Goal: Information Seeking & Learning: Check status

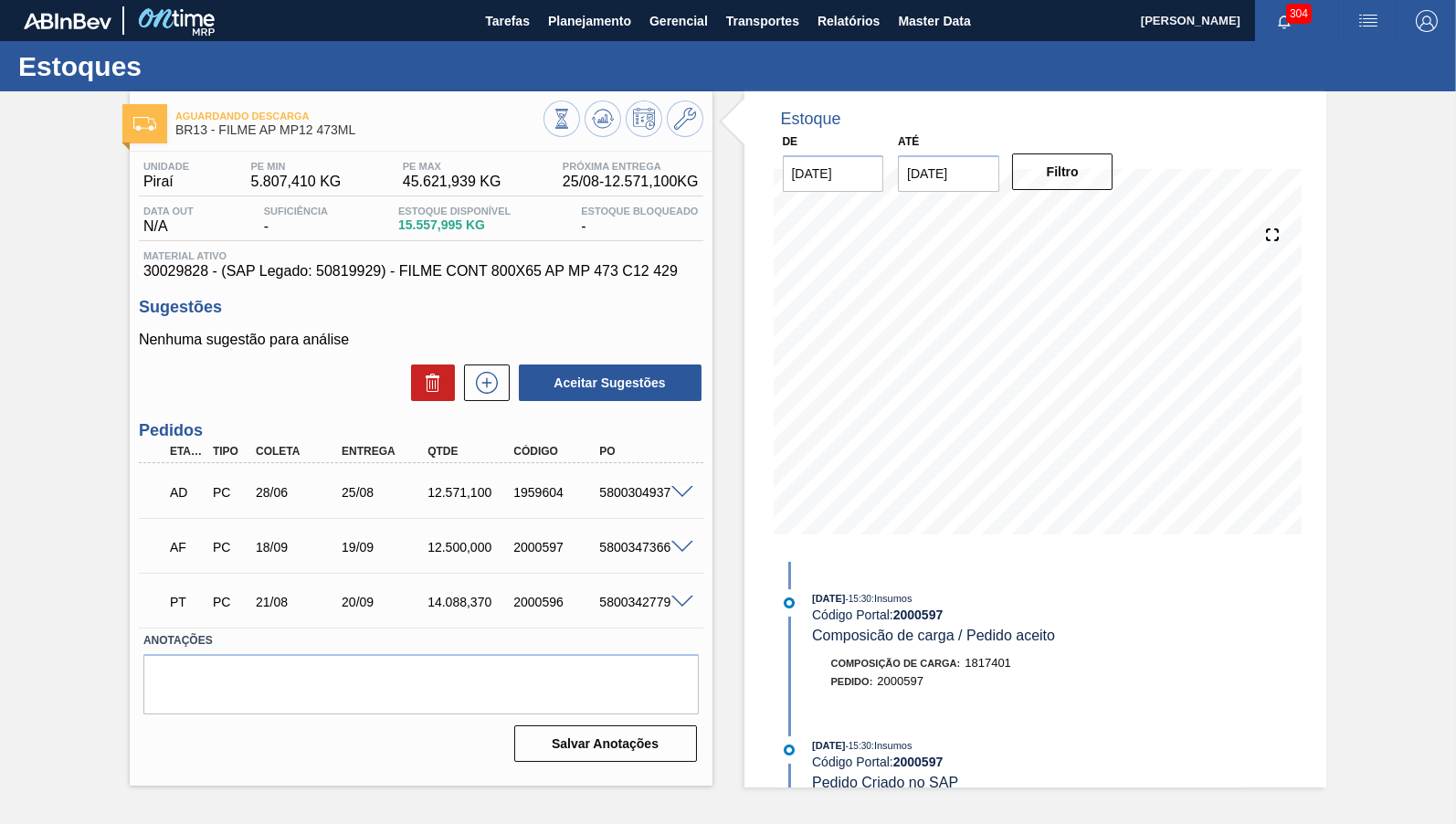
click at [549, 70] on div "Estoques" at bounding box center [728, 66] width 1456 height 50
drag, startPoint x: 216, startPoint y: 135, endPoint x: 390, endPoint y: 139, distance: 174.0
click at [390, 137] on span "BR13 - FILME AP MP12 473ML" at bounding box center [359, 130] width 368 height 14
copy span "FILME AP MP12 473ML"
click at [690, 115] on icon at bounding box center [685, 118] width 22 height 22
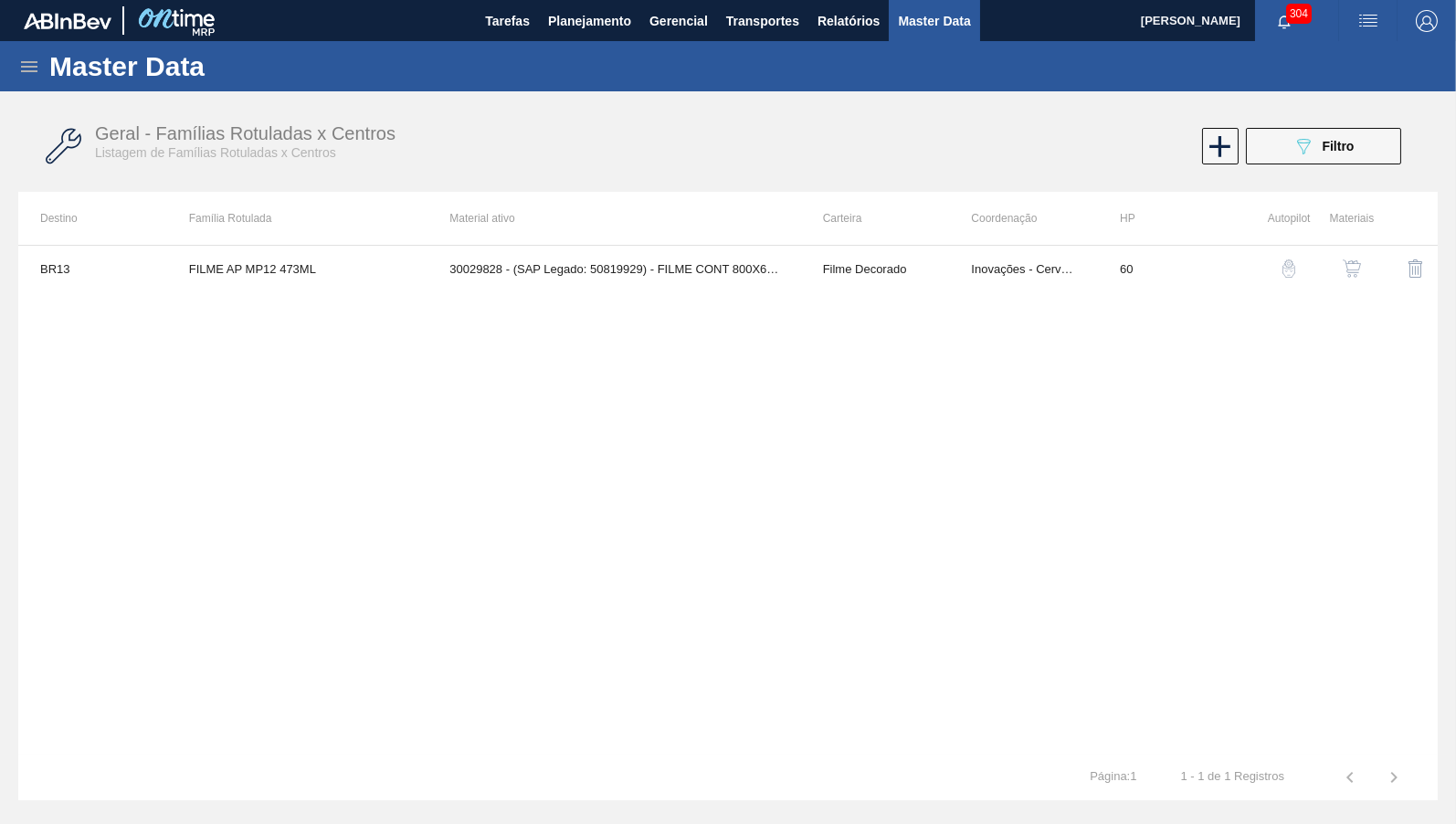
click at [1369, 266] on button "button" at bounding box center [1351, 268] width 43 height 43
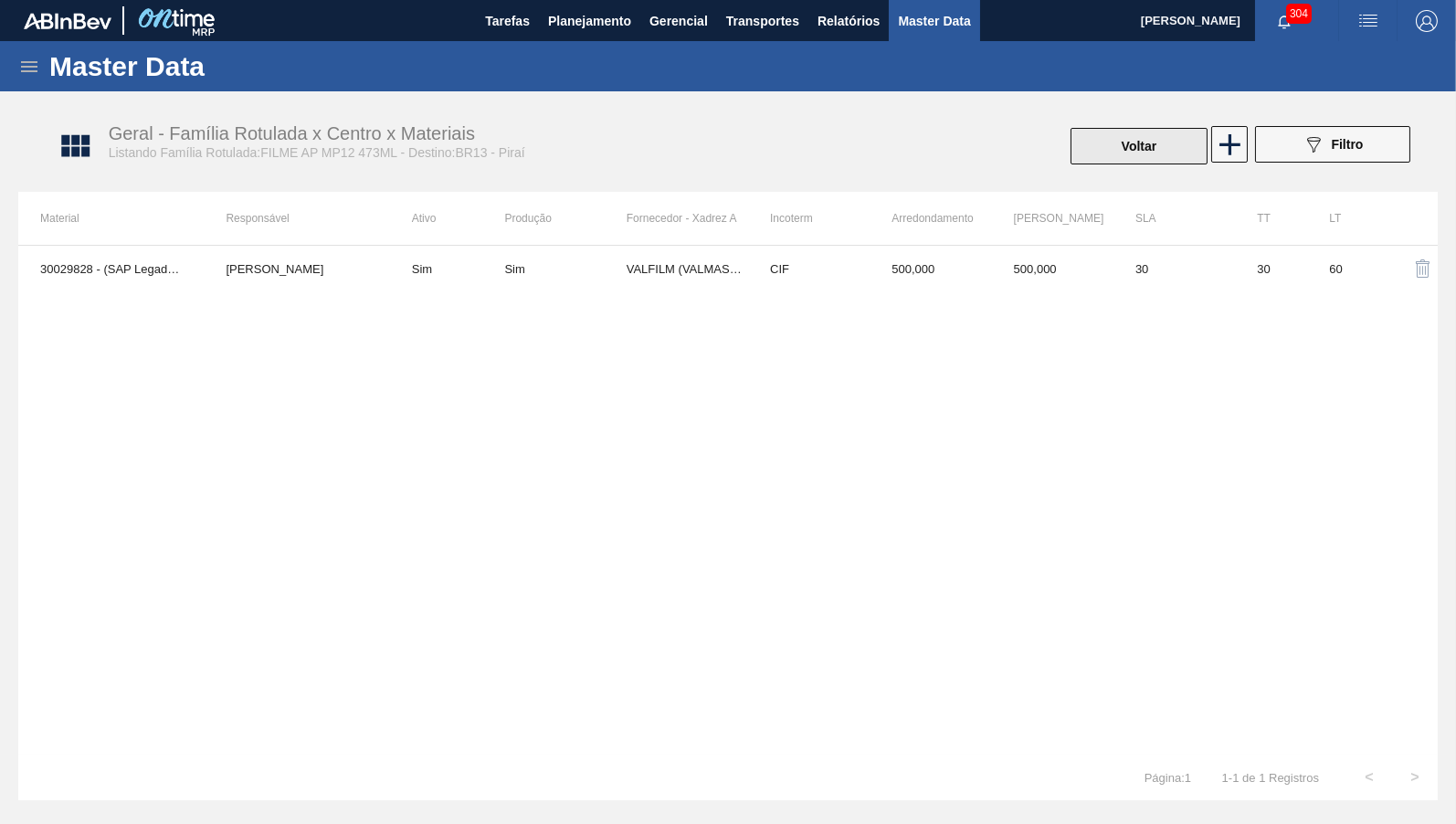
click at [1142, 142] on button "Voltar" at bounding box center [1138, 146] width 137 height 37
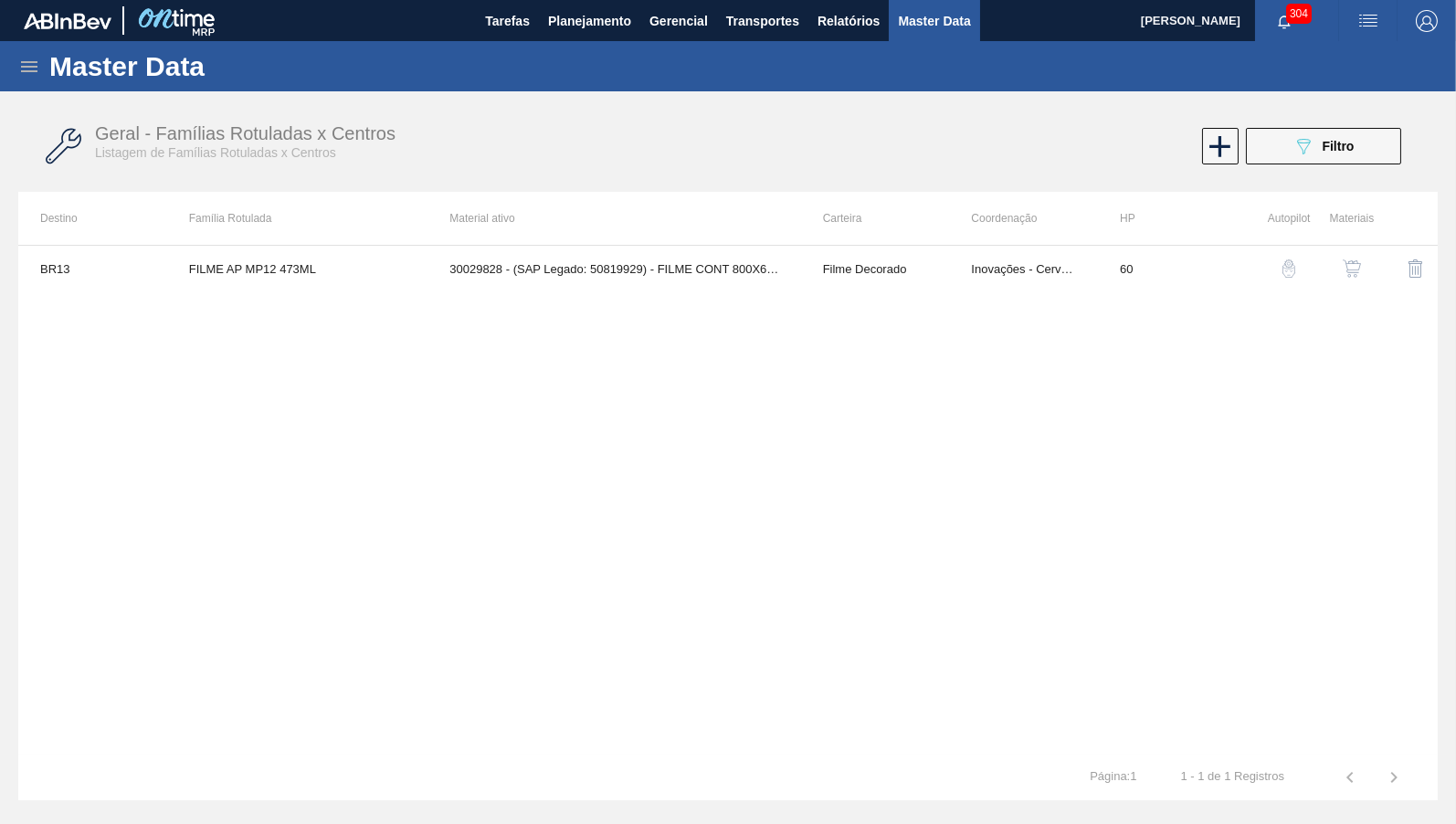
click at [1300, 124] on div "Geral - Famílias Rotuladas x Centros Listagem de Famílias Rotuladas x Centros 0…" at bounding box center [728, 146] width 1420 height 68
click at [1303, 136] on icon "089F7B8B-B2A5-4AFE-B5C0-19BA573D28AC" at bounding box center [1303, 146] width 22 height 22
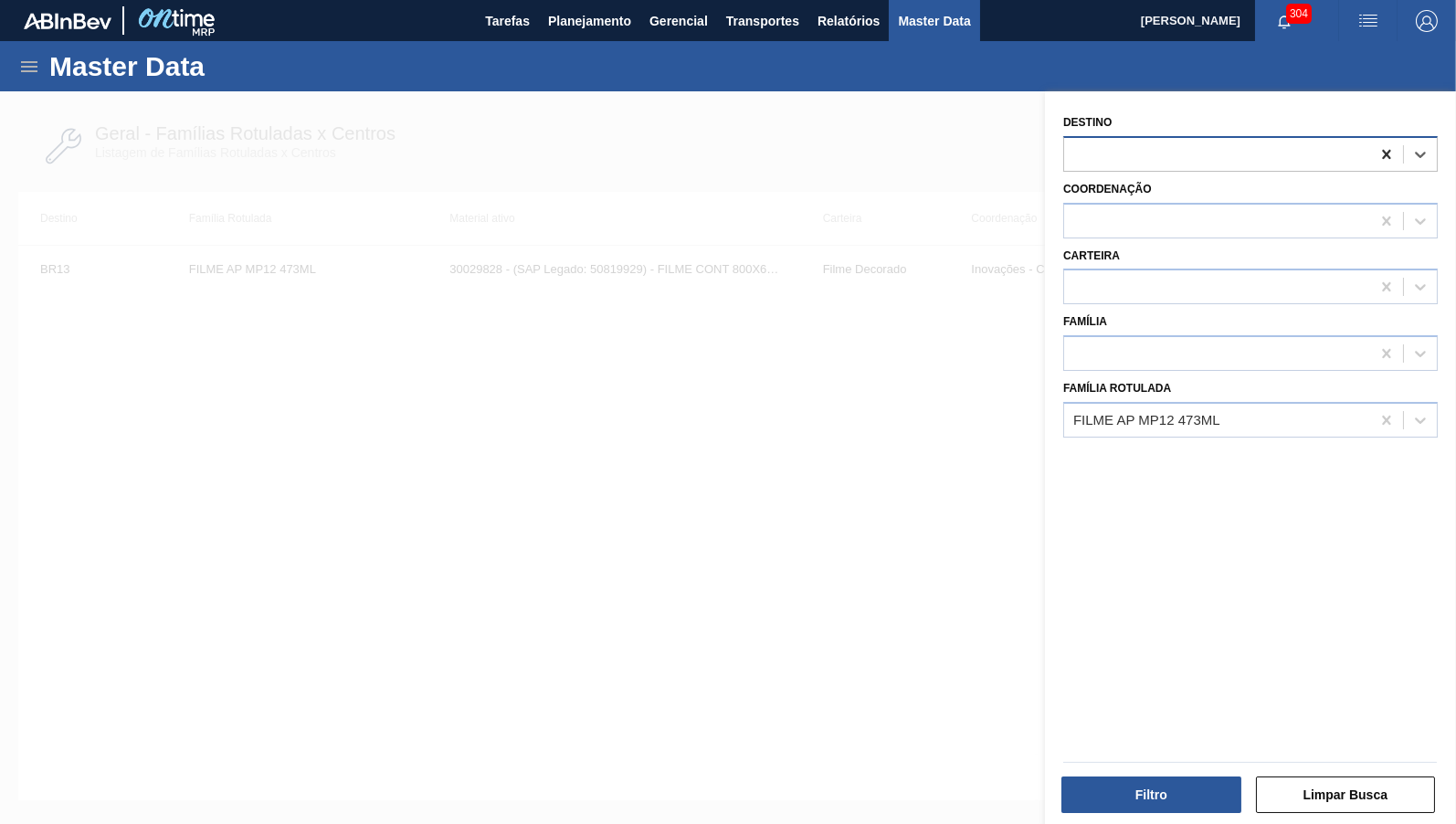
click at [1398, 153] on div at bounding box center [1386, 154] width 33 height 33
click at [1083, 795] on button "Filtro" at bounding box center [1151, 794] width 180 height 37
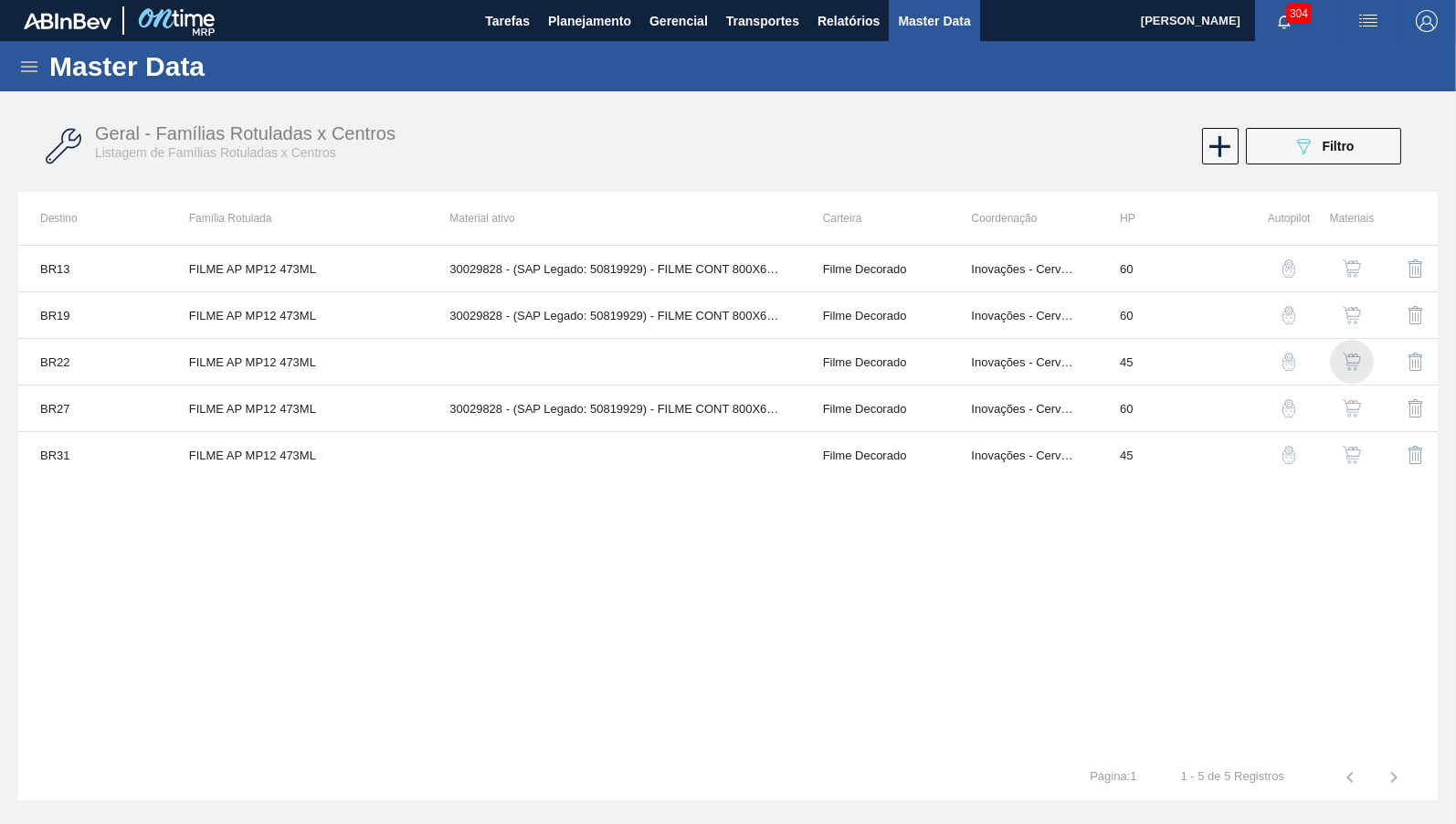
click at [1346, 369] on img "button" at bounding box center [1351, 361] width 19 height 19
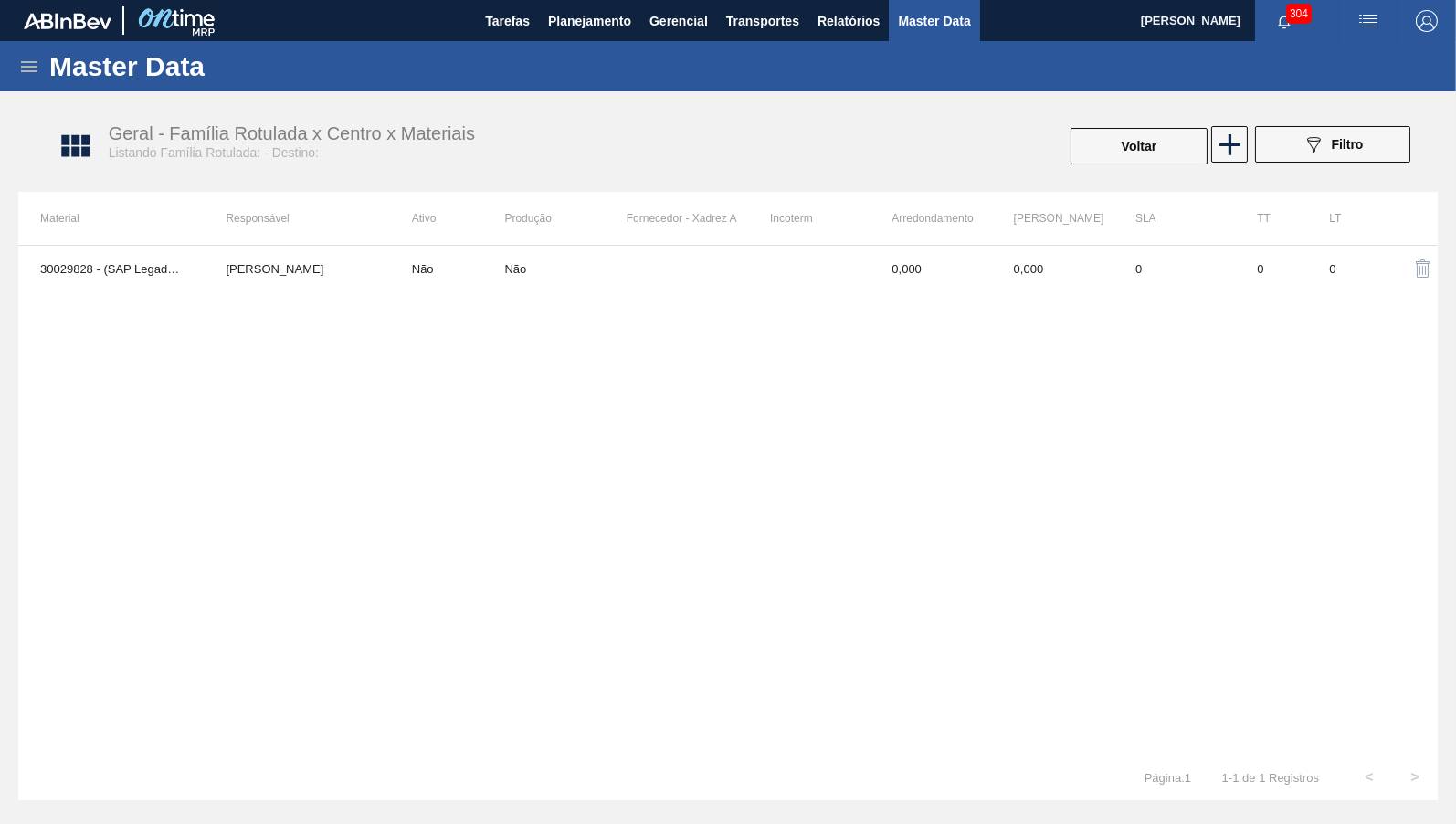
click at [422, 269] on td "Não" at bounding box center [447, 268] width 115 height 45
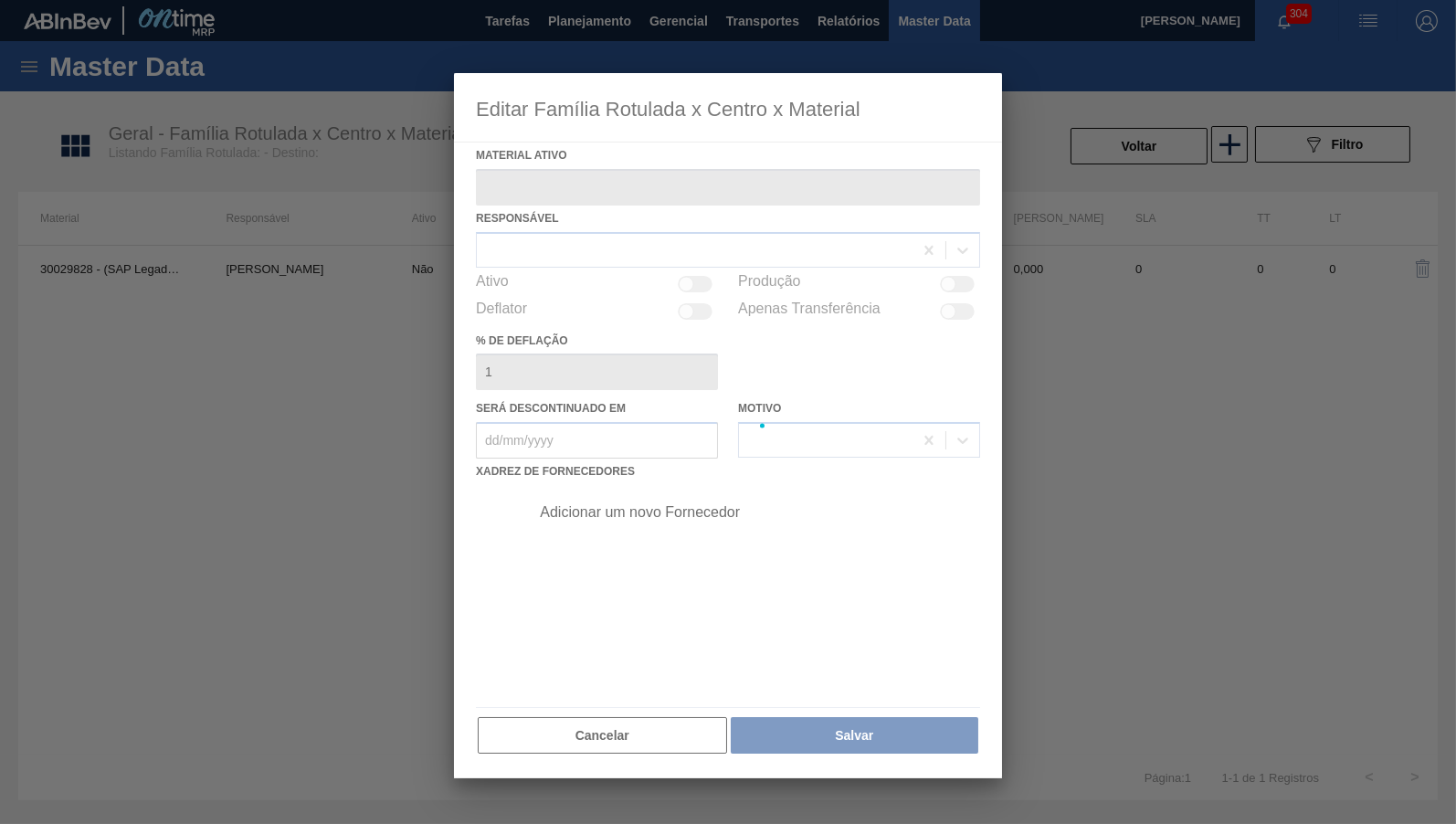
type ativo "30029828 - (SAP Legado: 50819929) - FILME CONT 800X65 AP MP 473 C12 429"
type deflação "0"
click at [628, 247] on div at bounding box center [728, 425] width 548 height 706
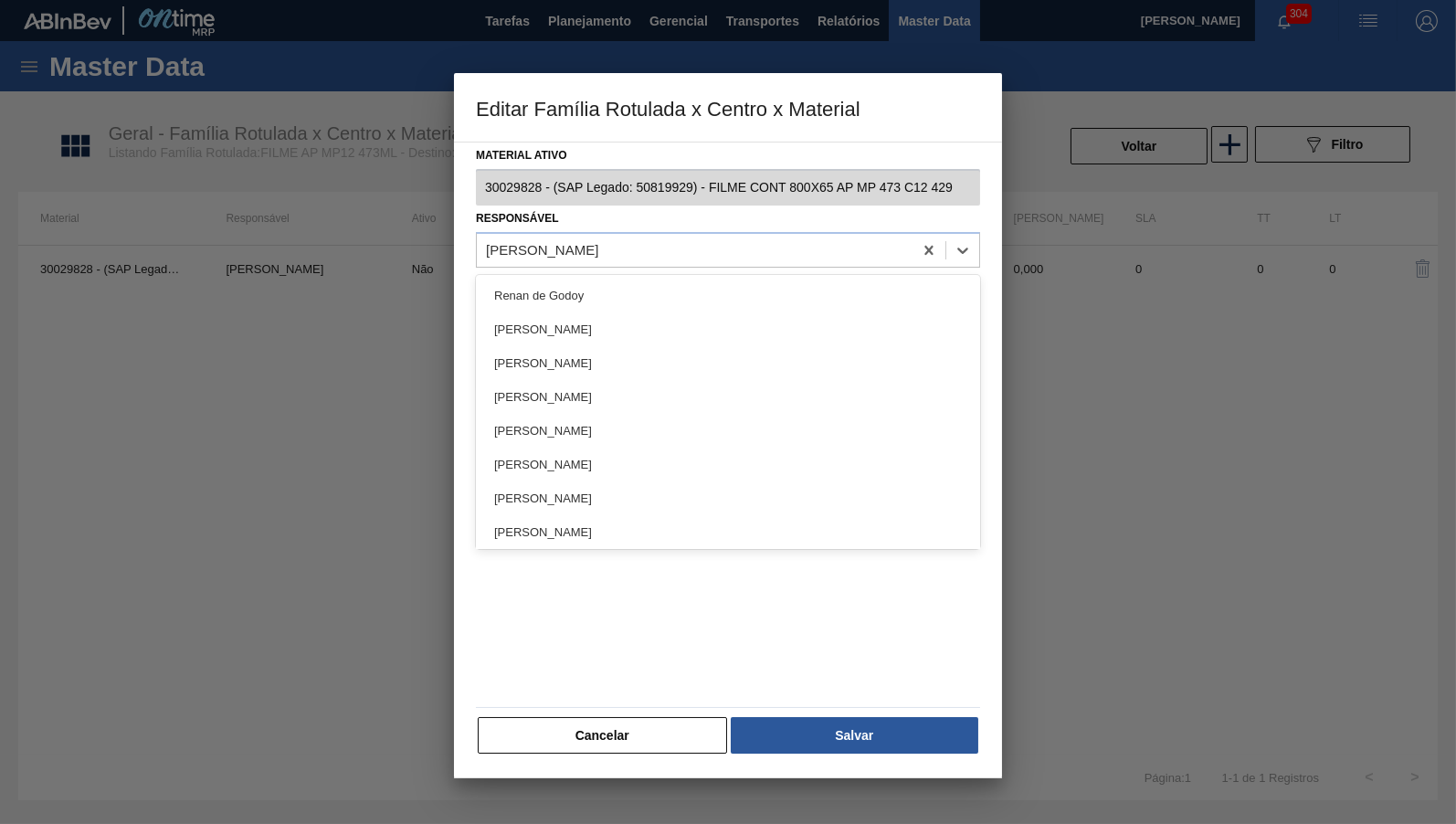
click at [598, 247] on div "[PERSON_NAME]" at bounding box center [543, 250] width 112 height 16
click at [646, 767] on div "Material ativo 30029828 - (SAP Legado: 50819929) - FILME CONT 800X65 AP MP 473 …" at bounding box center [728, 460] width 548 height 637
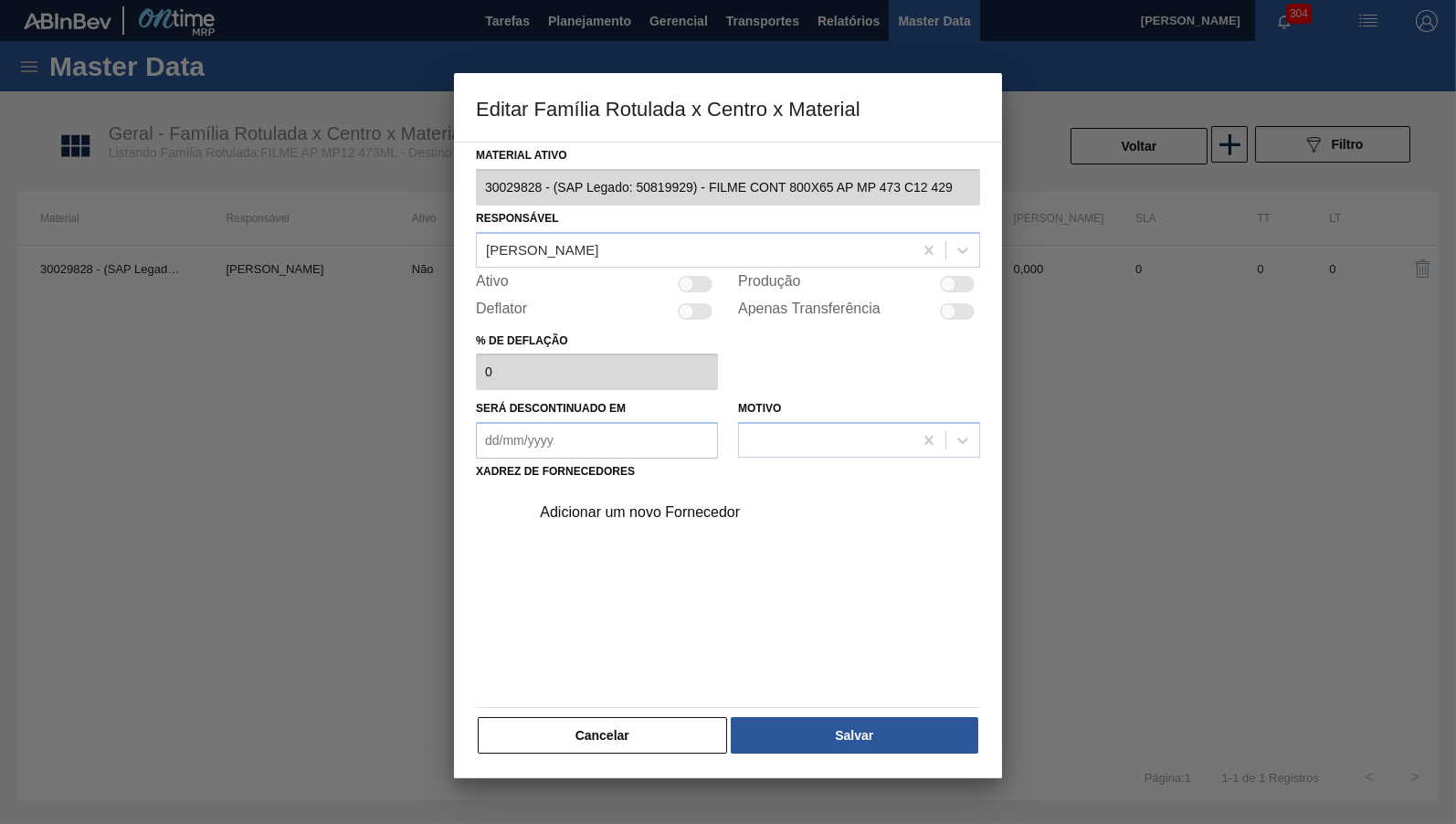
click at [619, 504] on div "Adicionar um novo Fornecedor" at bounding box center [718, 512] width 358 height 17
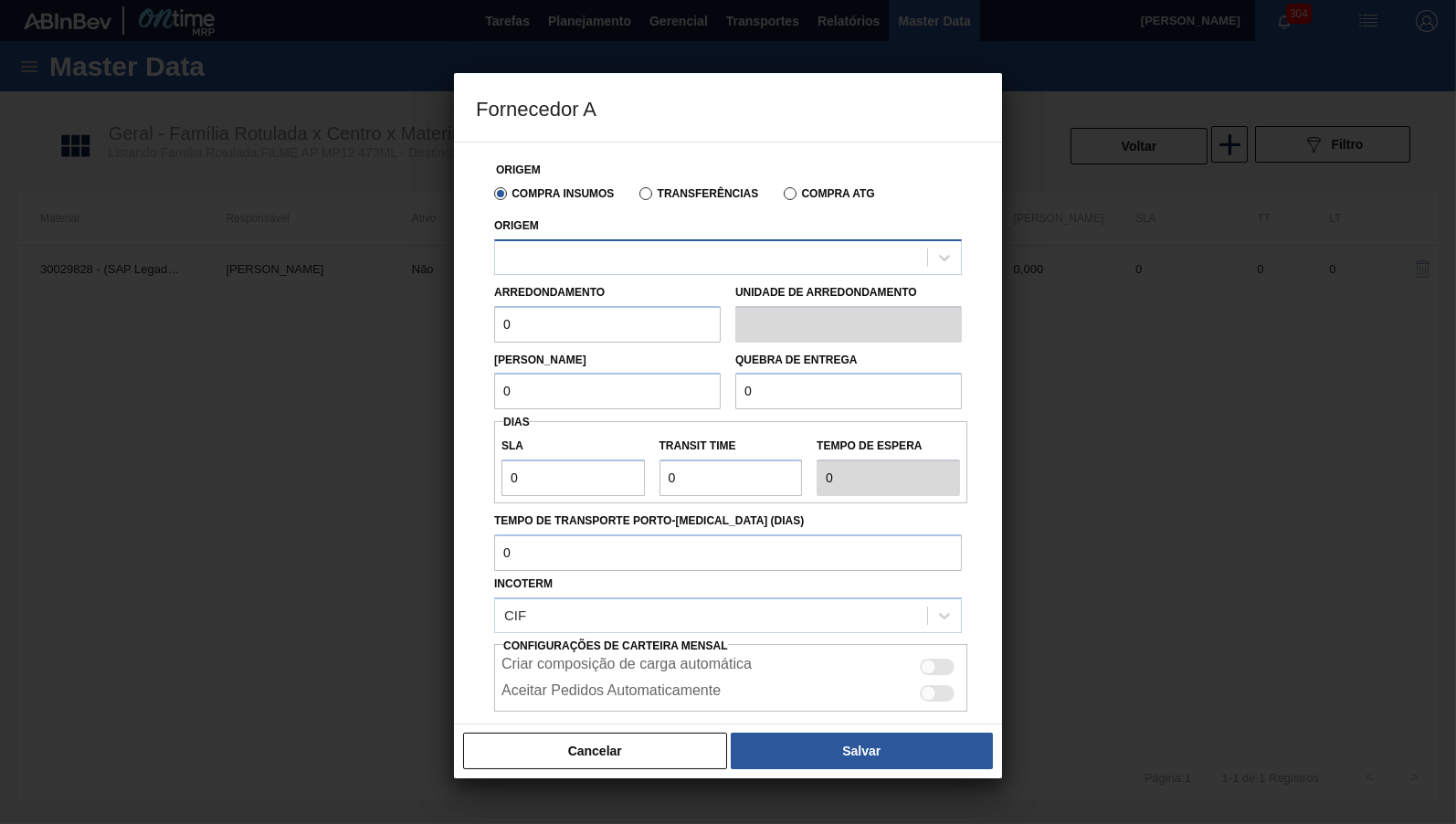
drag, startPoint x: 617, startPoint y: 276, endPoint x: 618, endPoint y: 245, distance: 31.0
click at [617, 275] on div "Origem Compra Insumos Transferências Compra ATG Origem Arredondamento 0 Unidade…" at bounding box center [727, 472] width 504 height 660
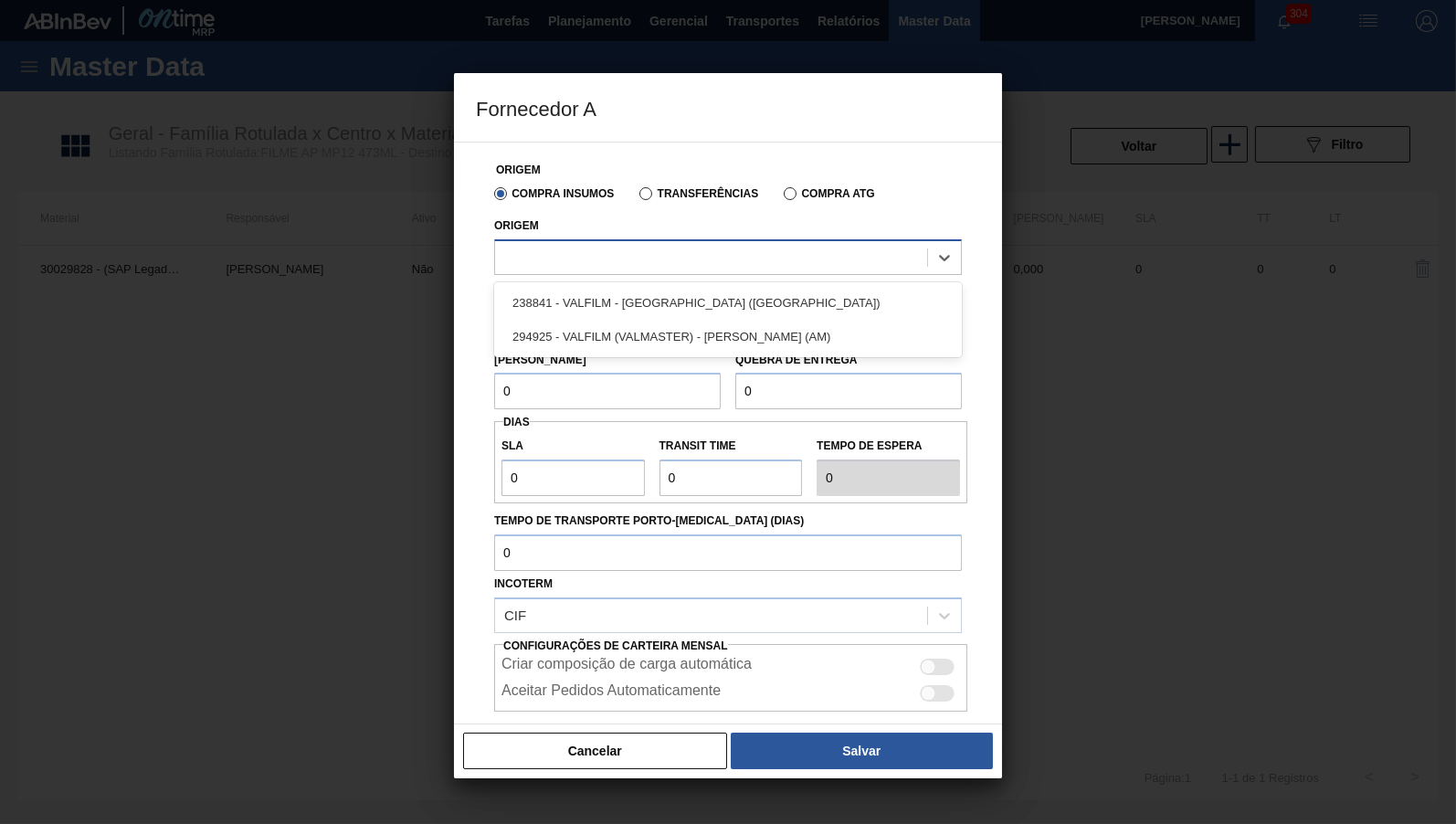
click at [618, 245] on div at bounding box center [711, 257] width 432 height 27
click at [660, 282] on div "238841 - VALFILM - ITAMONTE (MG) 294925 - VALFILM (VALMASTER) - MANAUS (AM)" at bounding box center [728, 320] width 468 height 75
click at [669, 286] on div "238841 - VALFILM - ITAMONTE (MG) 294925 - VALFILM (VALMASTER) - MANAUS (AM)" at bounding box center [728, 320] width 468 height 75
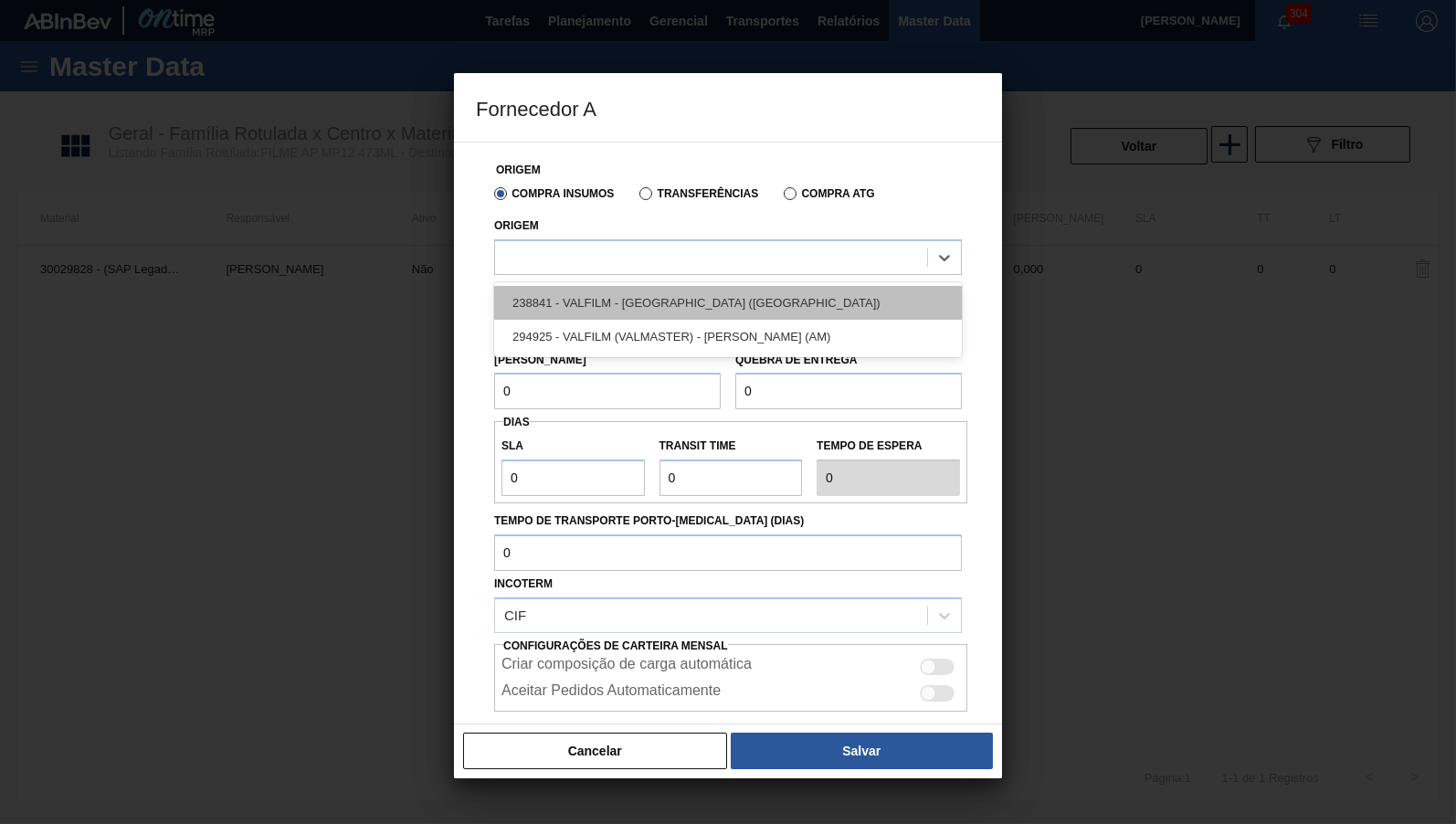
click at [658, 308] on div "238841 - VALFILM - ITAMONTE (MG)" at bounding box center [728, 303] width 468 height 34
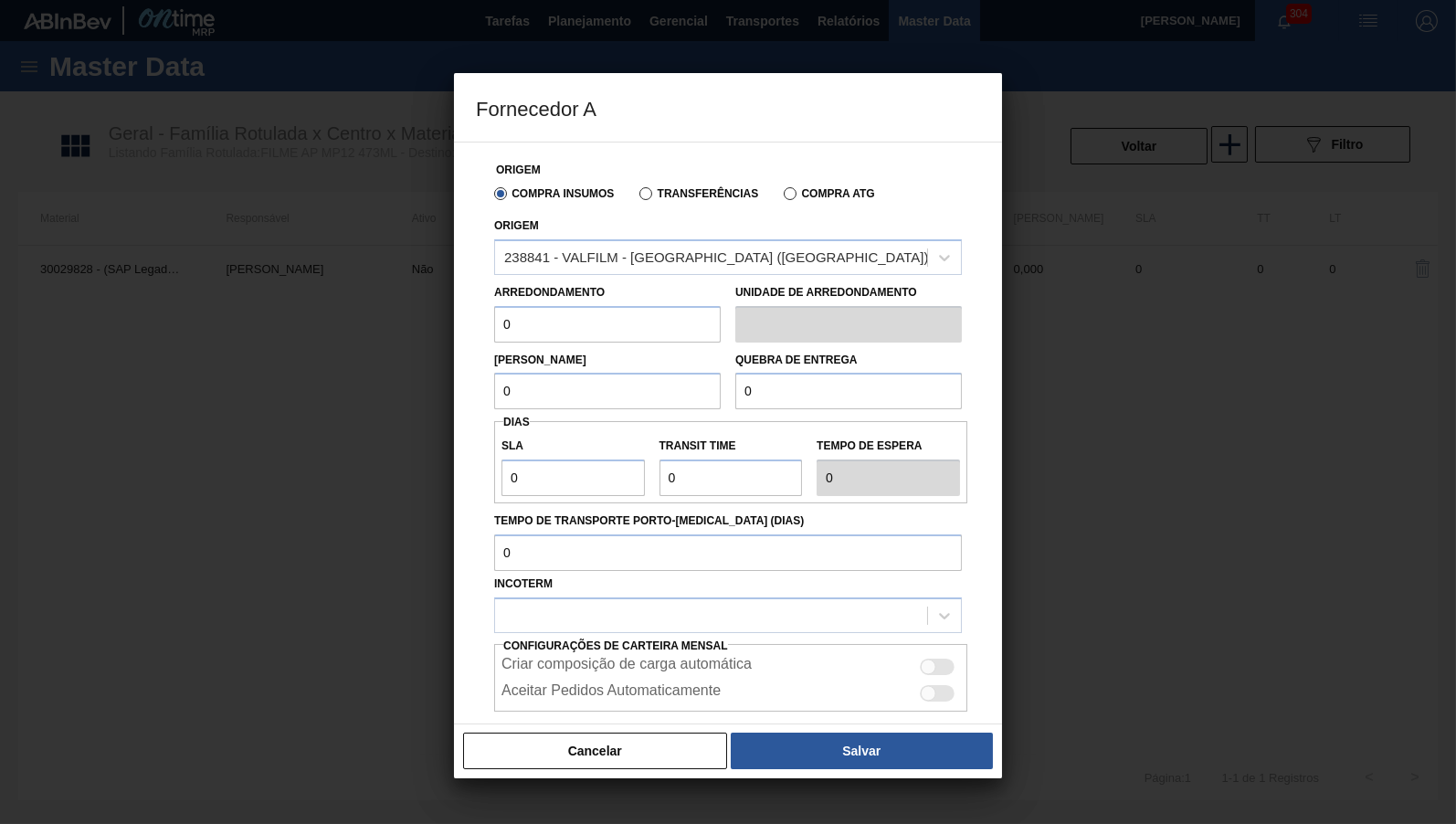
drag, startPoint x: 527, startPoint y: 331, endPoint x: 271, endPoint y: 351, distance: 256.8
click at [494, 342] on input "0" at bounding box center [608, 324] width 227 height 37
type input "500"
drag, startPoint x: 603, startPoint y: 344, endPoint x: 365, endPoint y: 336, distance: 238.1
click at [454, 336] on div "Origem Compra Insumos Transferências Compra ATG Origem 238841 - VALFILM - ITAMO…" at bounding box center [728, 433] width 548 height 583
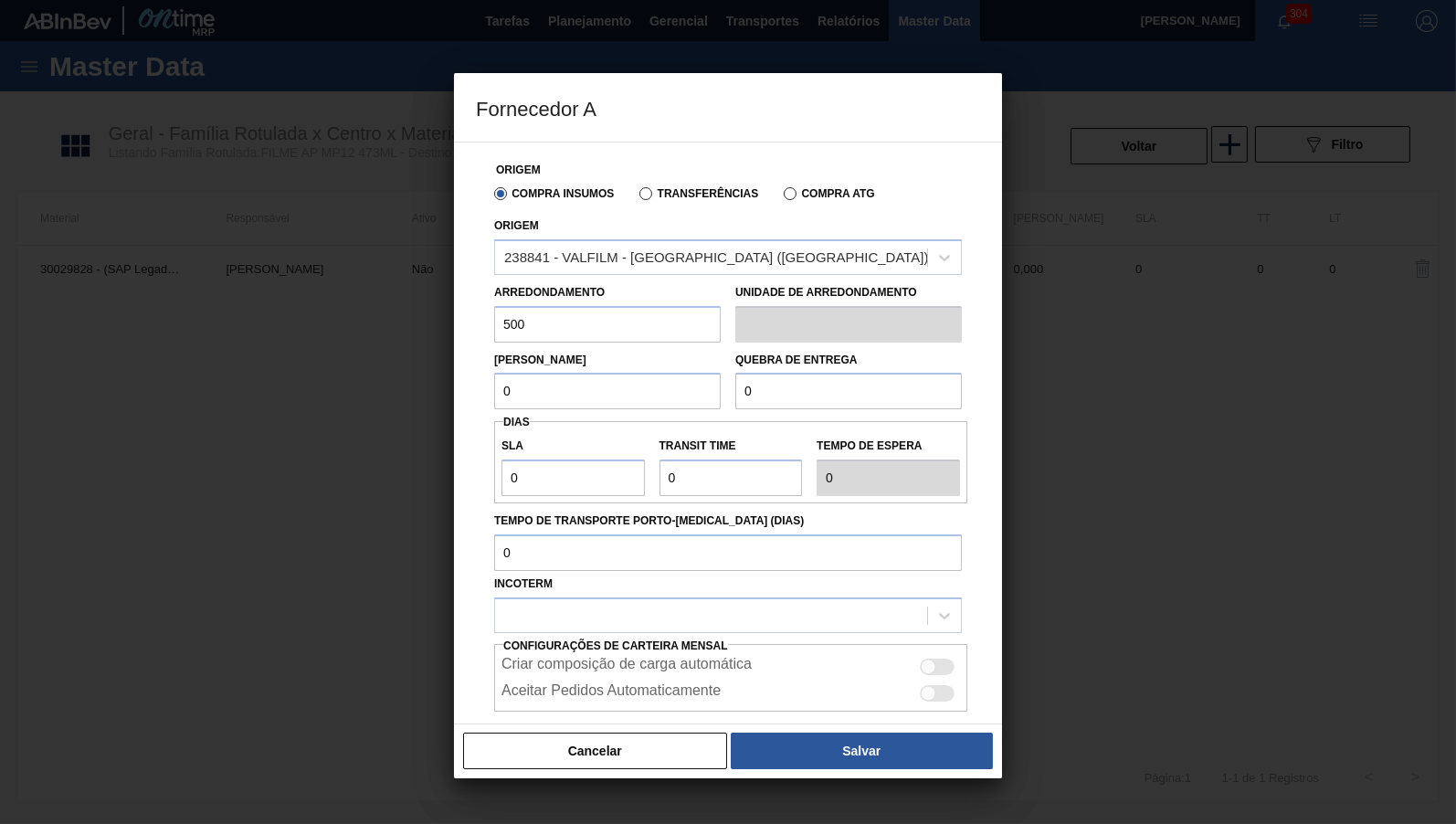
click at [649, 729] on div "Cancelar Salvar" at bounding box center [728, 751] width 548 height 55
click at [658, 737] on button "Cancelar" at bounding box center [595, 751] width 264 height 37
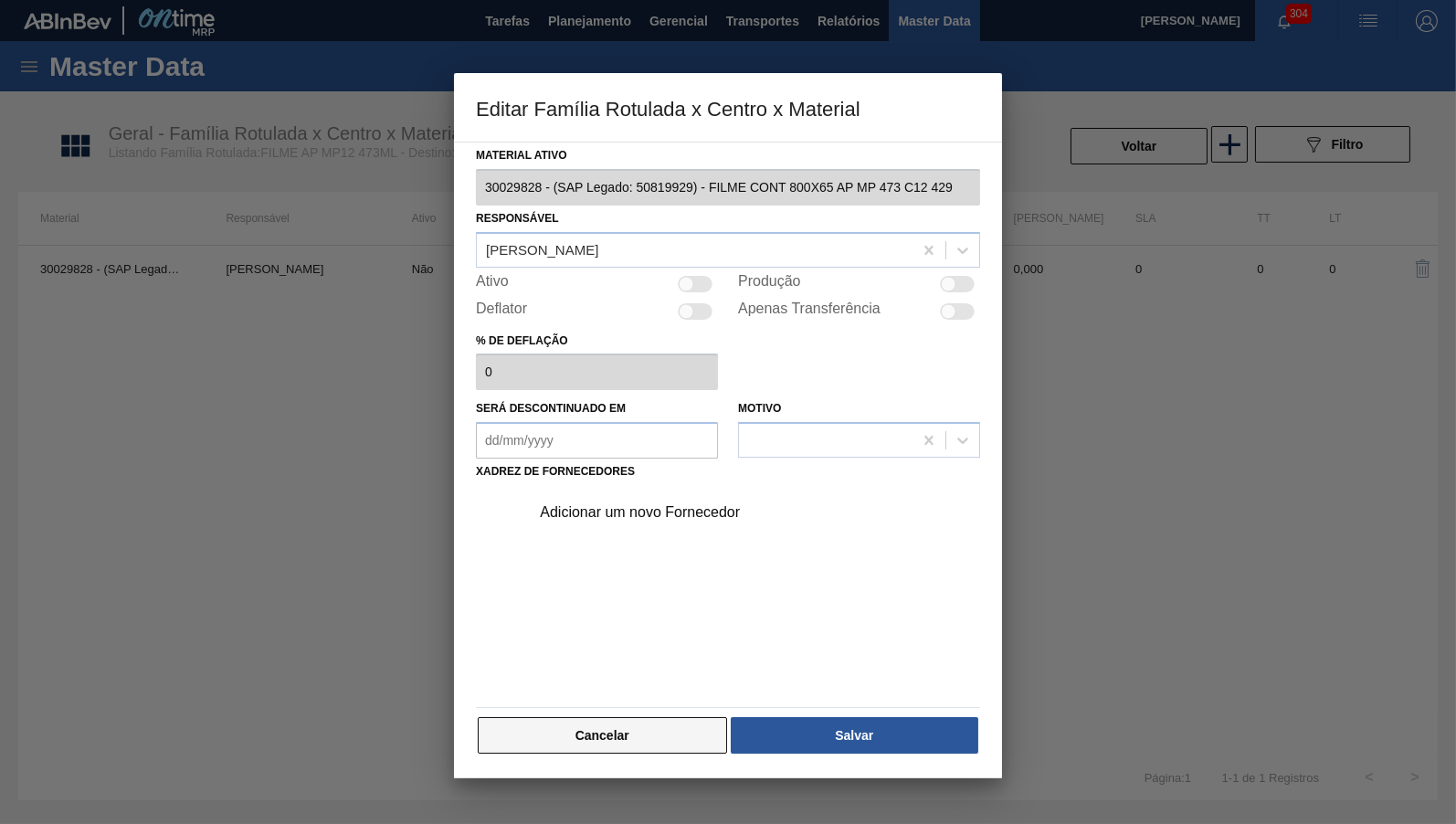
click at [672, 729] on button "Cancelar" at bounding box center [602, 735] width 250 height 37
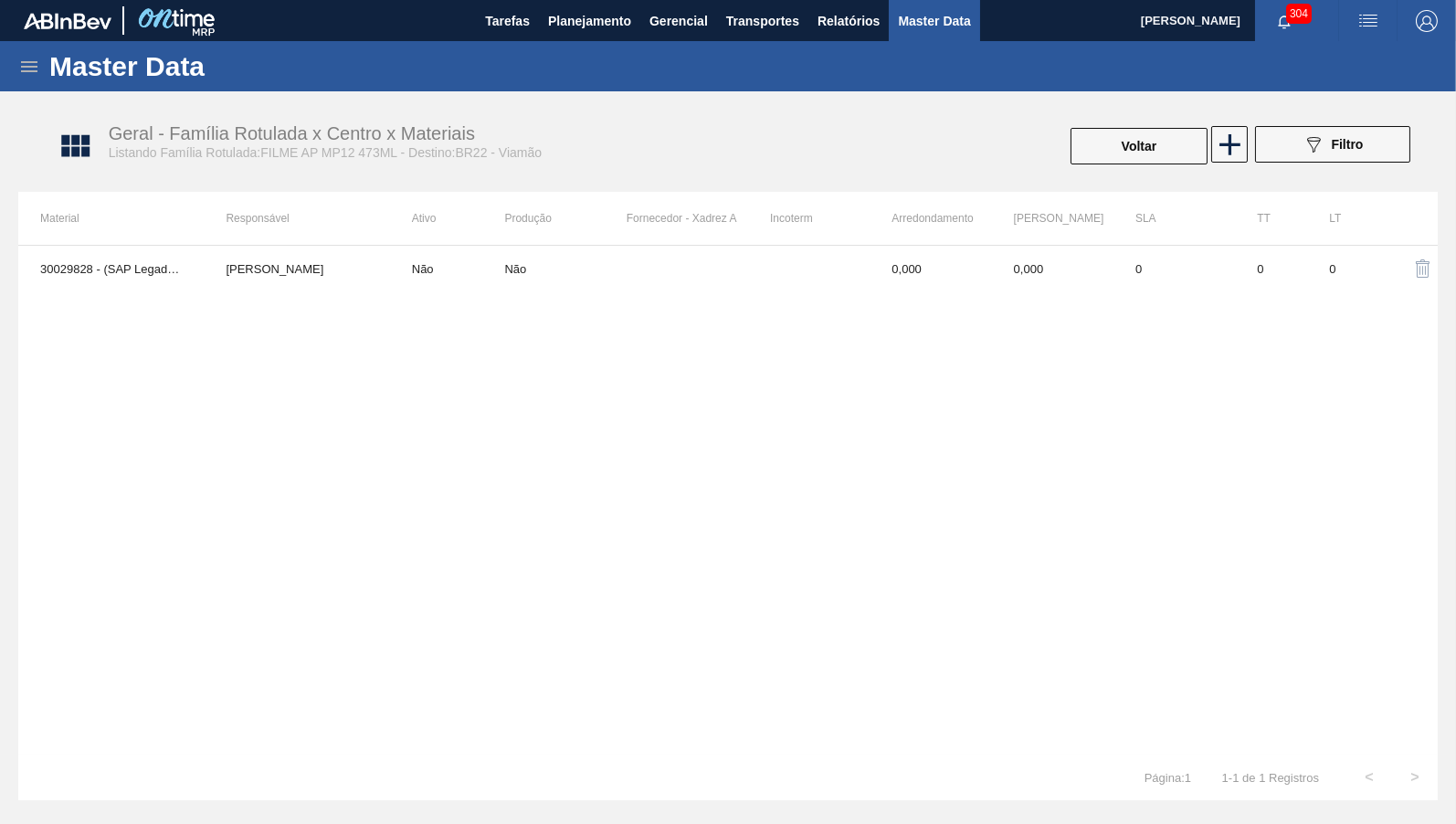
click at [1136, 186] on div "Geral - Família Rotulada x Centro x Materiais Listando Família Rotulada:FILME A…" at bounding box center [737, 146] width 1437 height 92
click at [1136, 154] on button "Voltar" at bounding box center [1138, 146] width 137 height 37
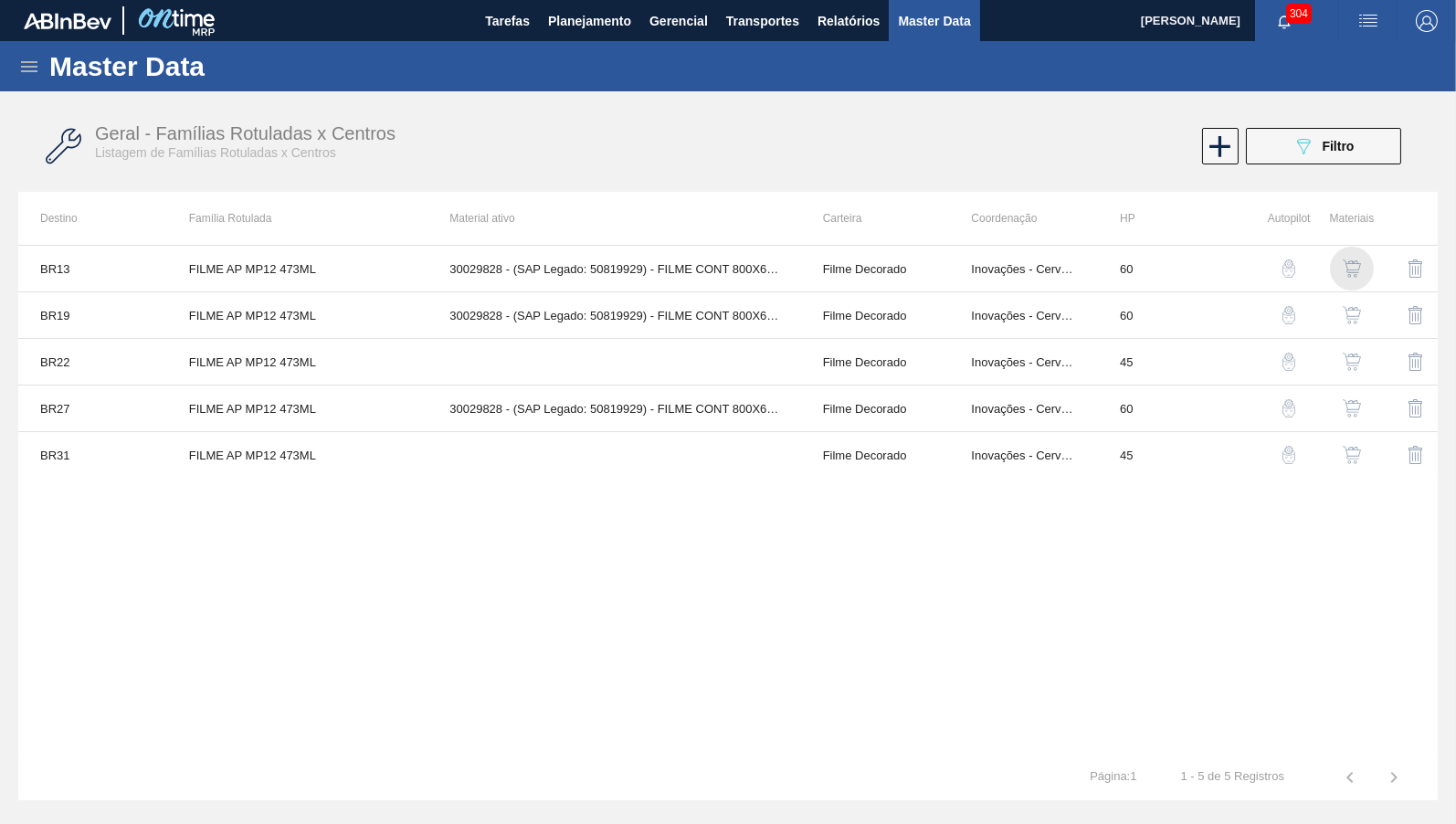
click at [1362, 263] on div "button" at bounding box center [1351, 268] width 22 height 19
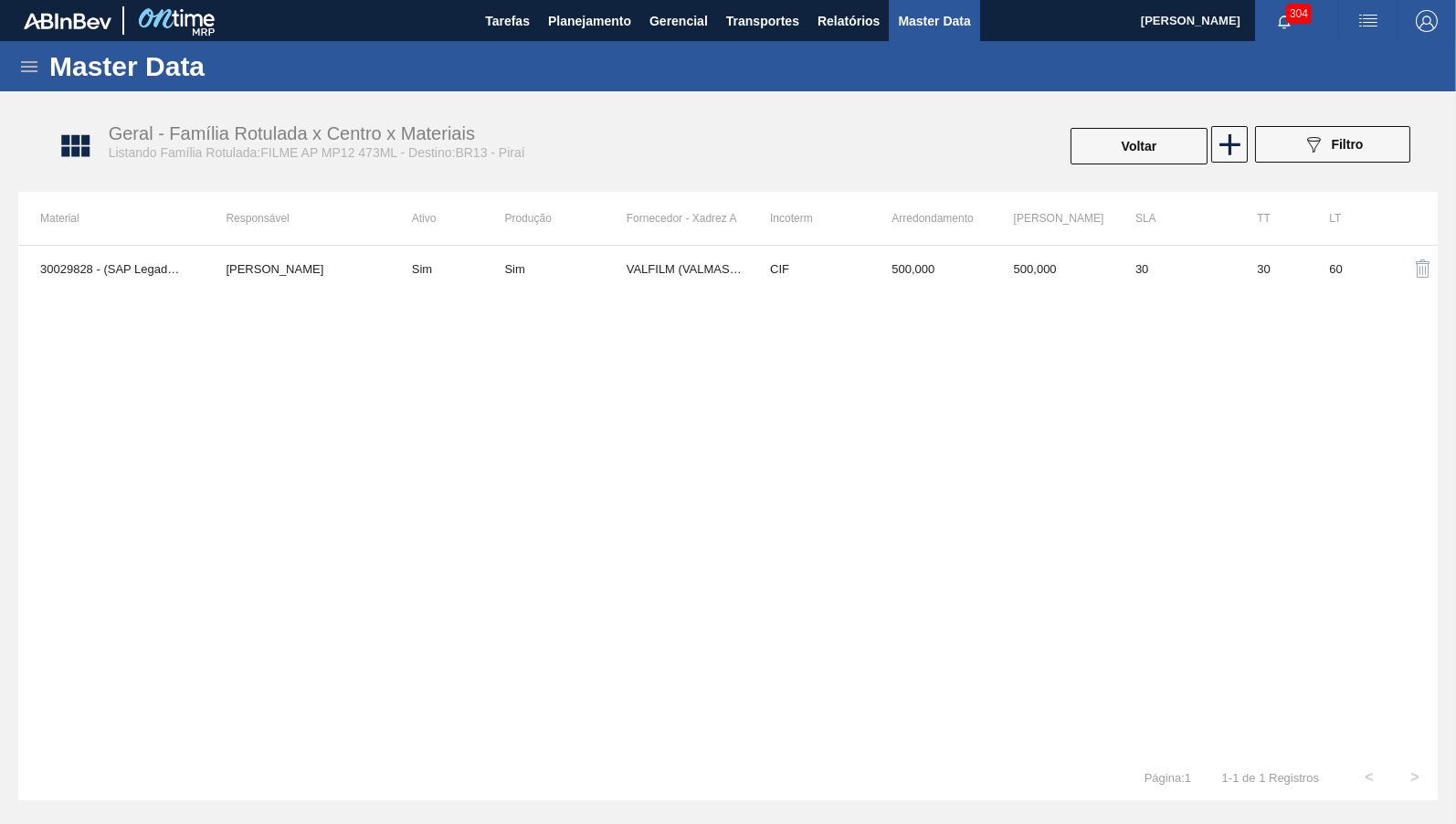
click at [399, 292] on div "30029828 - (SAP Legado: 50819929) - FILME CONT 800X65 AP MP 473 C12 429 YASMIM …" at bounding box center [728, 499] width 1420 height 510
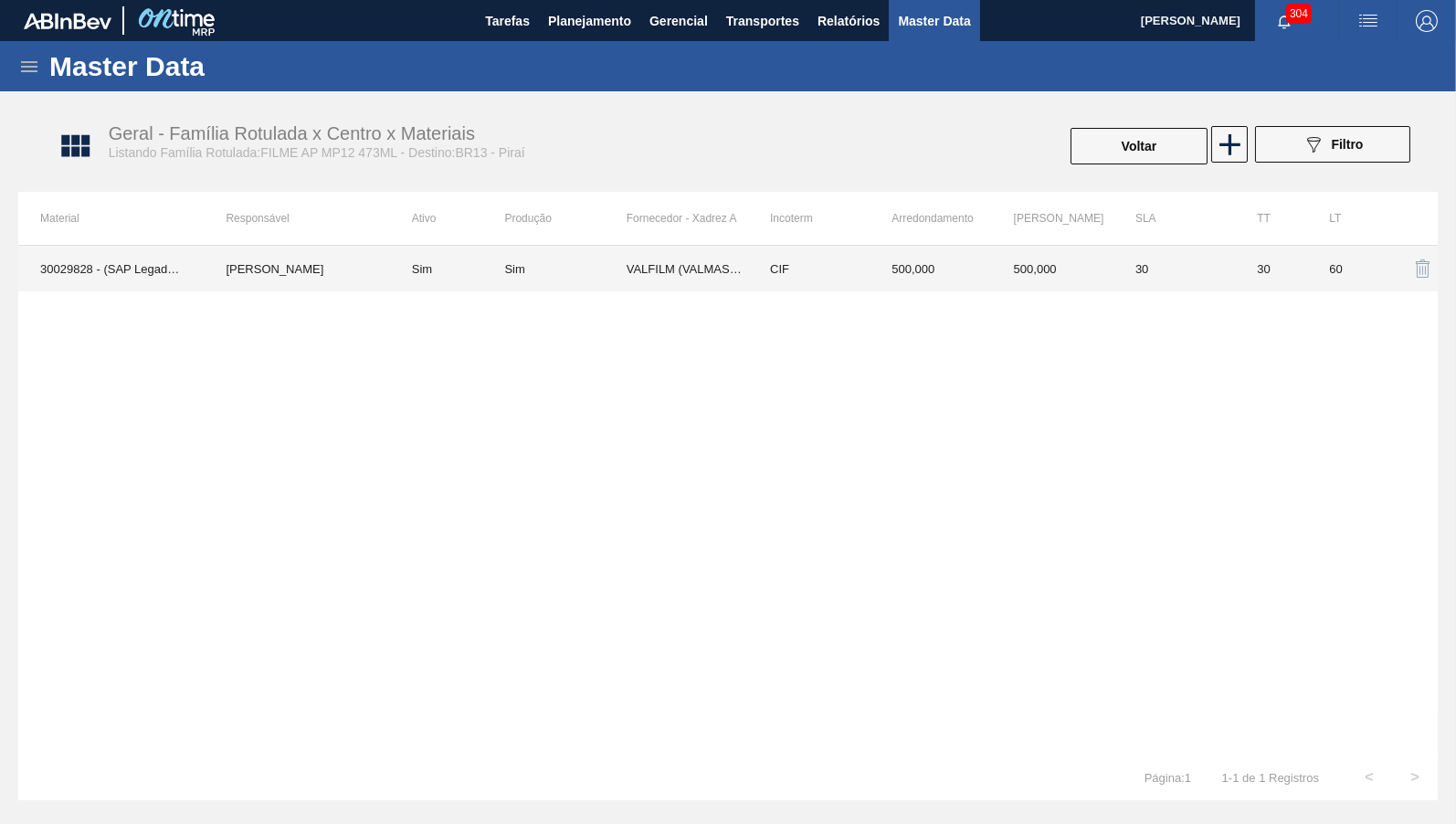
click at [428, 277] on td "Sim" at bounding box center [447, 268] width 115 height 45
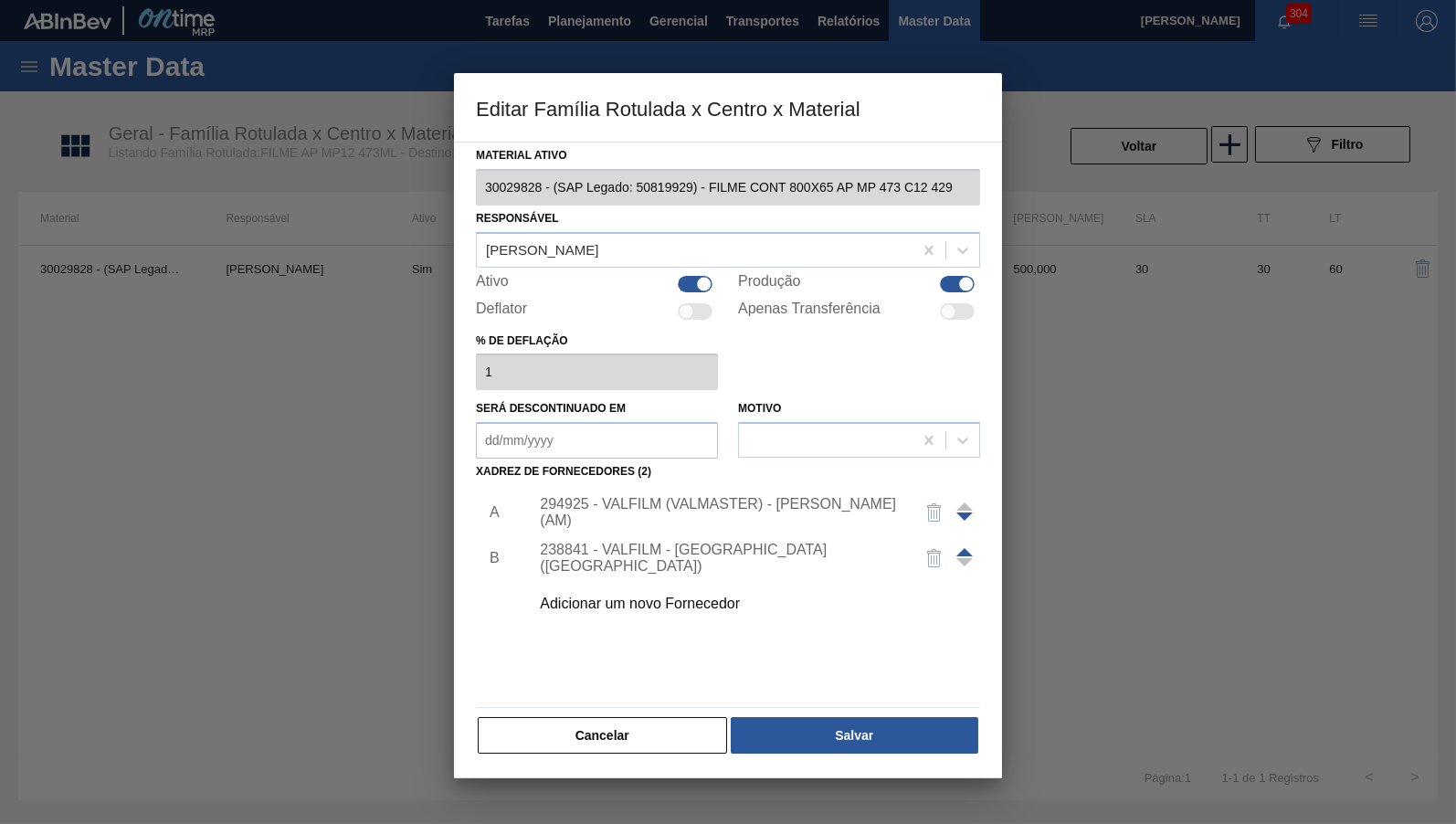
click at [647, 558] on div "238841 - VALFILM - ITAMONTE (MG)" at bounding box center [718, 558] width 358 height 33
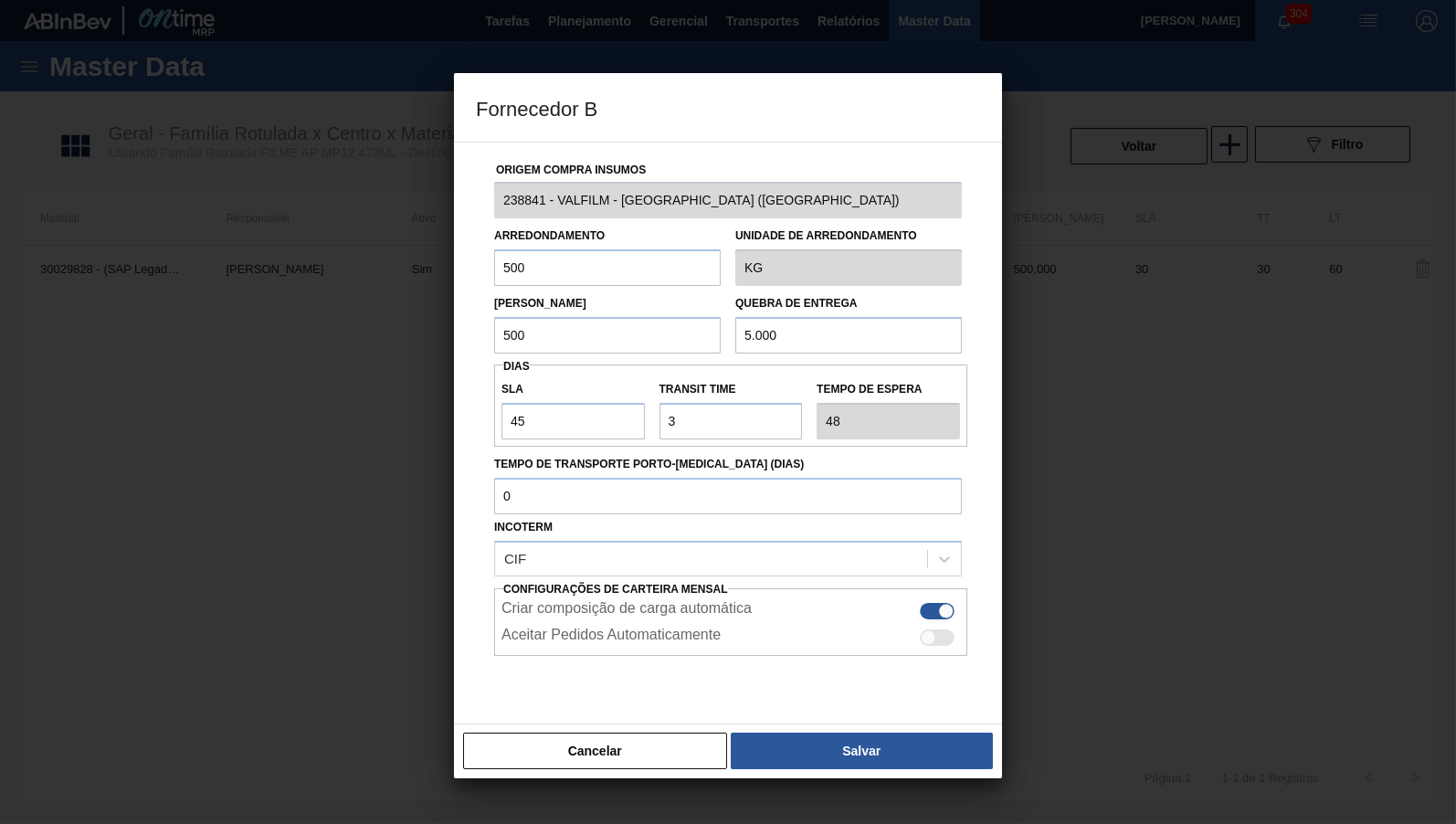
drag, startPoint x: 419, startPoint y: 263, endPoint x: 57, endPoint y: 302, distance: 364.1
click at [494, 286] on input "500" at bounding box center [608, 267] width 227 height 37
drag, startPoint x: 622, startPoint y: 322, endPoint x: 551, endPoint y: 326, distance: 71.1
click at [735, 326] on input "5.000" at bounding box center [848, 335] width 227 height 37
click at [643, 755] on button "Cancelar" at bounding box center [595, 751] width 264 height 37
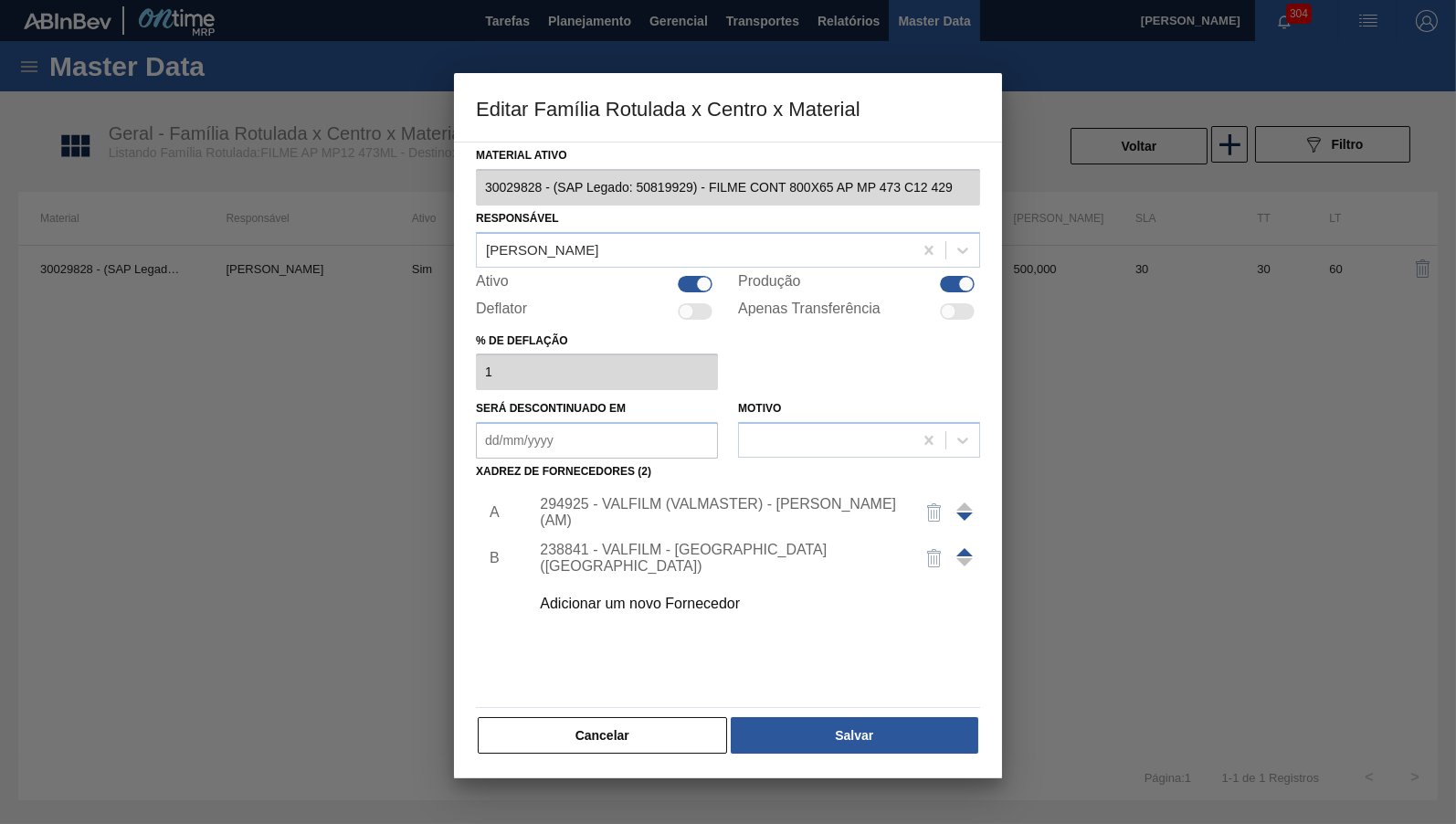
click at [803, 548] on div "238841 - VALFILM - ITAMONTE (MG)" at bounding box center [718, 558] width 358 height 33
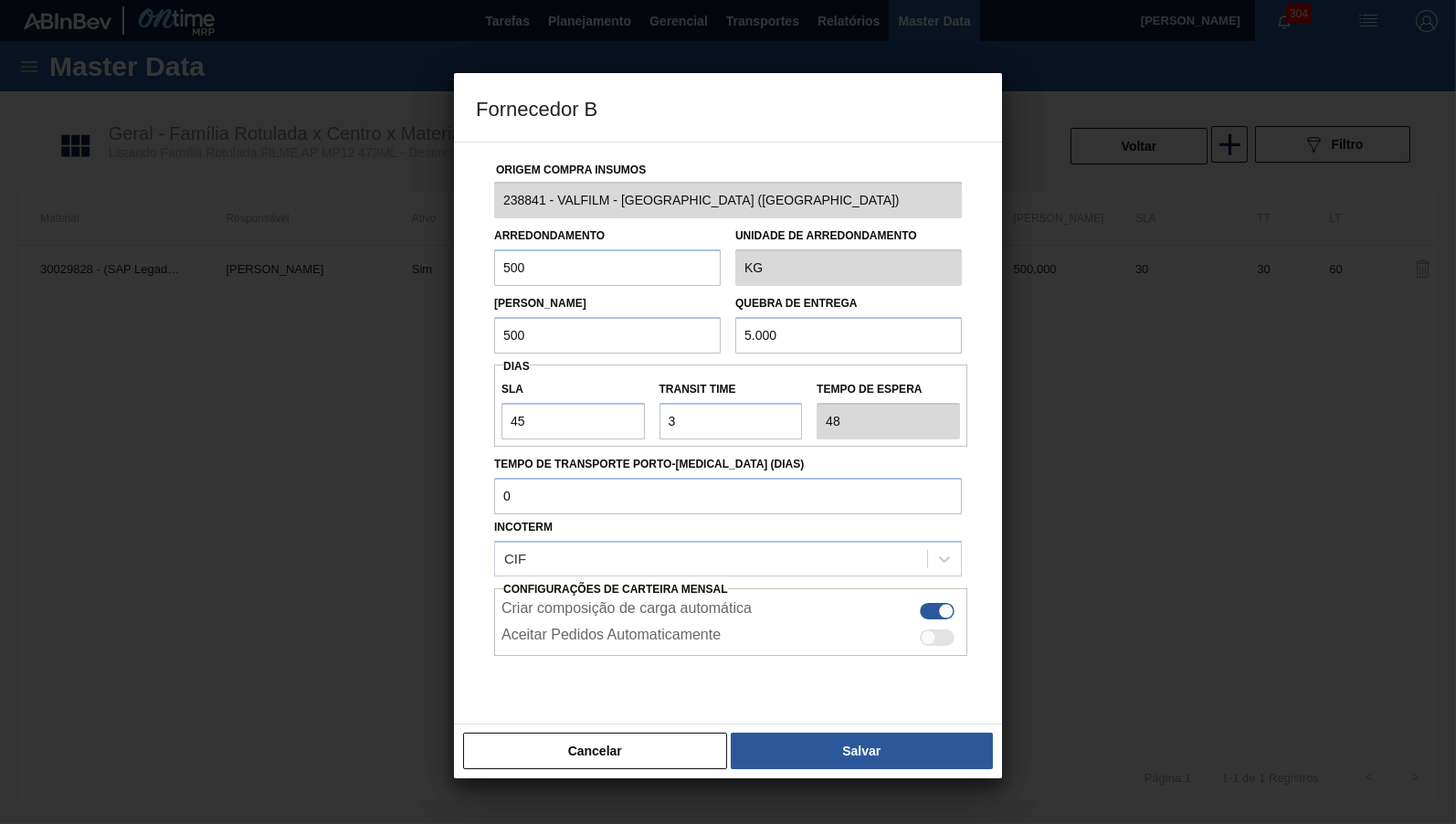
drag, startPoint x: 589, startPoint y: 272, endPoint x: 83, endPoint y: 272, distance: 506.0
click at [494, 272] on input "500" at bounding box center [608, 267] width 227 height 37
click at [588, 758] on button "Cancelar" at bounding box center [595, 751] width 264 height 37
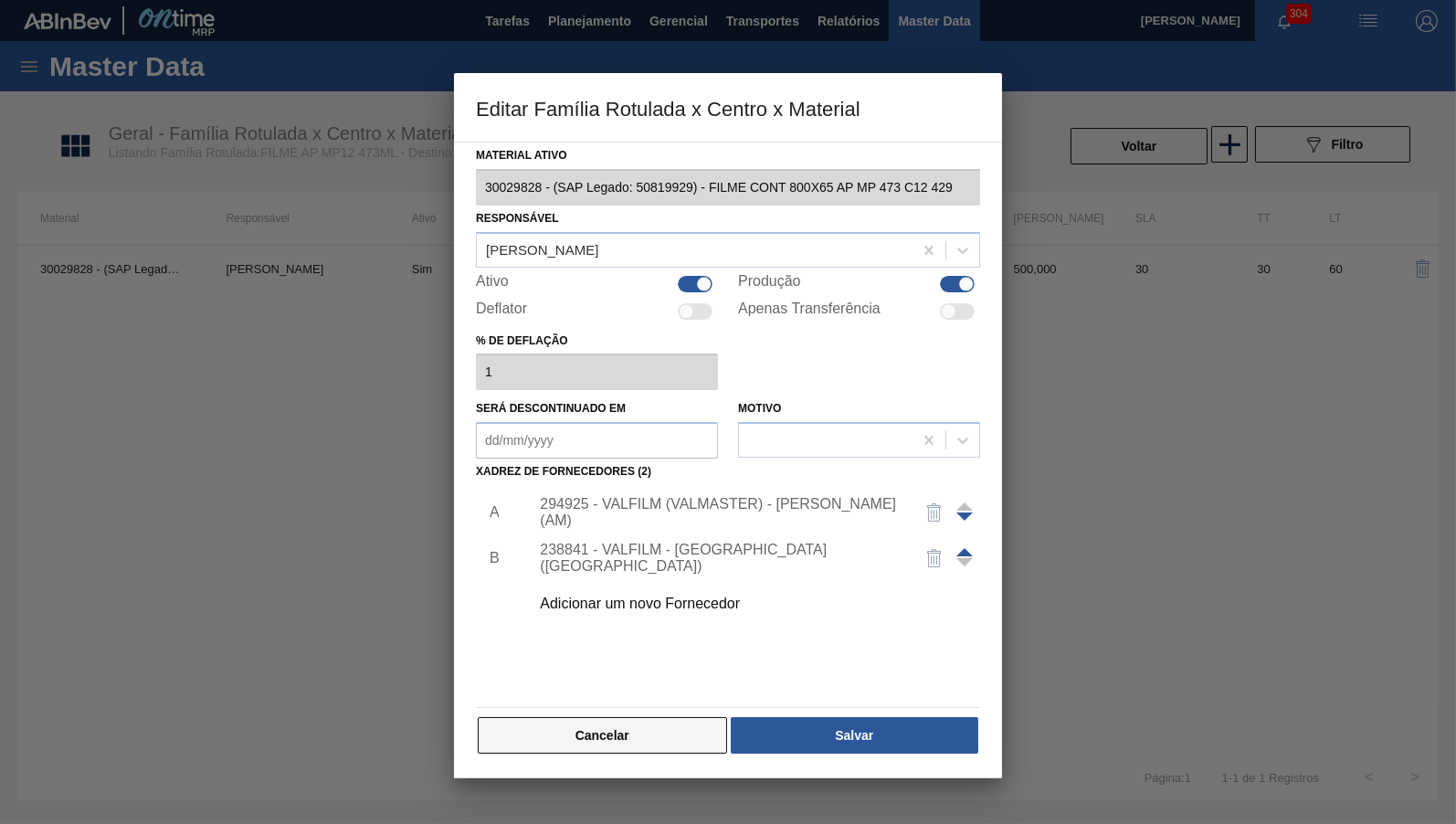
click at [621, 735] on button "Cancelar" at bounding box center [602, 735] width 250 height 37
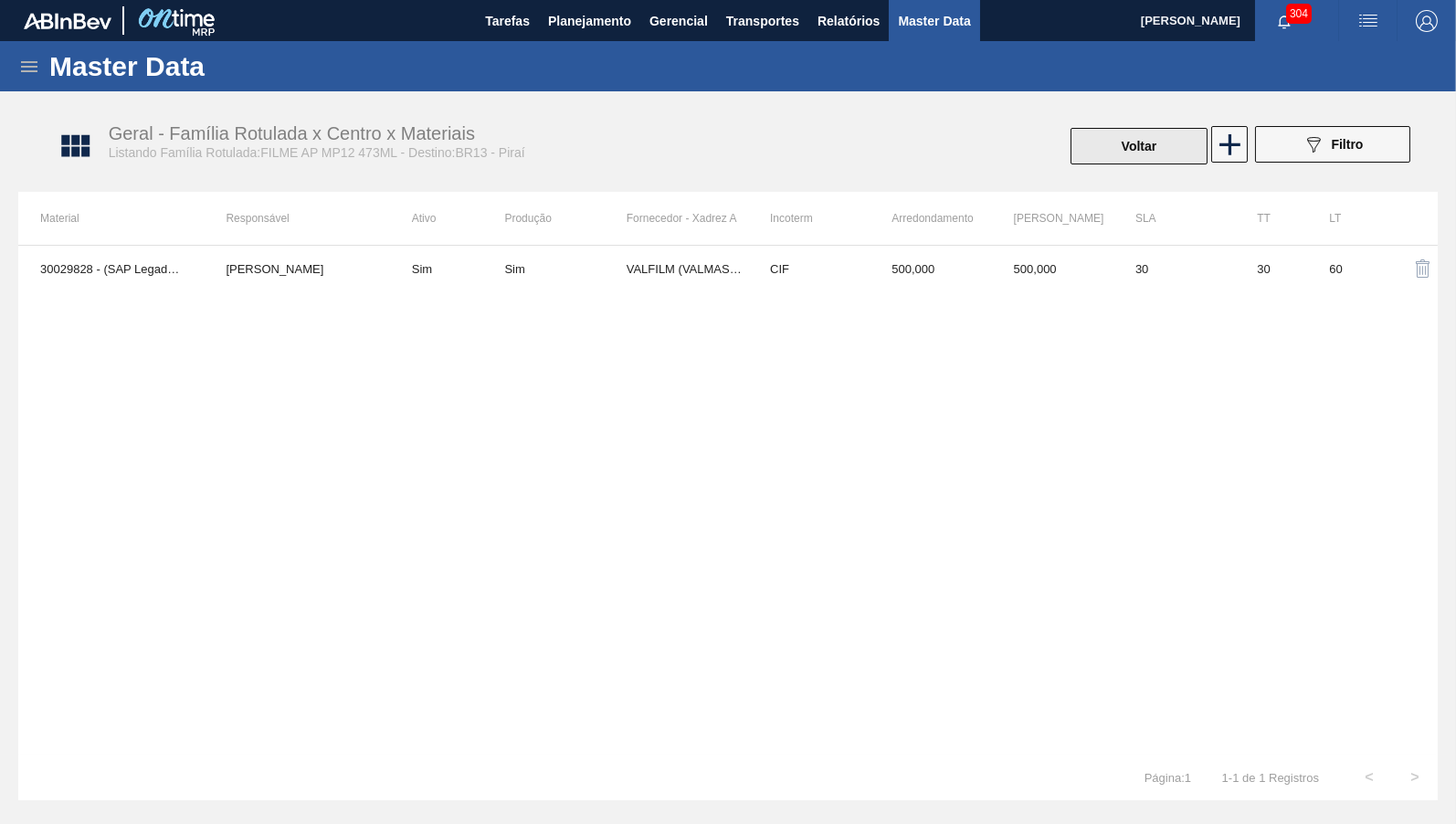
click at [1114, 151] on button "Voltar" at bounding box center [1138, 146] width 137 height 37
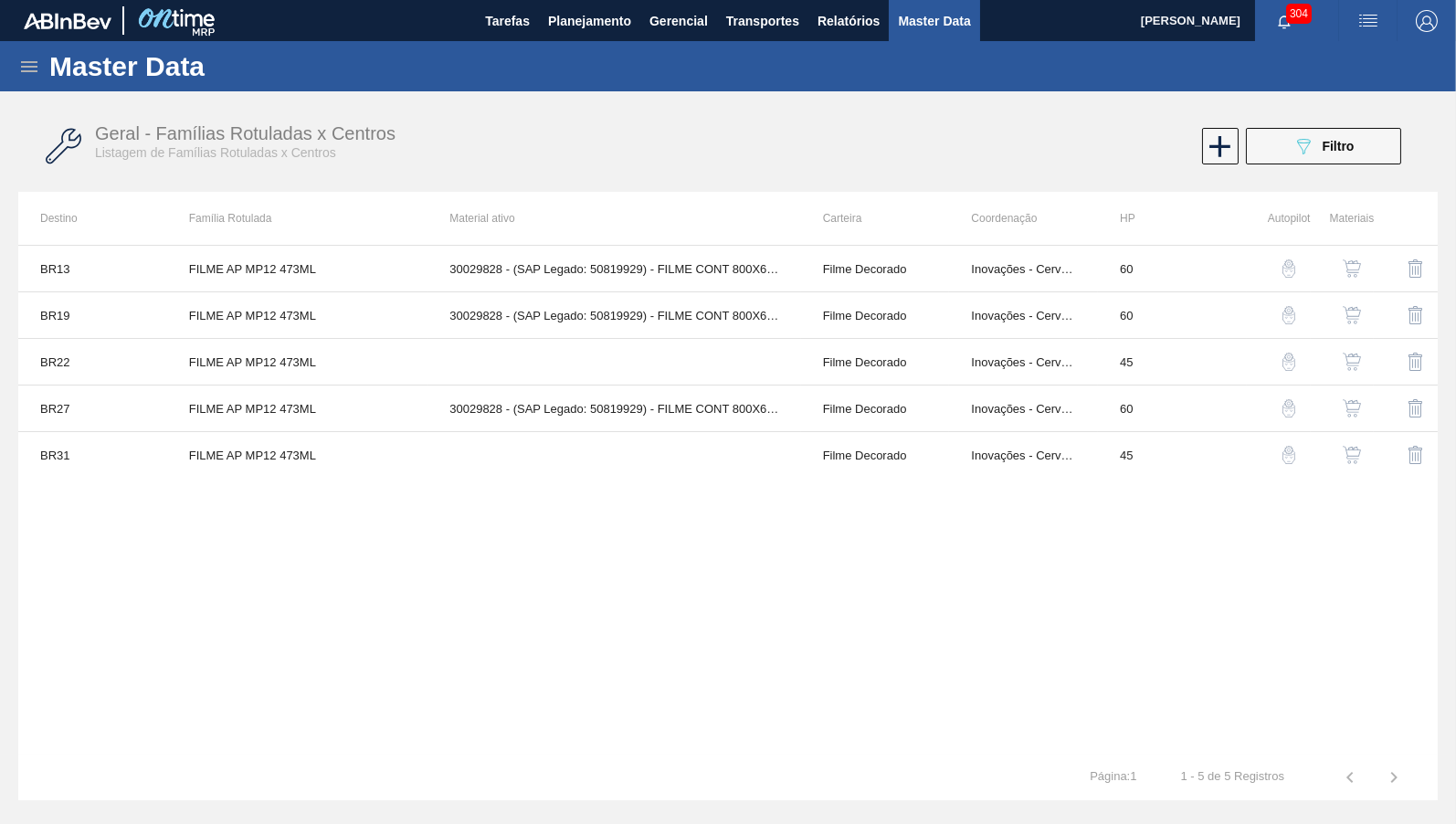
click at [1366, 314] on button "button" at bounding box center [1351, 315] width 43 height 43
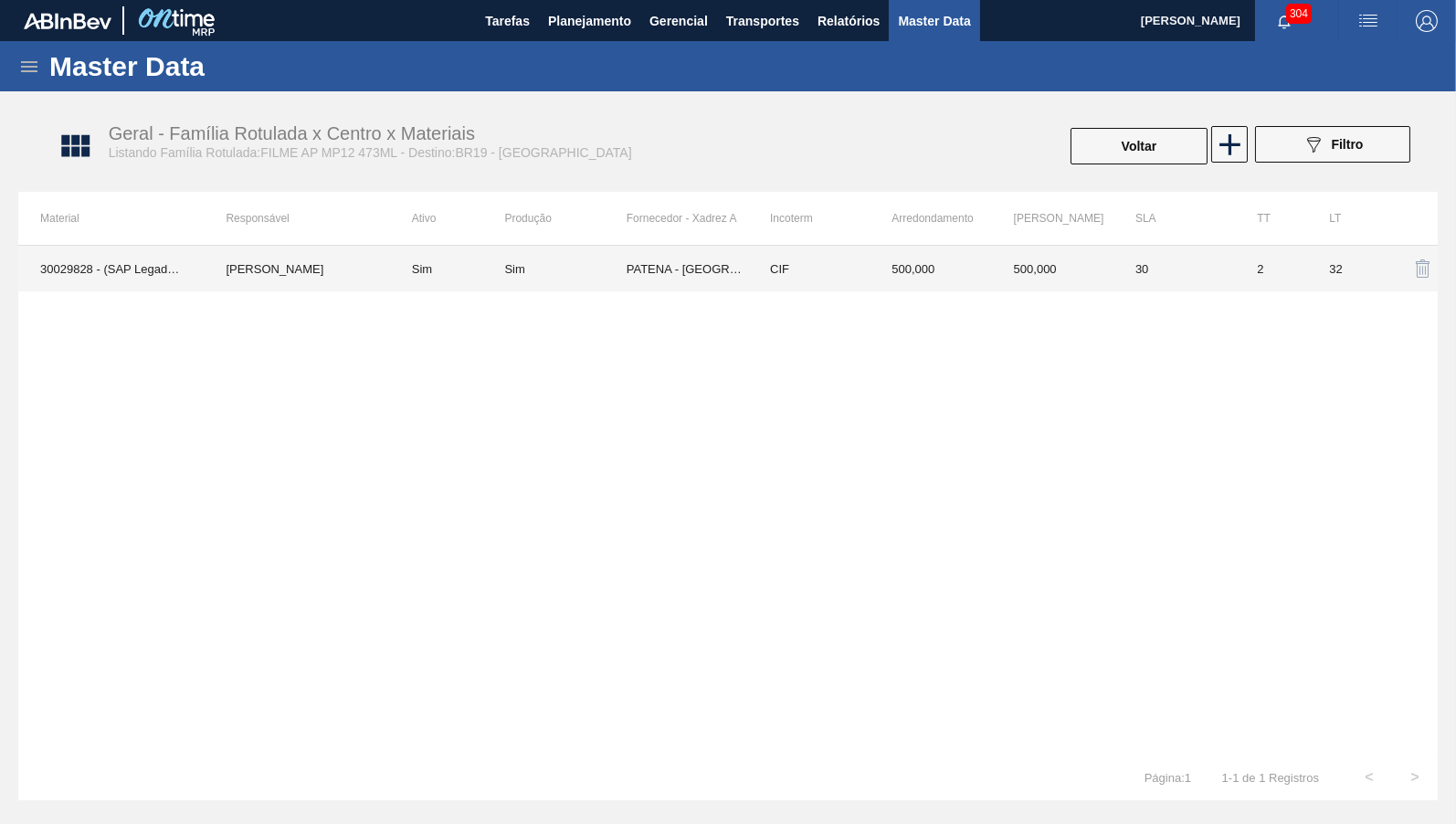
click at [603, 285] on td "Sim" at bounding box center [564, 268] width 121 height 45
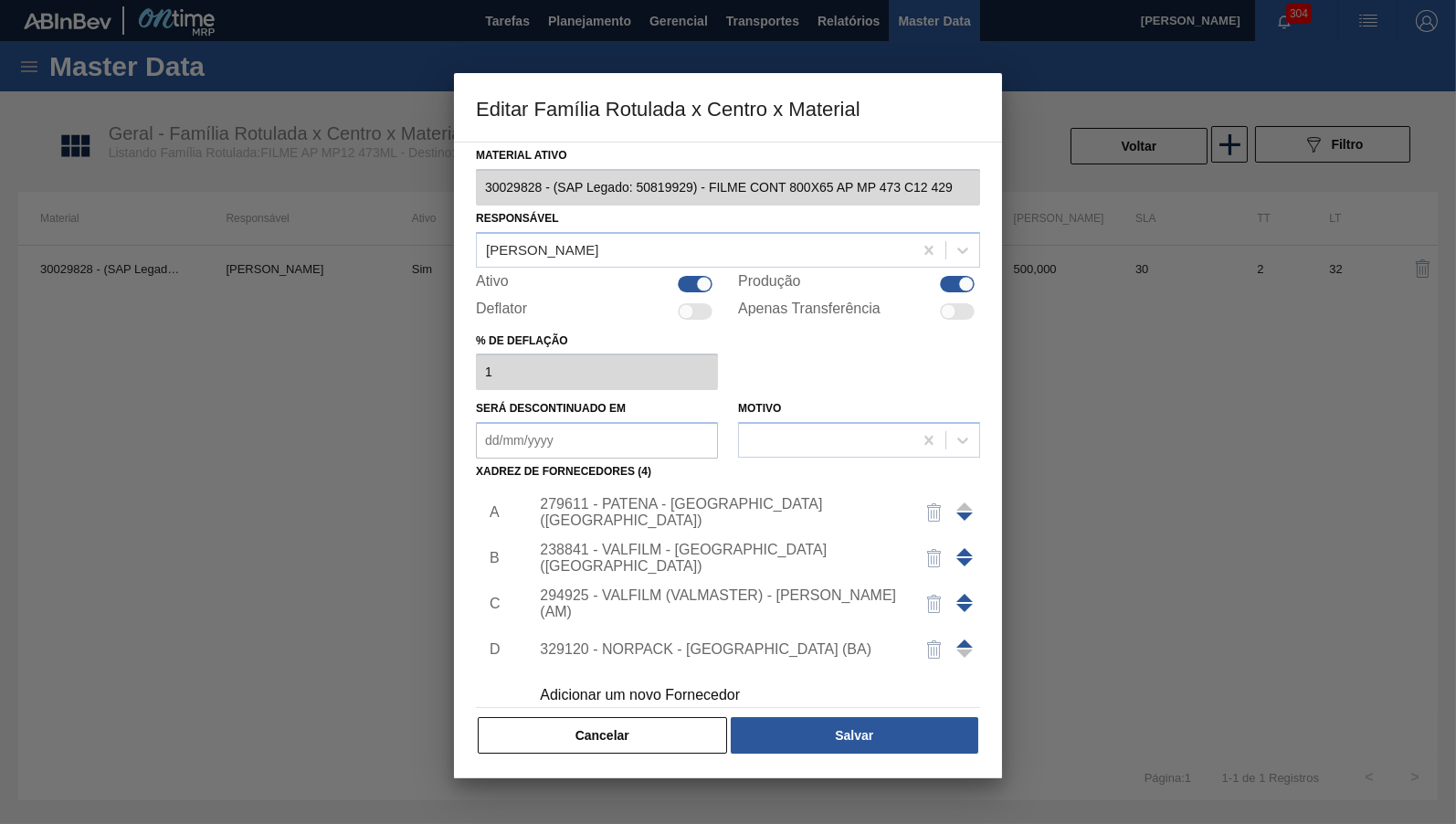
scroll to position [19, 0]
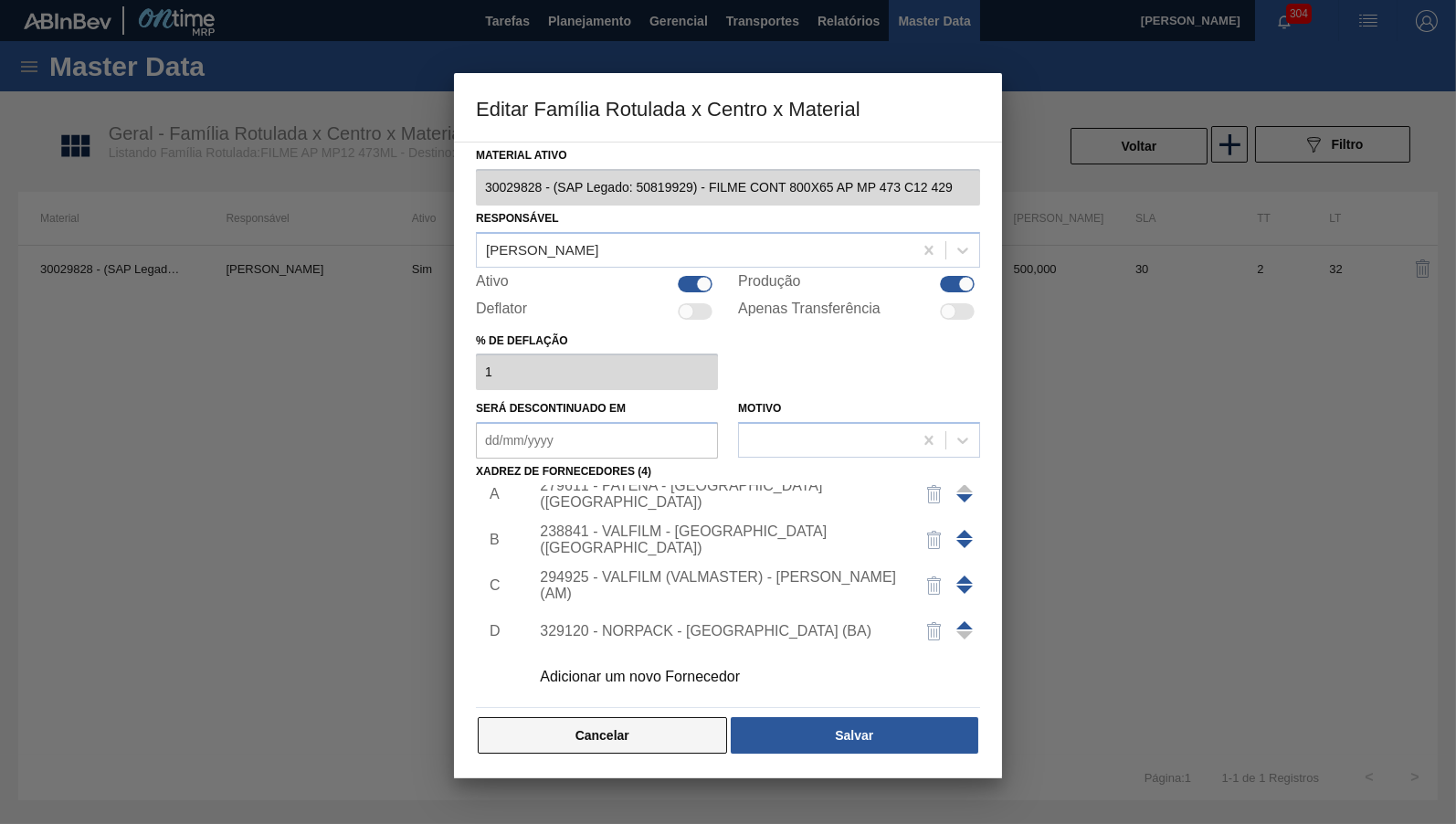
click at [653, 727] on button "Cancelar" at bounding box center [602, 735] width 250 height 37
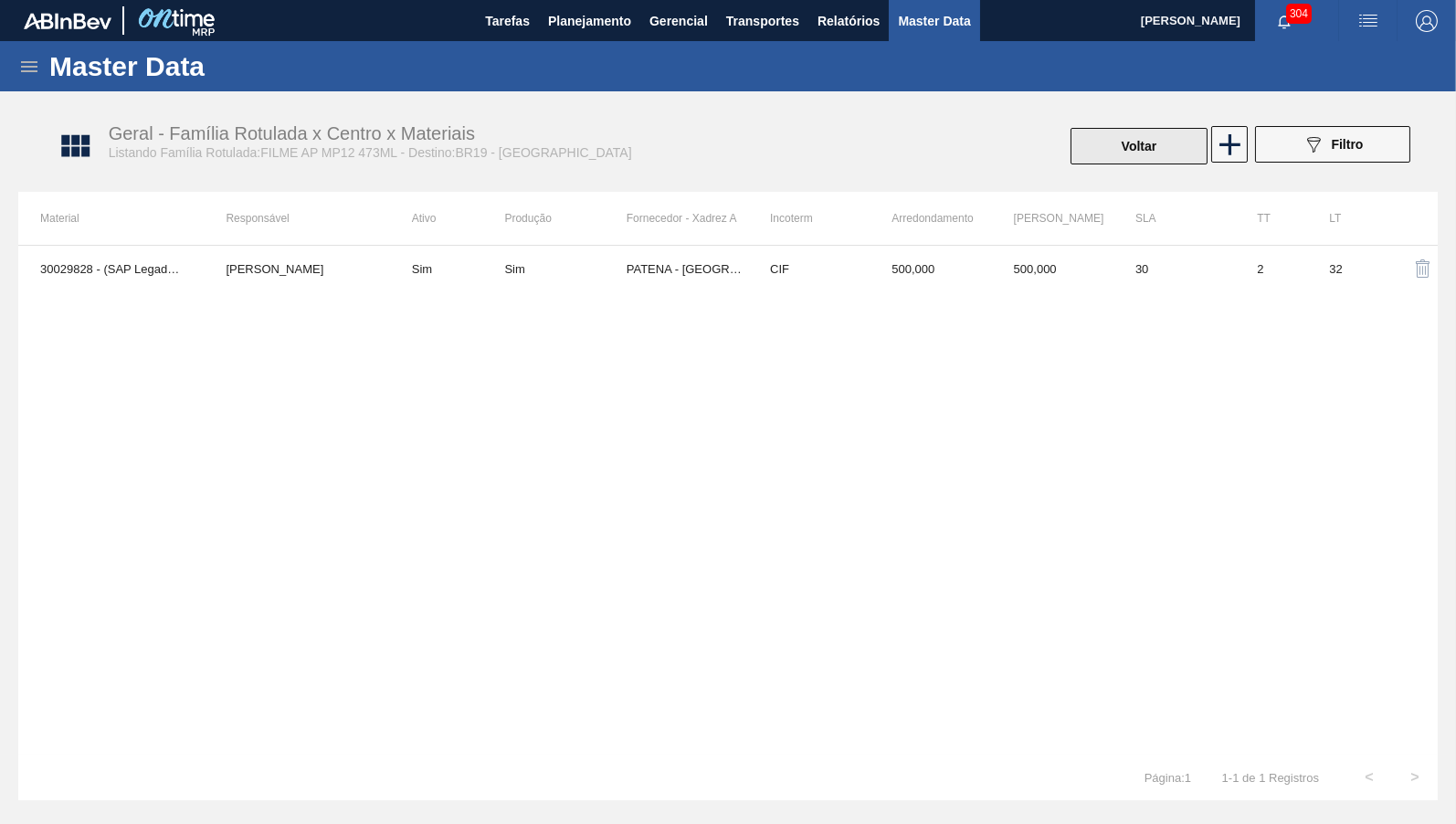
click at [1094, 156] on button "Voltar" at bounding box center [1138, 146] width 137 height 37
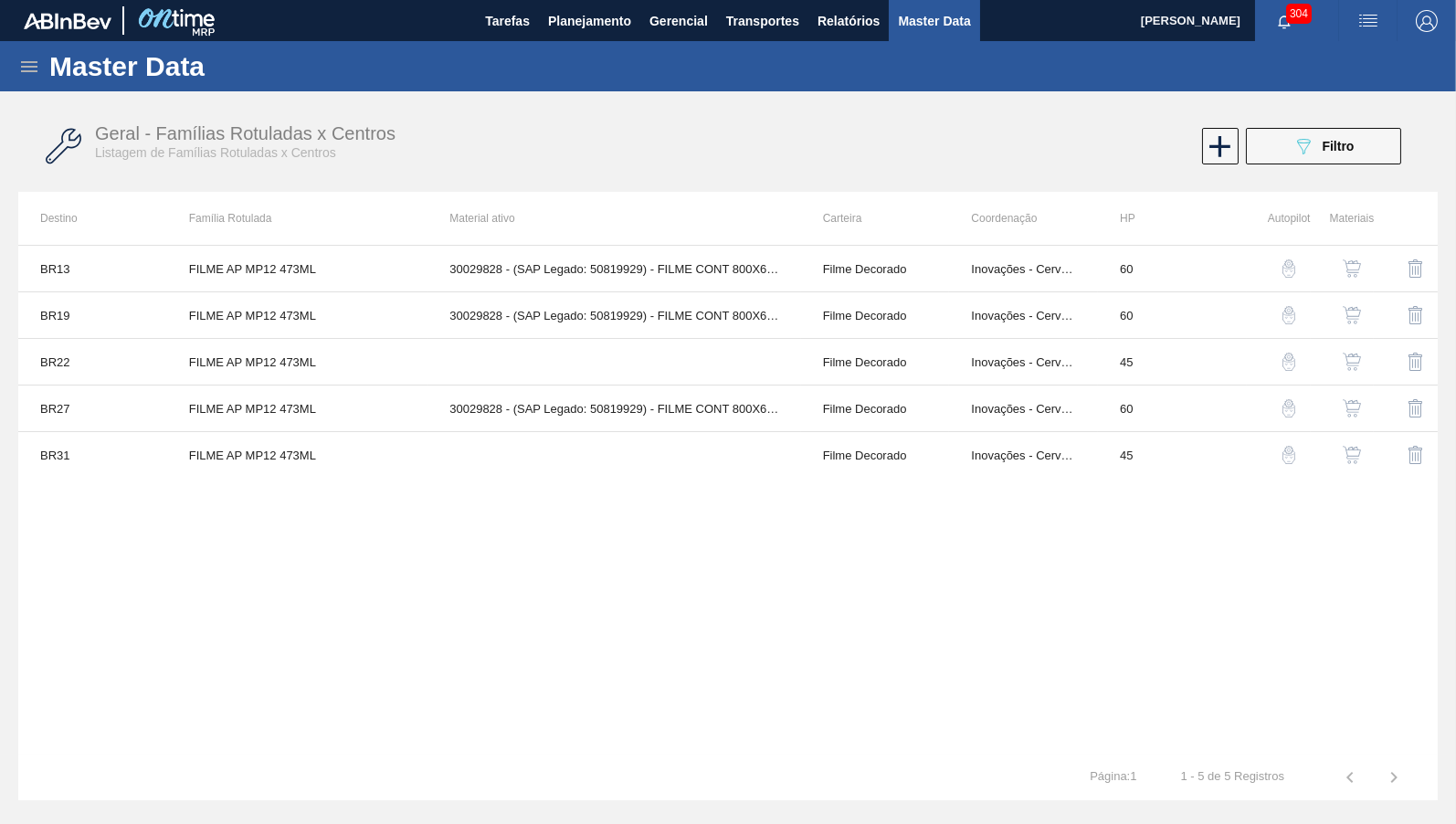
click at [1348, 361] on img "button" at bounding box center [1351, 361] width 19 height 19
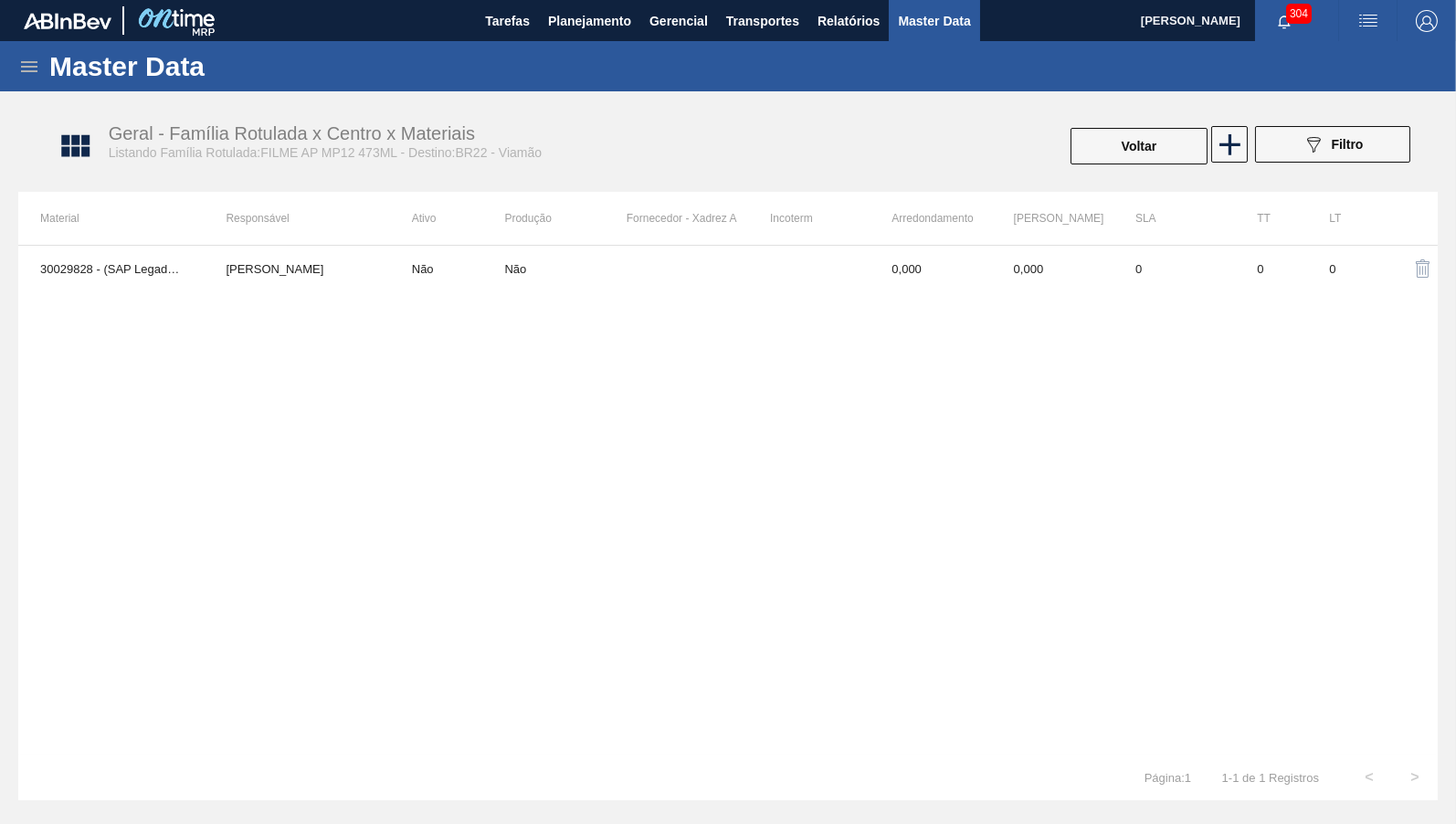
click at [663, 224] on th "Fornecedor - Xadrez A" at bounding box center [687, 218] width 121 height 53
click at [663, 239] on th "Fornecedor - Xadrez A" at bounding box center [687, 218] width 121 height 53
click at [675, 248] on td at bounding box center [687, 268] width 121 height 45
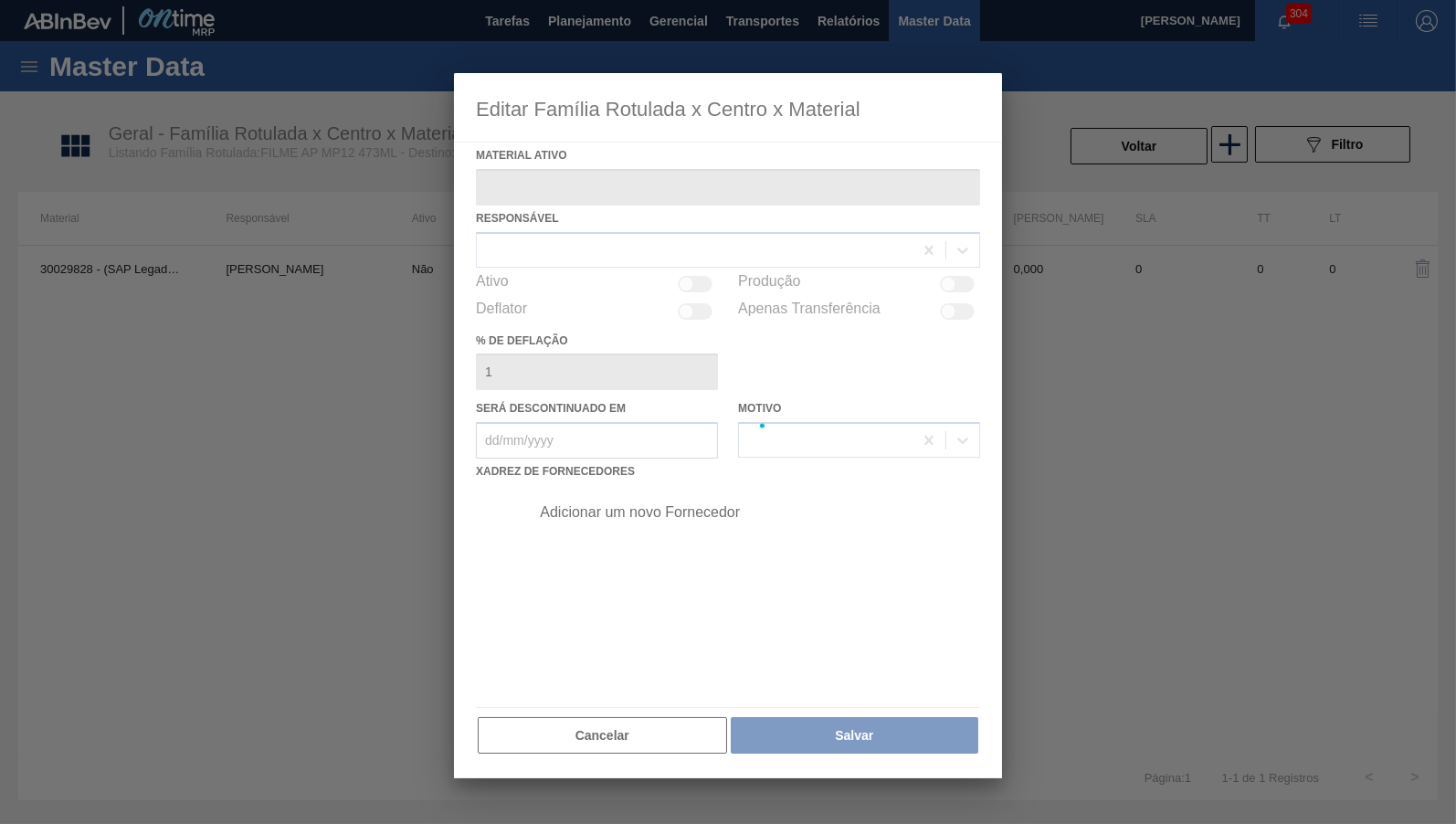
type ativo "30029828 - (SAP Legado: 50819929) - FILME CONT 800X65 AP MP 473 C12 429"
type deflação "0"
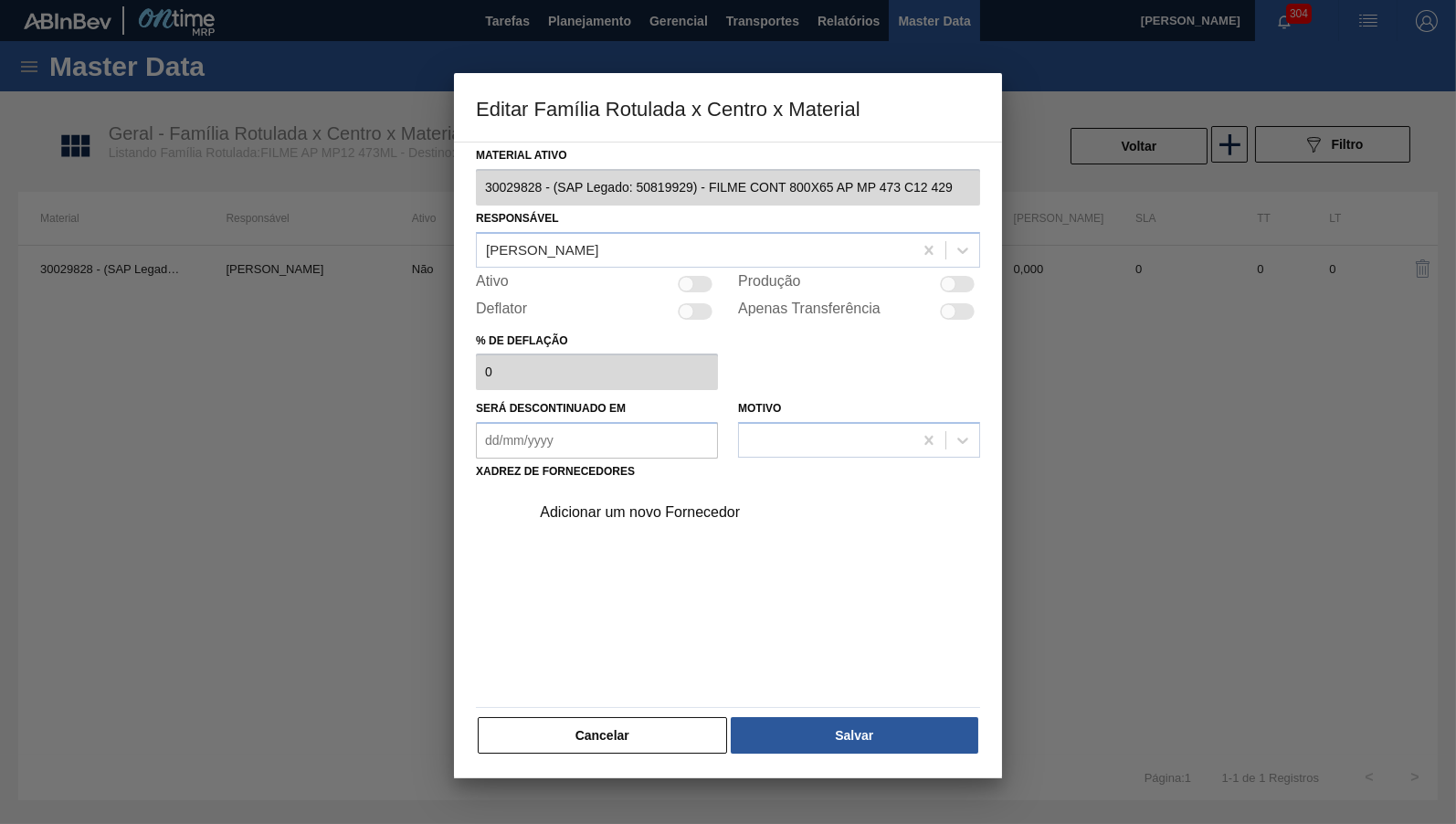
click at [698, 276] on div at bounding box center [694, 284] width 35 height 17
checkbox input "true"
click at [672, 492] on div "Adicionar um novo Fornecedor" at bounding box center [750, 512] width 462 height 45
click at [665, 508] on div "Adicionar um novo Fornecedor" at bounding box center [718, 512] width 358 height 17
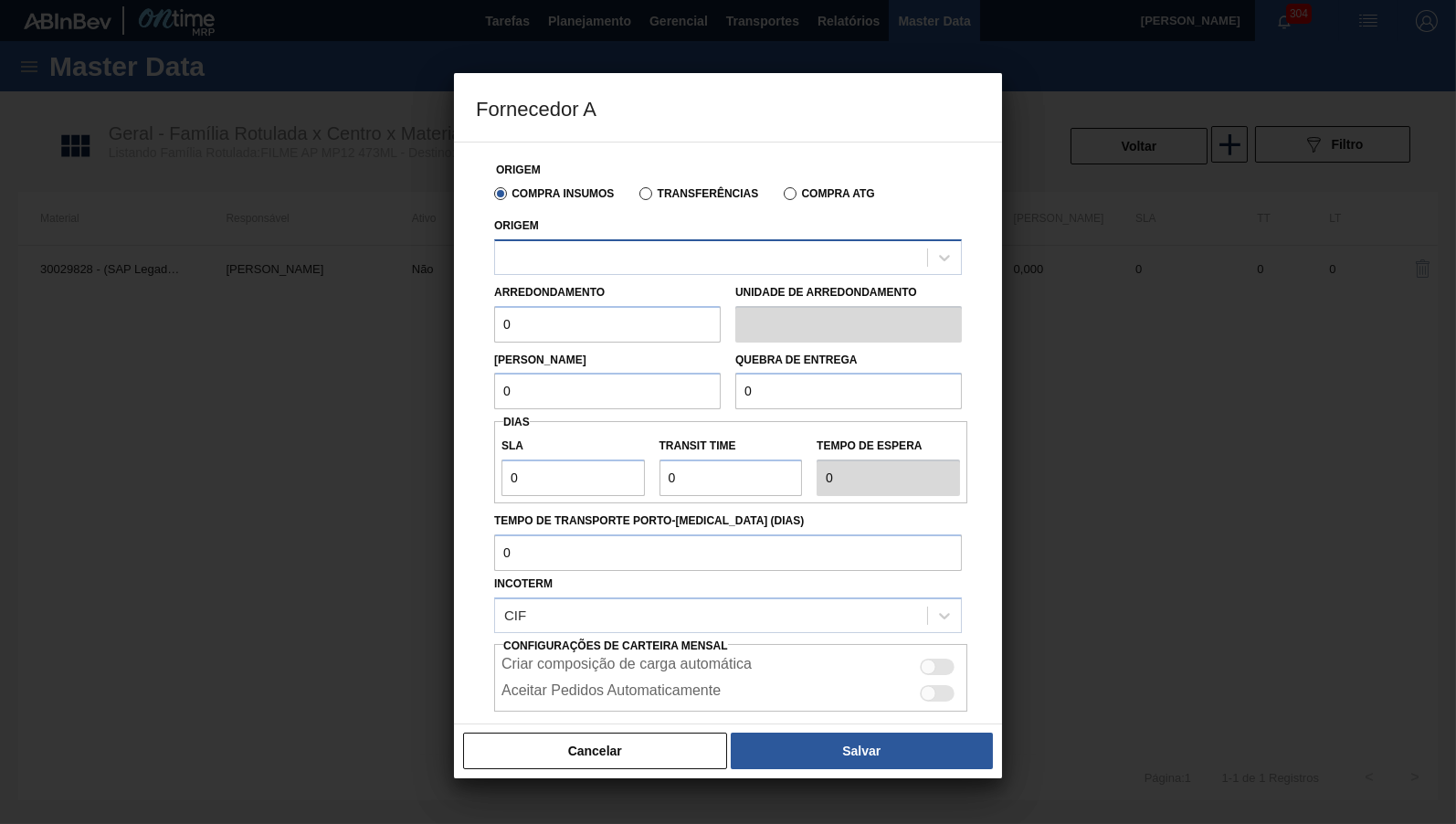
click at [588, 268] on div at bounding box center [711, 257] width 432 height 27
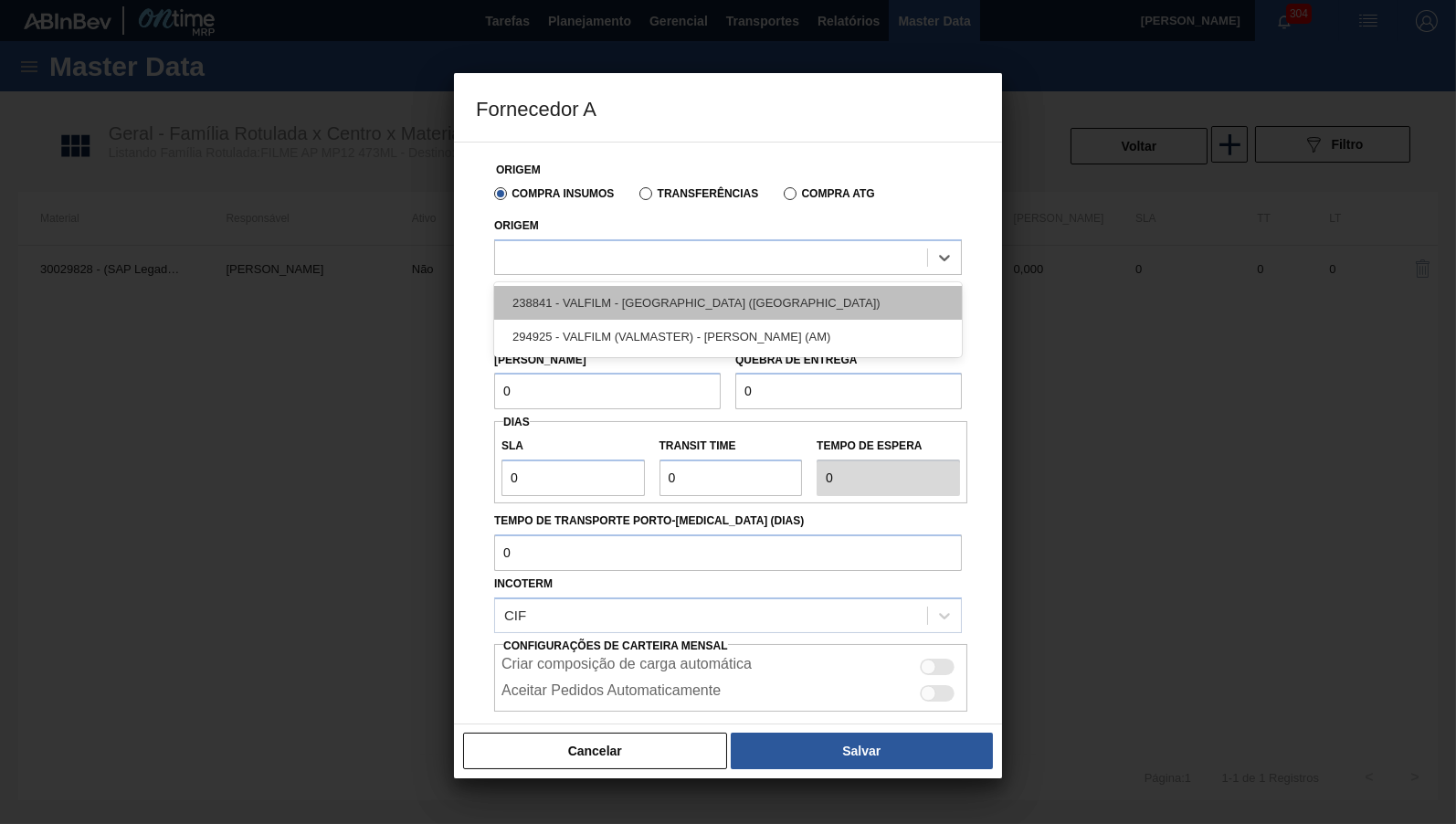
click at [609, 307] on div "238841 - VALFILM - ITAMONTE (MG)" at bounding box center [728, 303] width 468 height 34
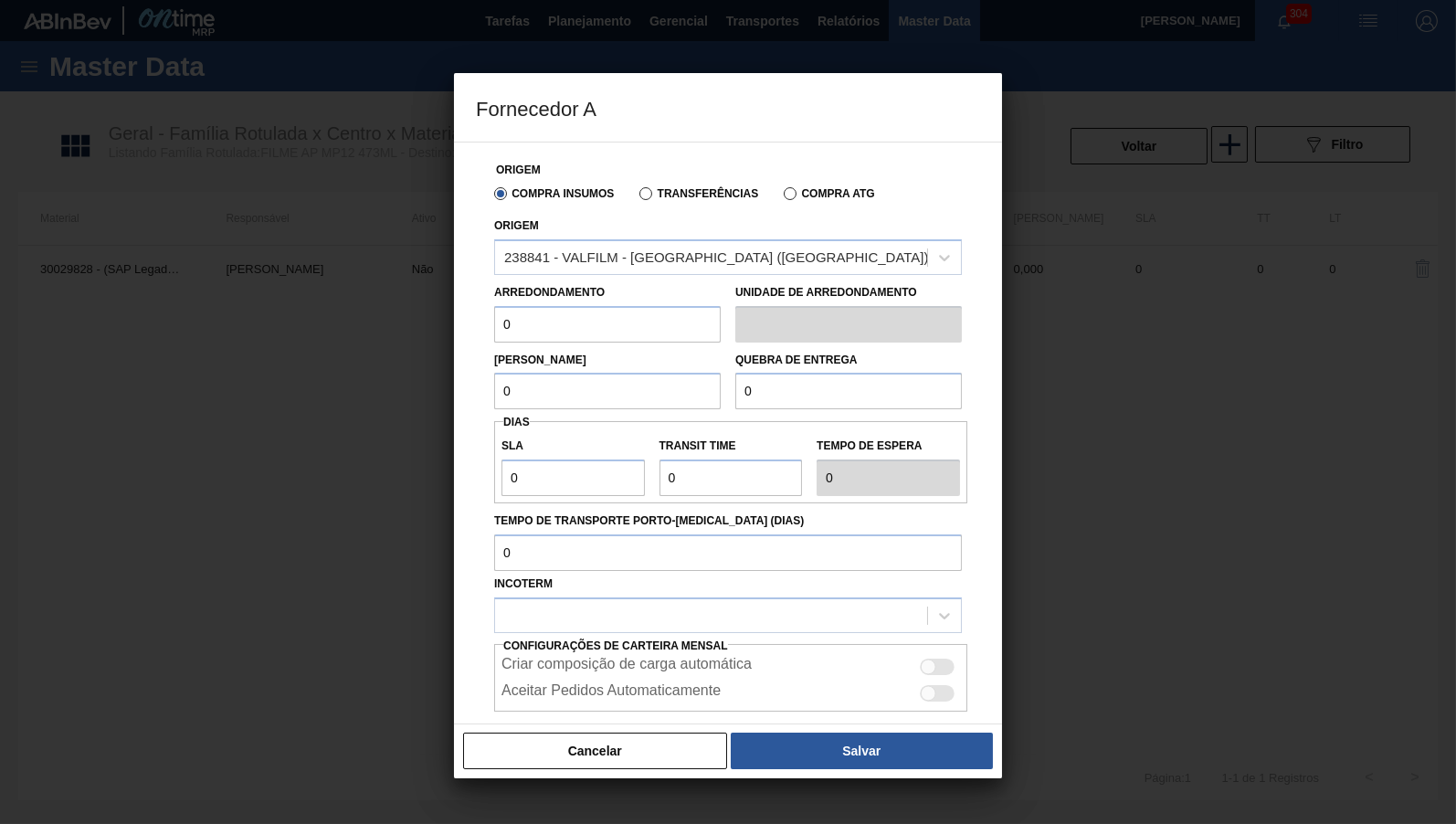
click at [629, 367] on div "Lote Mínimo 0" at bounding box center [608, 379] width 227 height 63
click at [600, 331] on input "0" at bounding box center [608, 324] width 227 height 37
paste input "50"
type input "500"
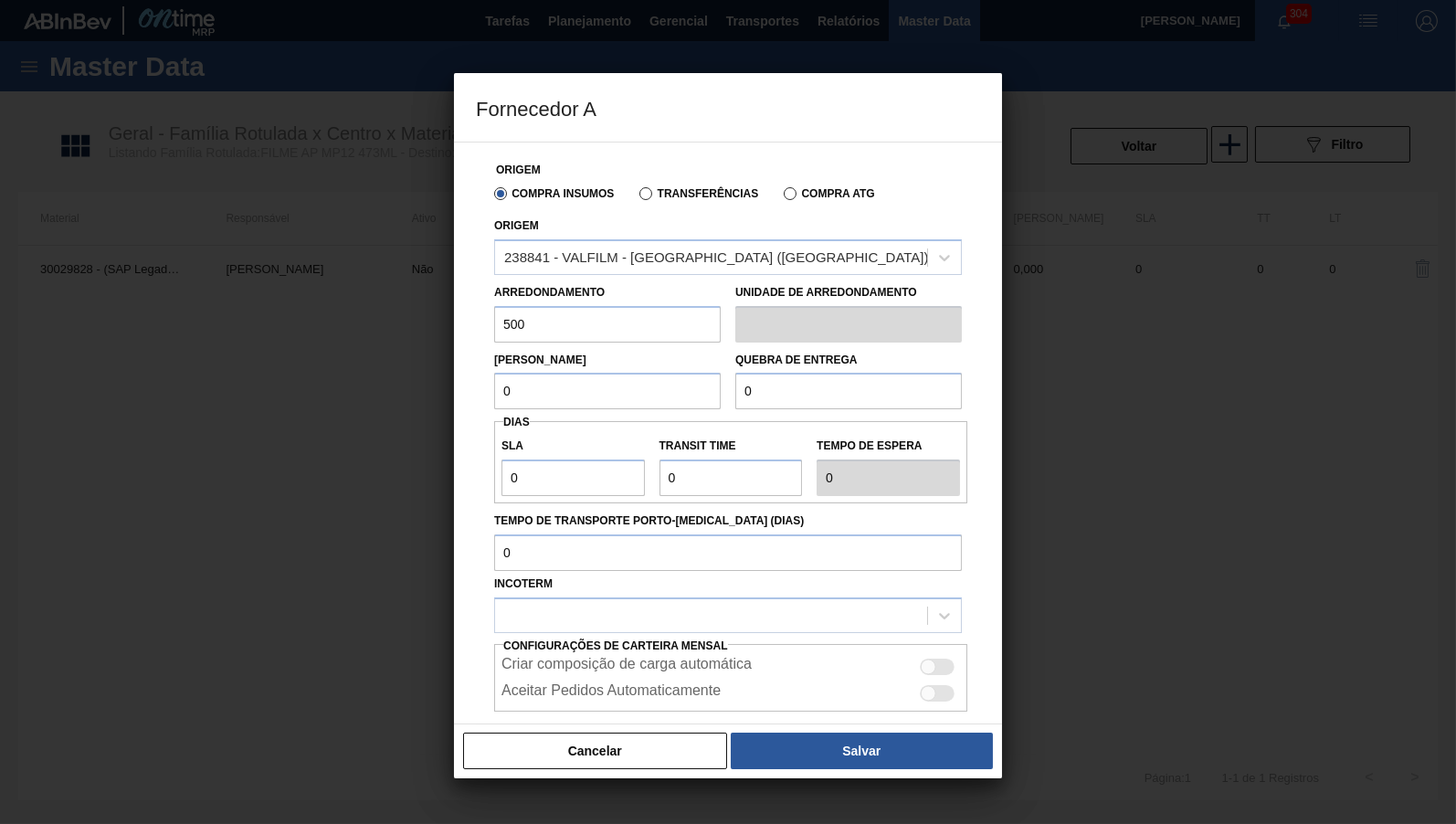
click at [577, 392] on input "0" at bounding box center [608, 391] width 227 height 37
paste input "50"
type input "500"
click at [815, 383] on input "0" at bounding box center [848, 391] width 227 height 37
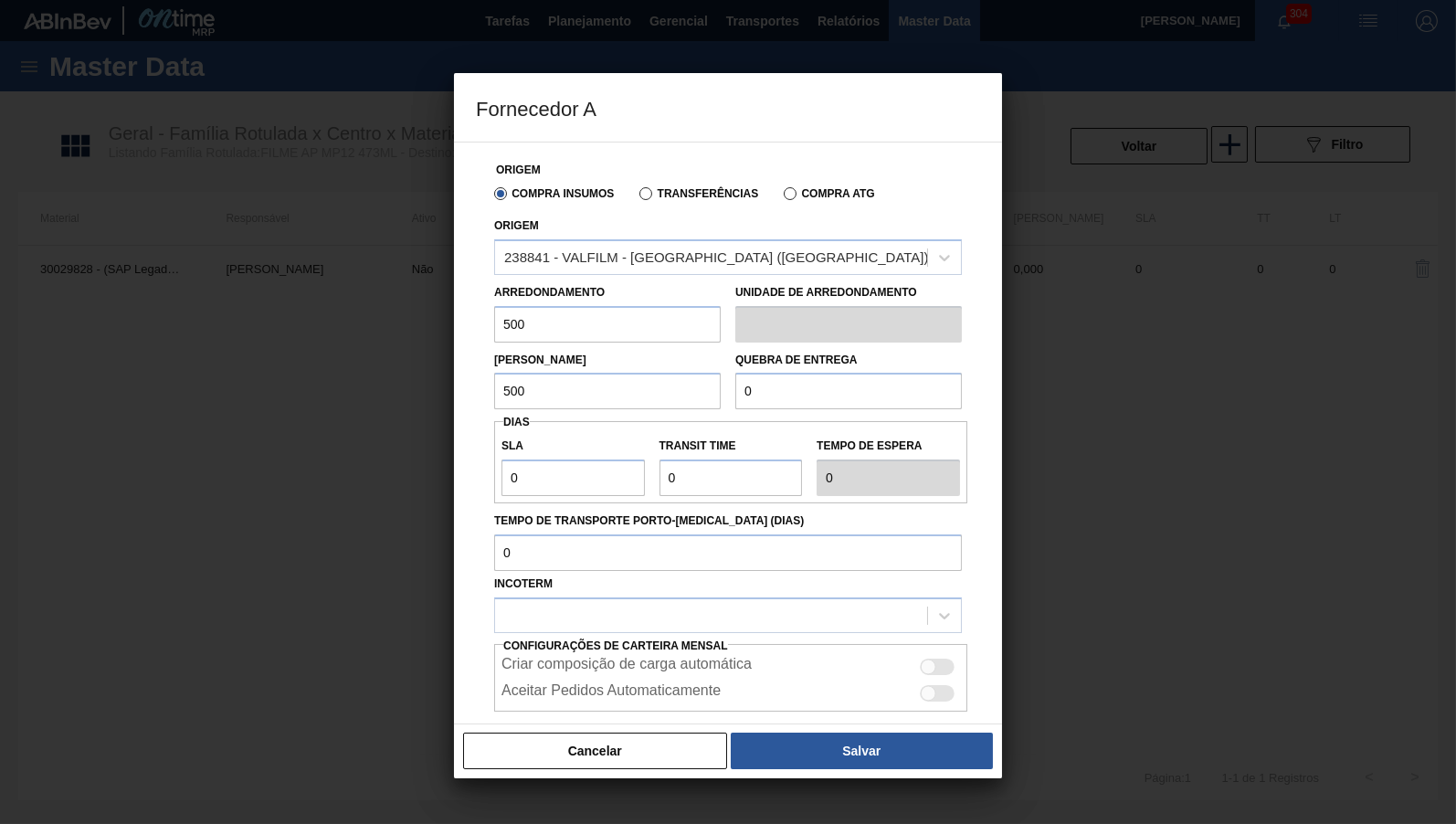
click at [815, 383] on input "0" at bounding box center [848, 391] width 227 height 37
type input "5.000"
click at [529, 549] on input "Tempo de Transporte Porto-Doca (dias)" at bounding box center [728, 553] width 468 height 37
click at [541, 470] on input "0" at bounding box center [572, 478] width 143 height 37
drag, startPoint x: 556, startPoint y: 480, endPoint x: 453, endPoint y: 470, distance: 103.5
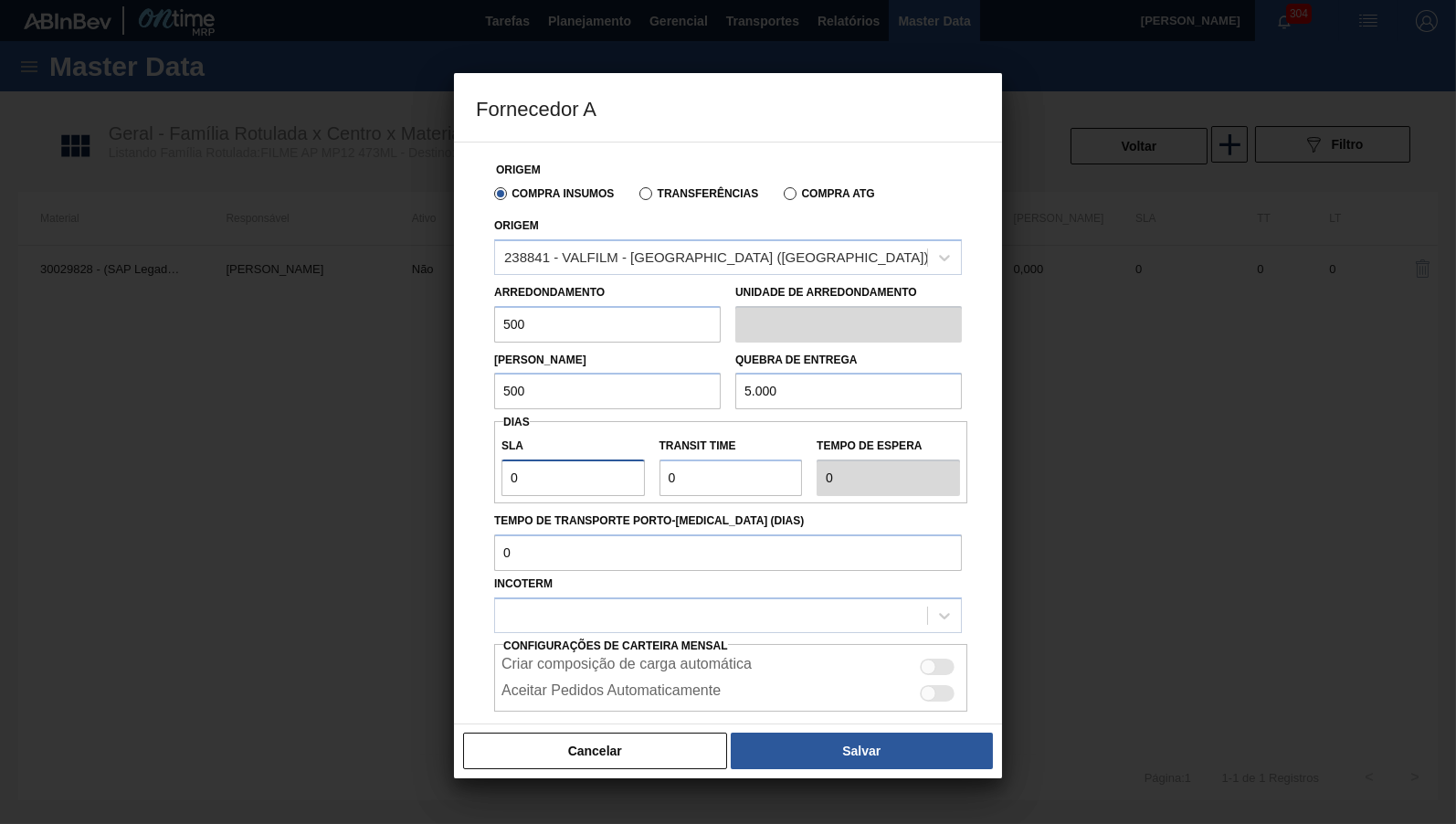
click at [501, 470] on input "0" at bounding box center [572, 478] width 143 height 37
type input "3"
type input "30"
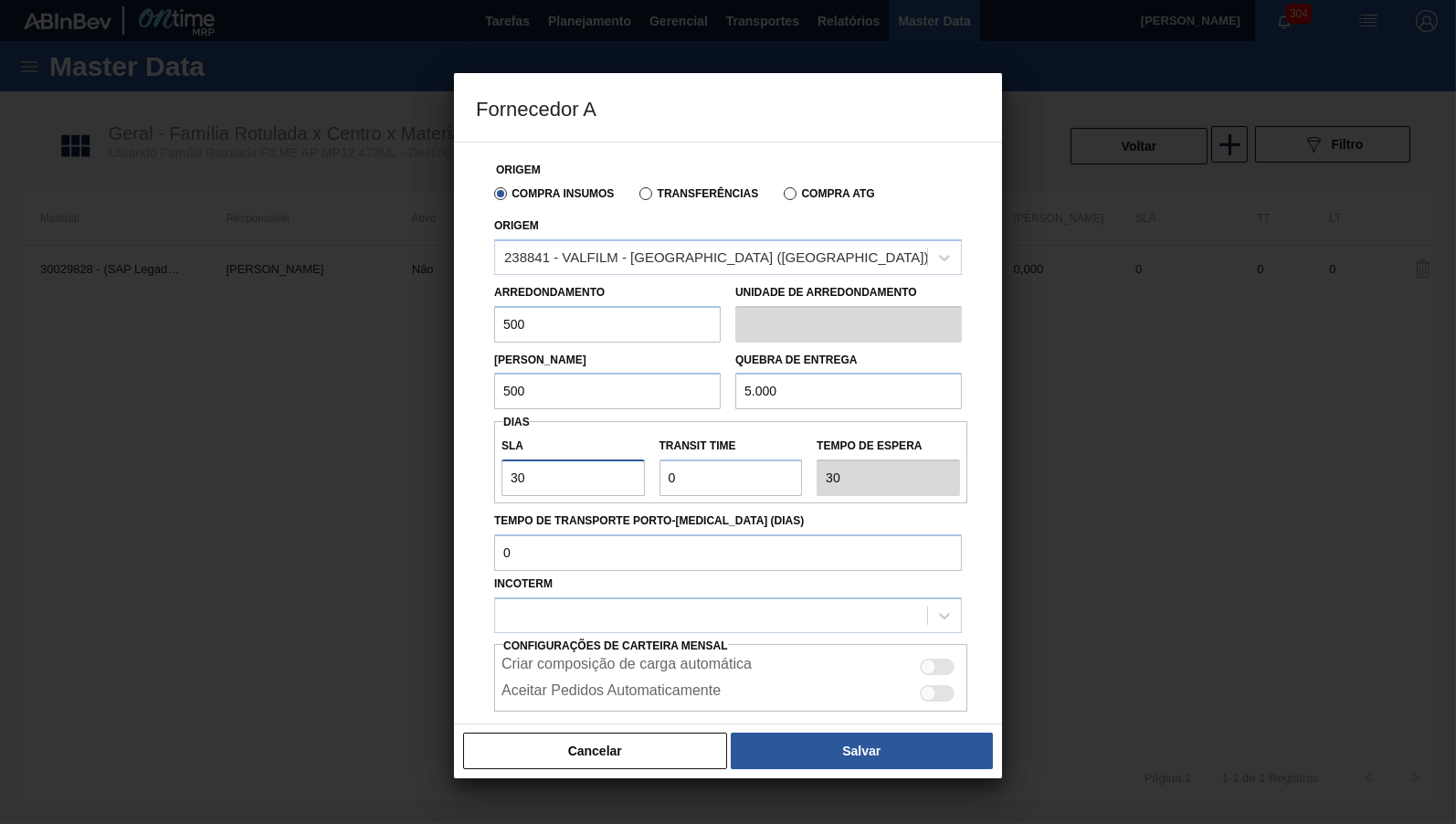
type input "30"
drag, startPoint x: 718, startPoint y: 482, endPoint x: 543, endPoint y: 467, distance: 175.6
click at [659, 467] on input "Transit Time" at bounding box center [730, 478] width 143 height 37
type input "4"
type input "34"
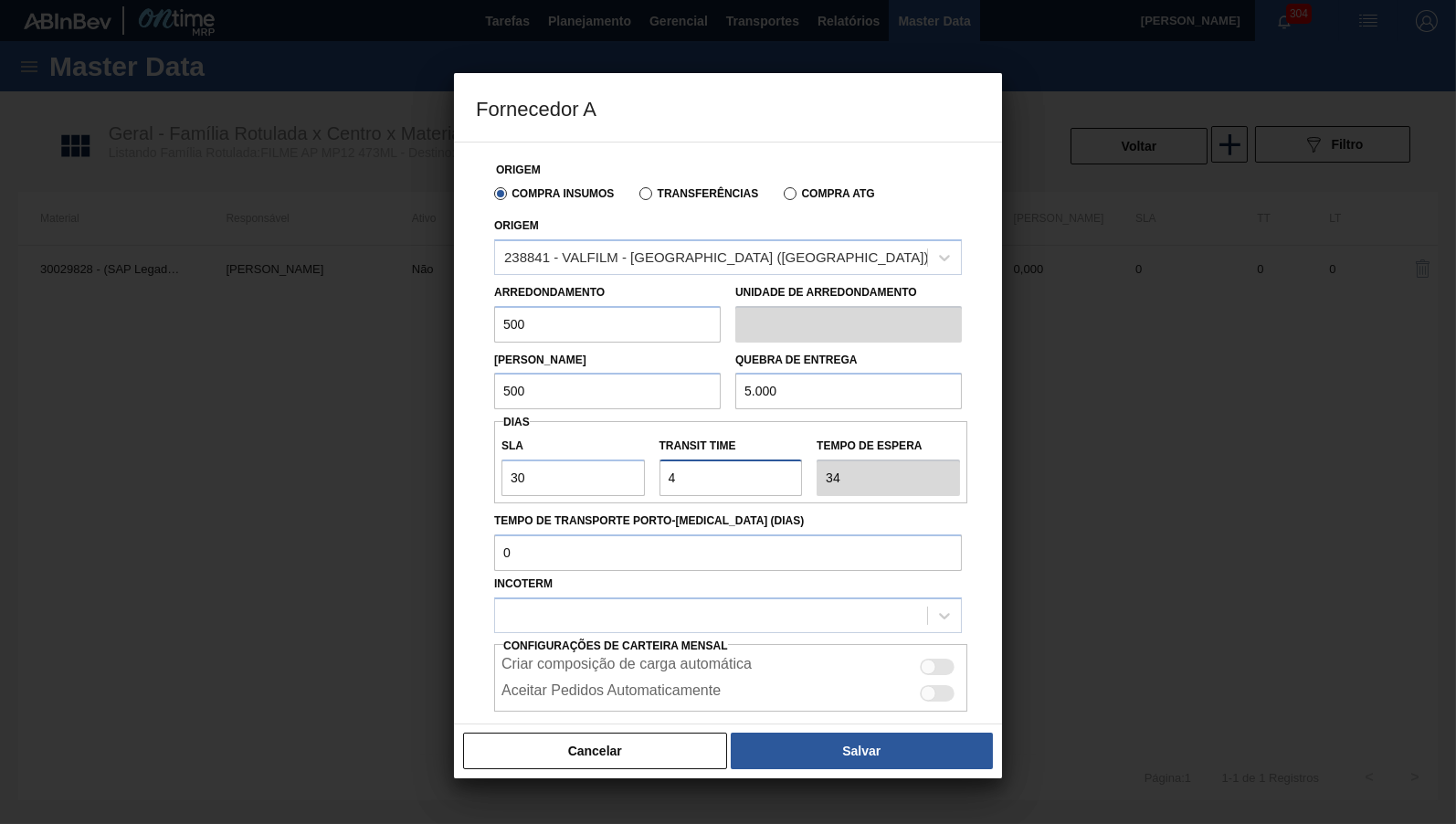
type input "NaN"
type input "2"
type input "32"
type input "2"
type input "NaN"
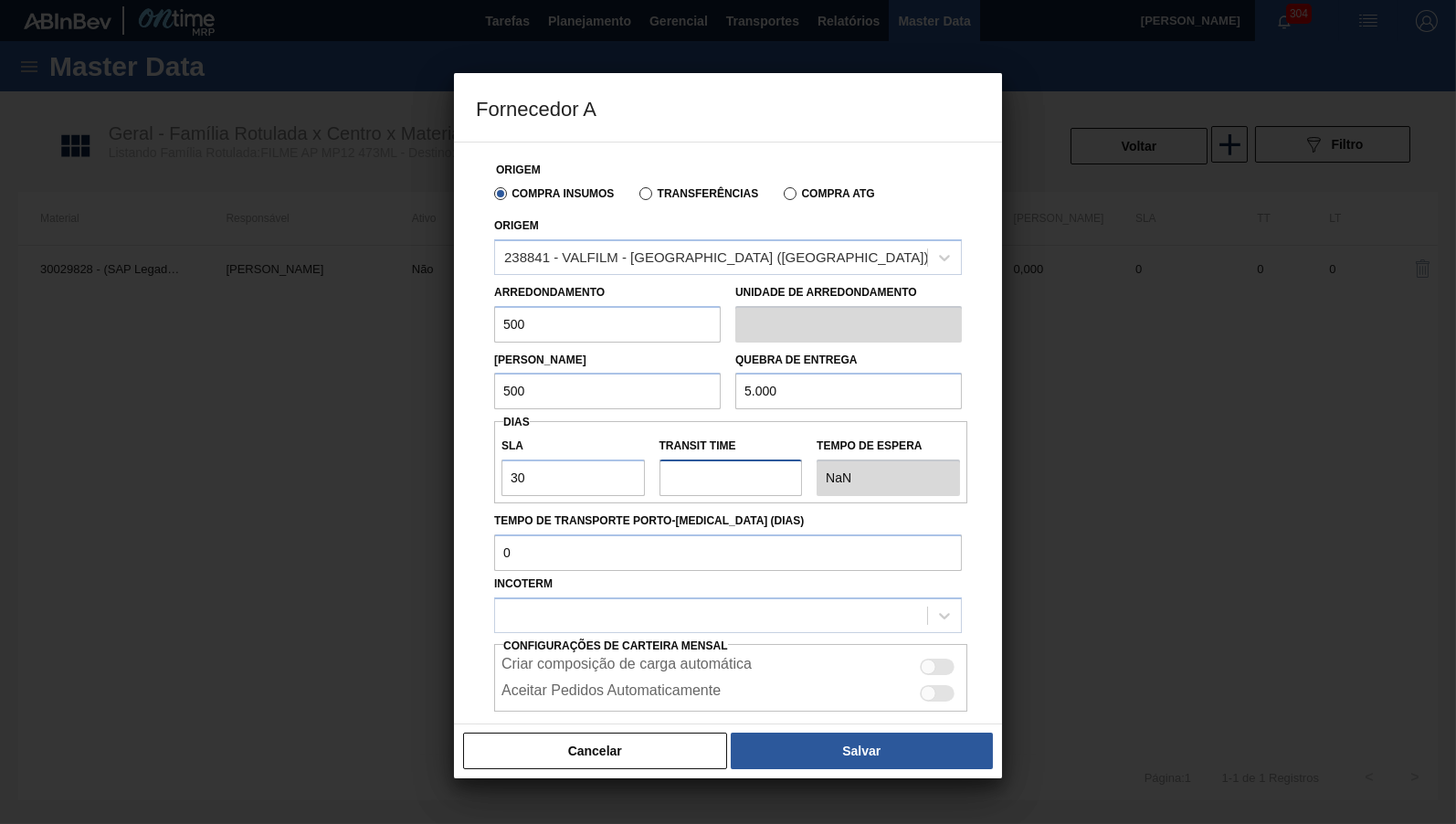
type input "3"
type input "33"
type input "3"
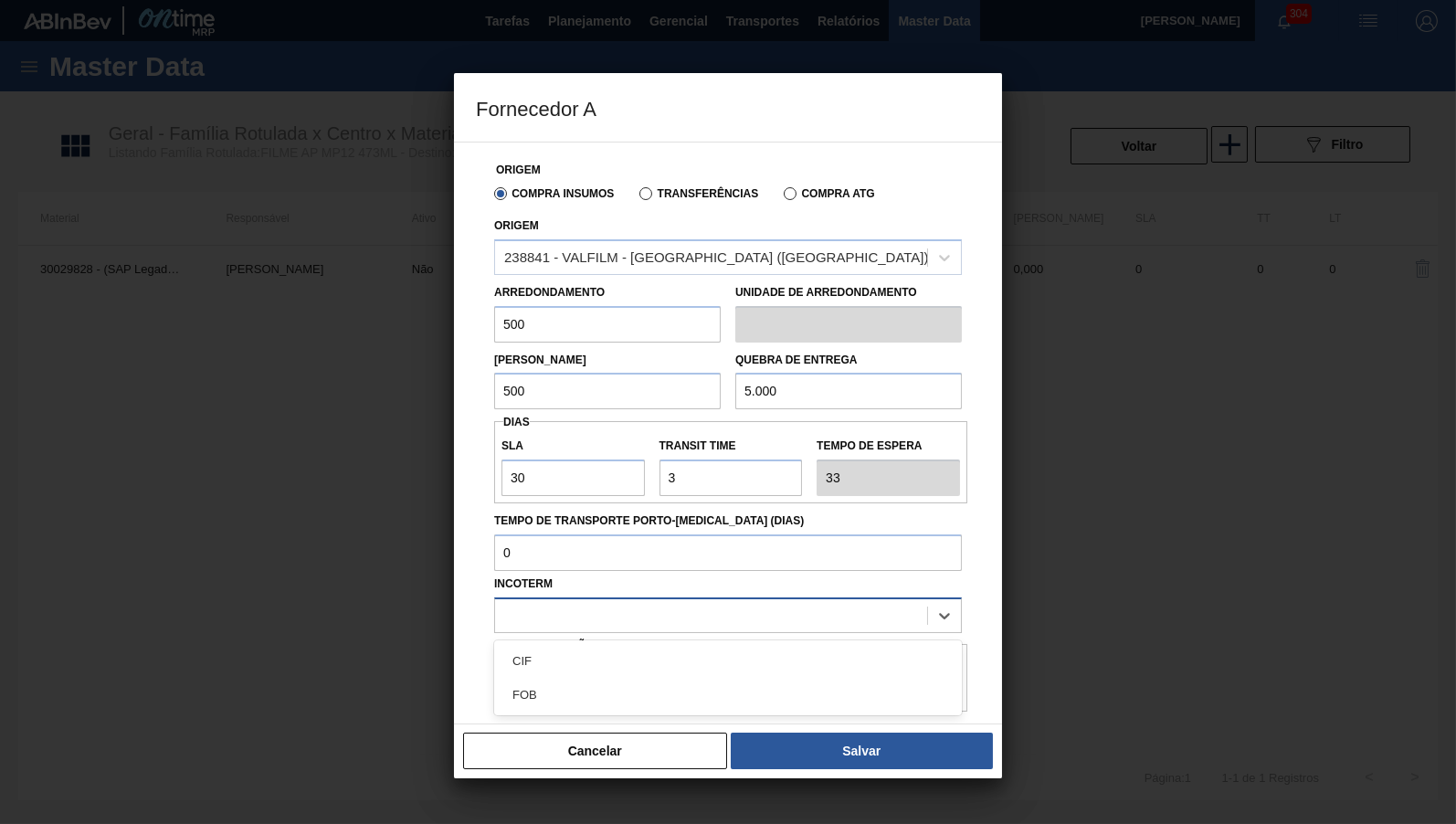
click at [871, 609] on div at bounding box center [711, 615] width 432 height 27
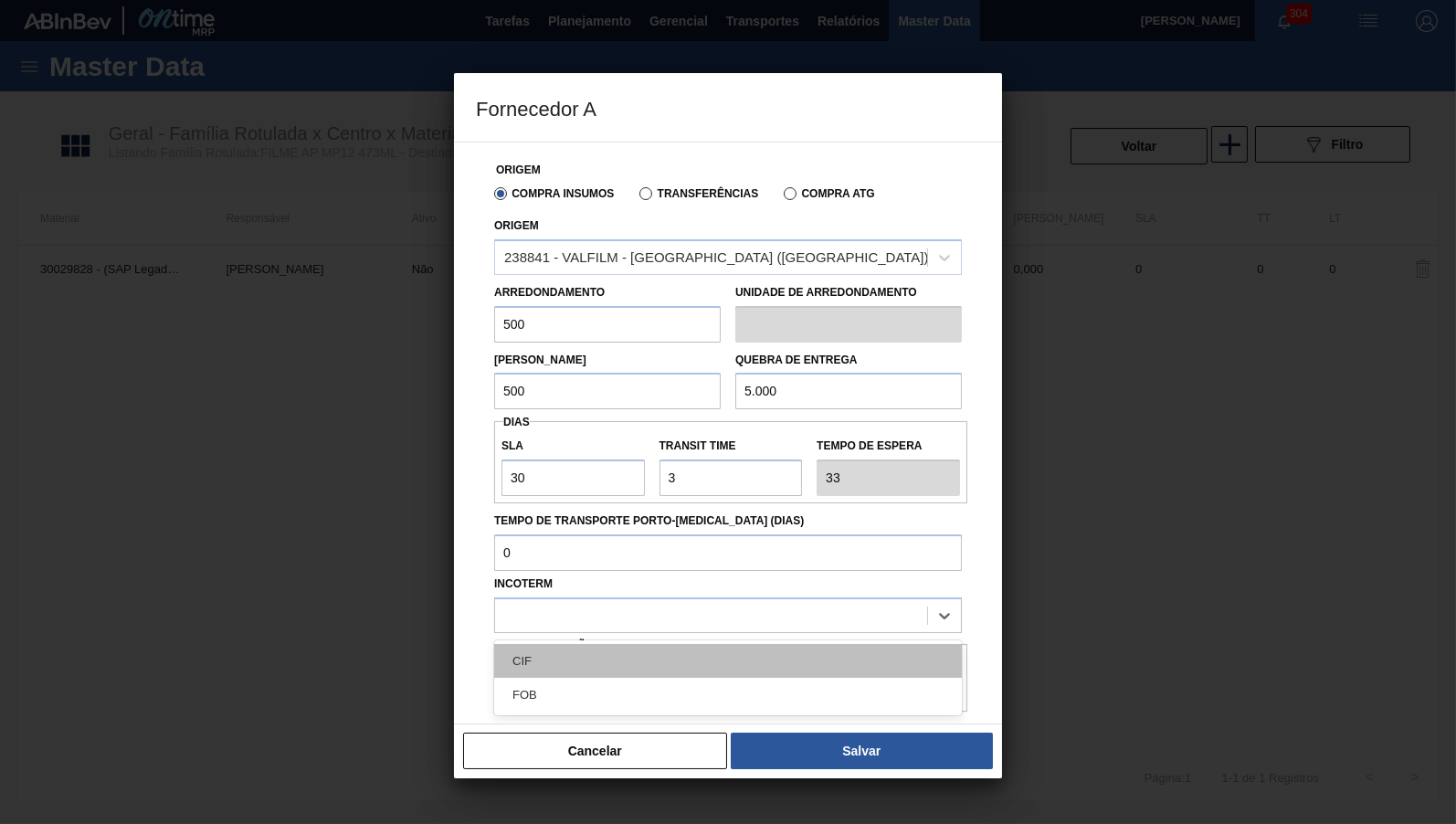
click at [741, 651] on div "CIF" at bounding box center [728, 661] width 468 height 34
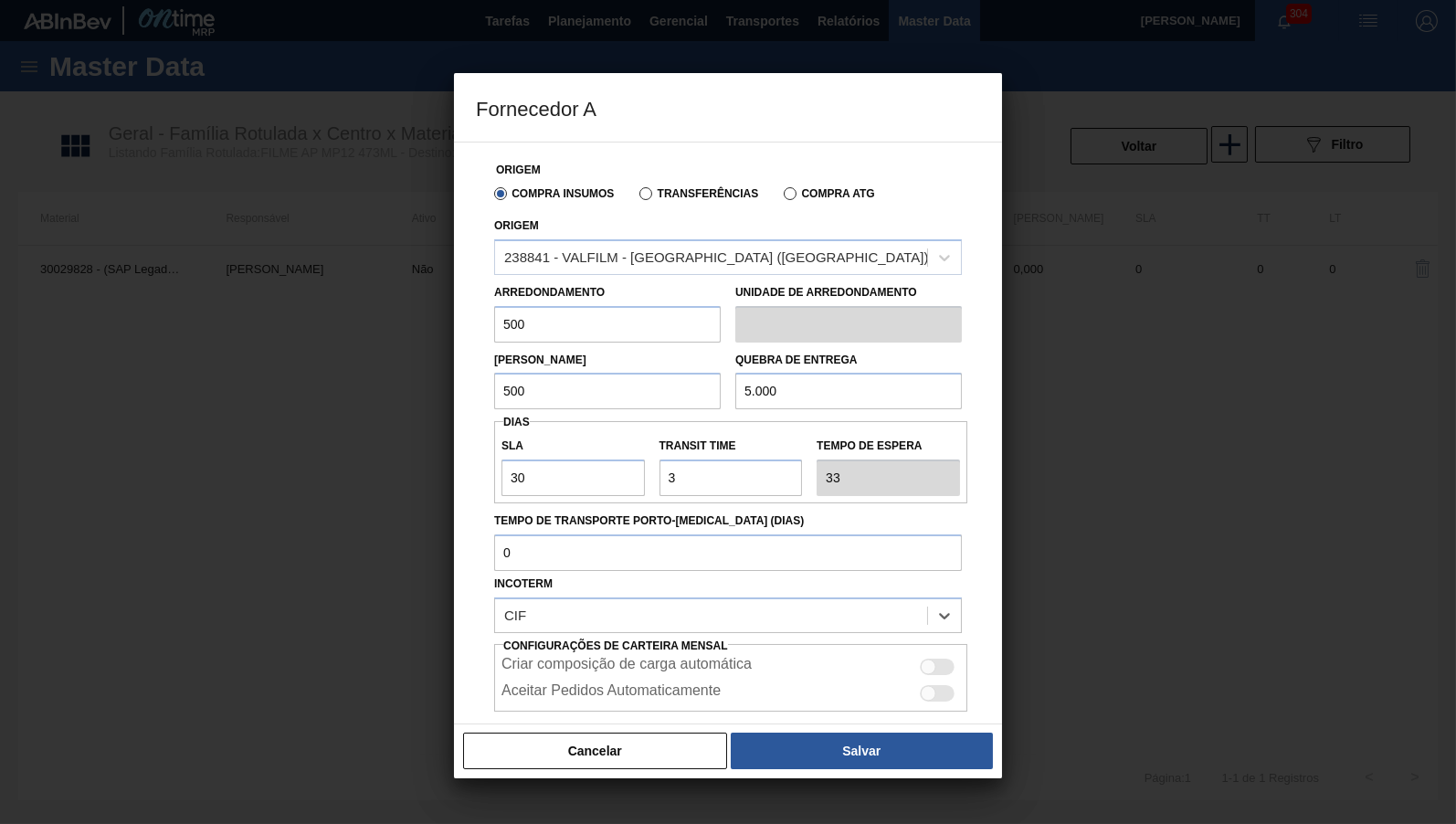
click at [938, 656] on div "Criar composição de carga automática" at bounding box center [730, 667] width 459 height 22
click at [931, 660] on div at bounding box center [928, 667] width 16 height 16
checkbox input "true"
click at [919, 770] on div "Cancelar Salvar" at bounding box center [728, 751] width 548 height 55
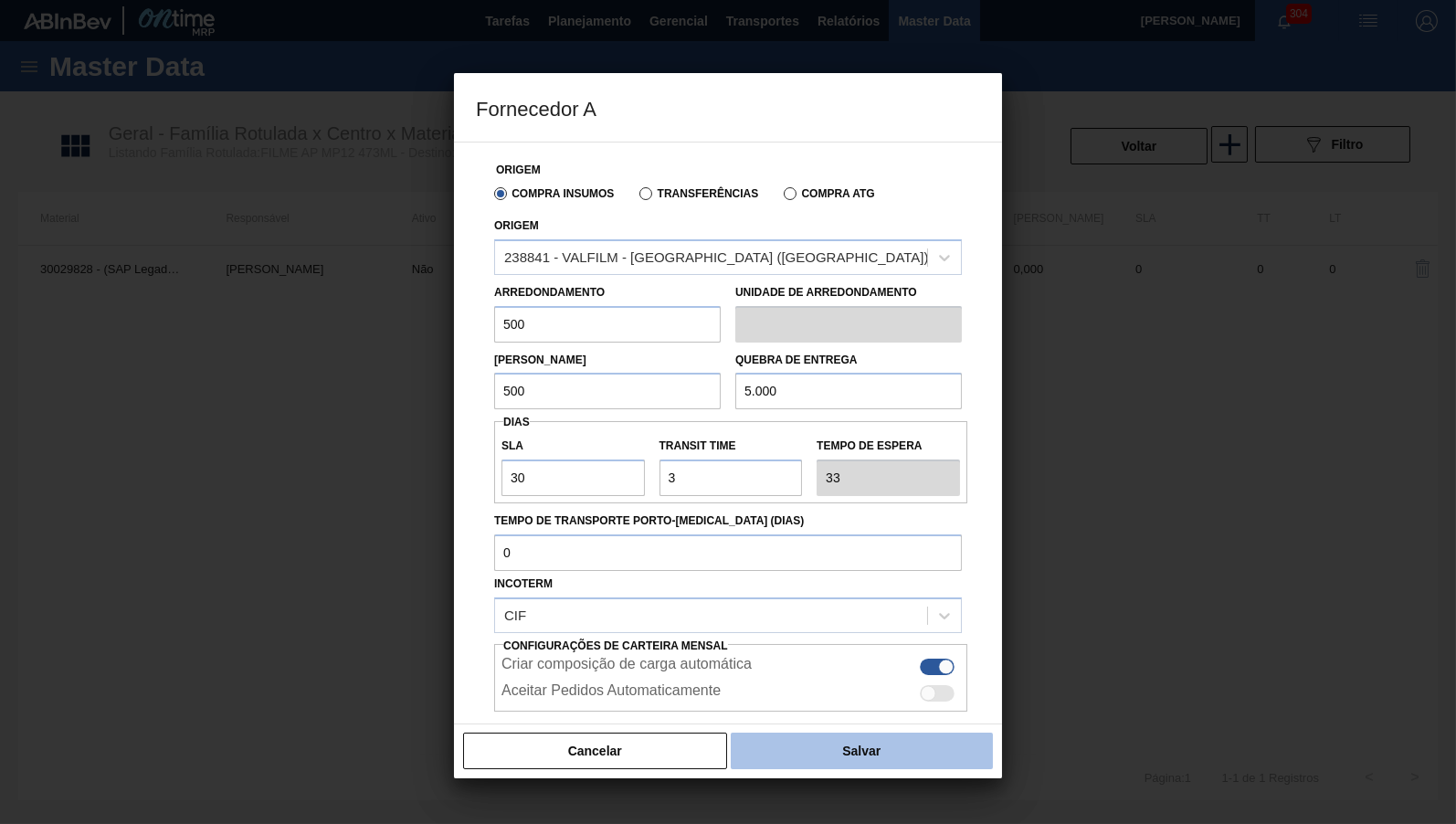
click at [918, 749] on button "Salvar" at bounding box center [862, 751] width 262 height 37
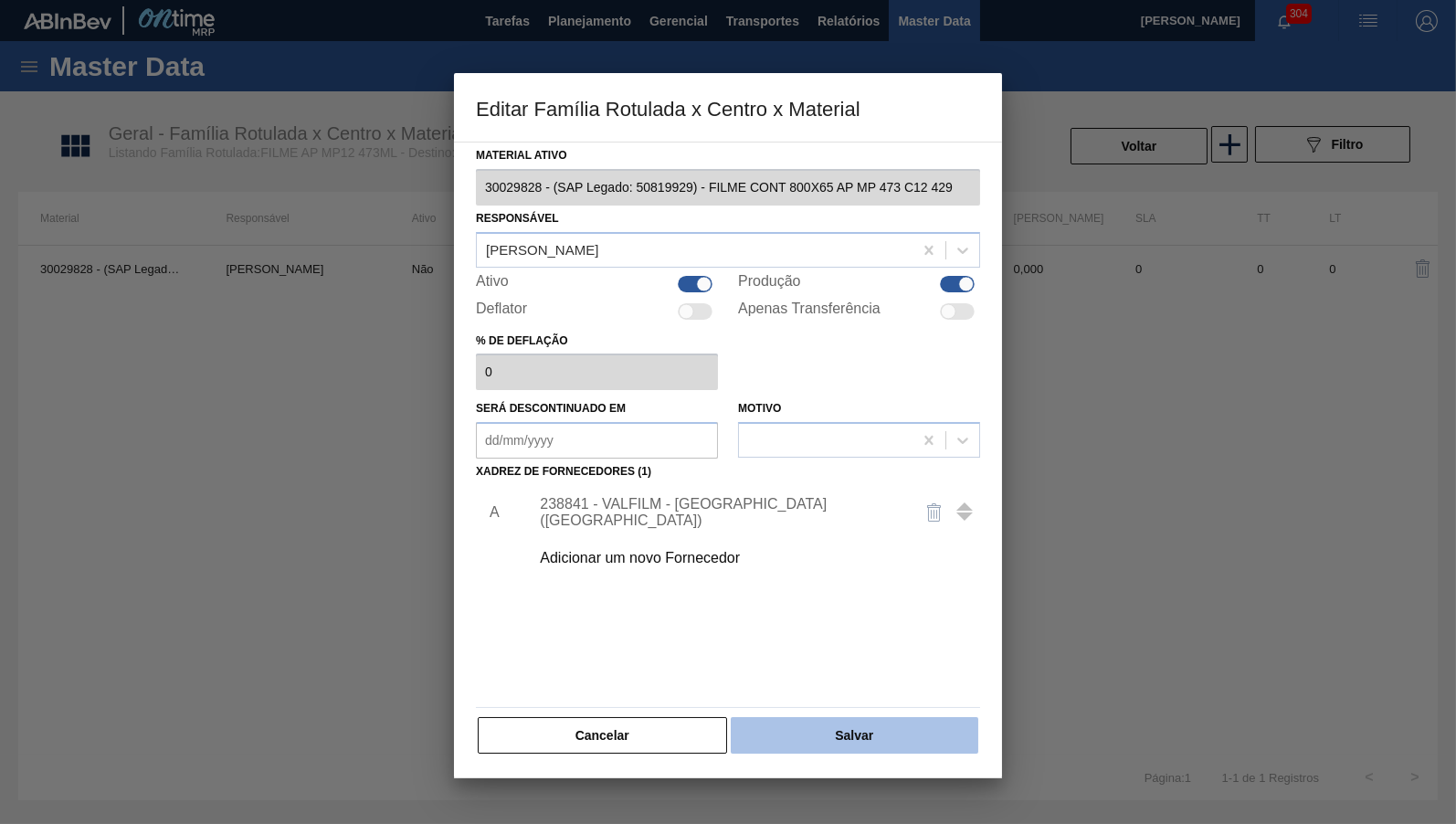
click at [914, 734] on button "Salvar" at bounding box center [854, 735] width 248 height 37
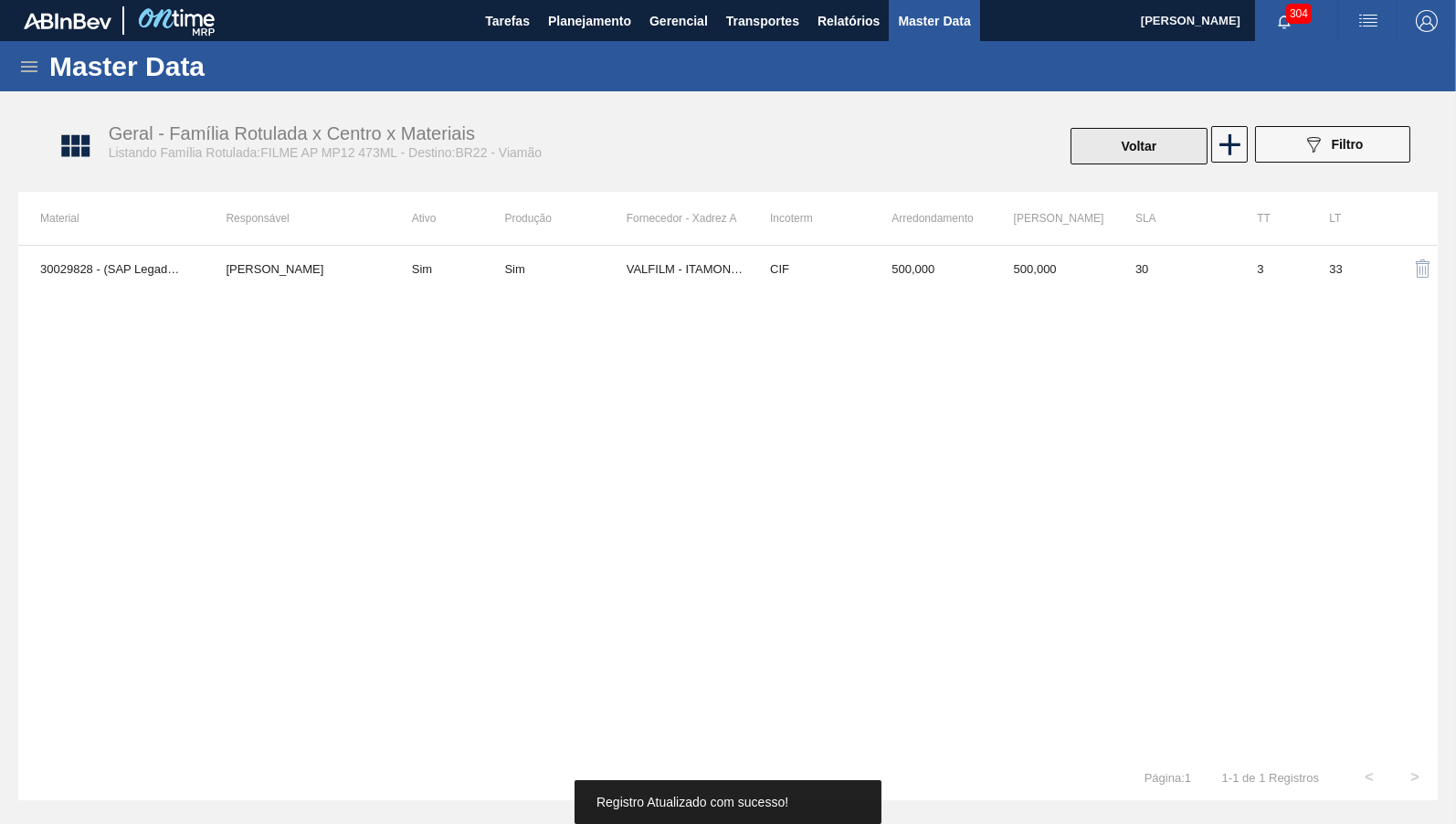
click at [1155, 146] on button "Voltar" at bounding box center [1138, 146] width 137 height 37
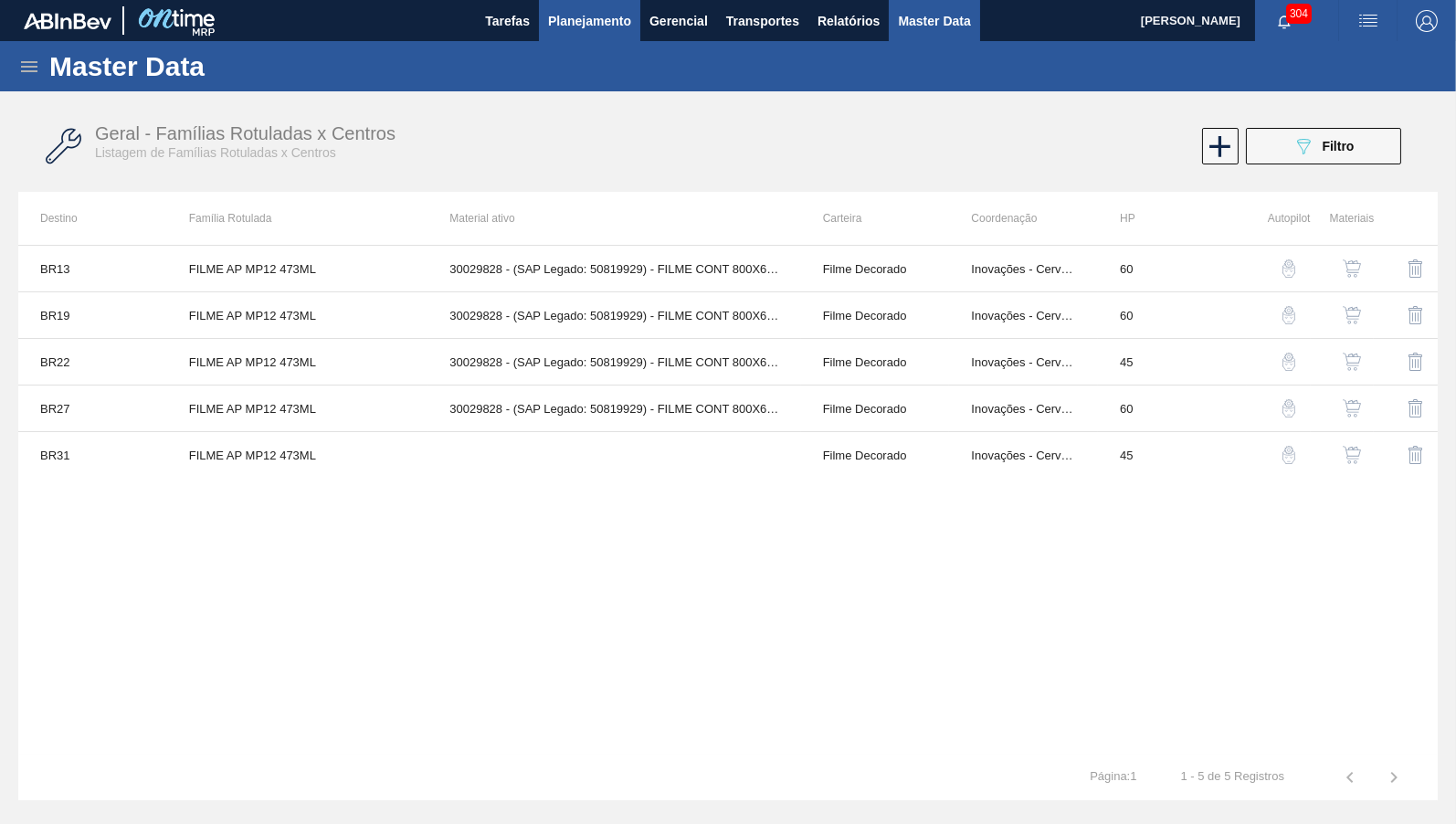
click at [609, 18] on span "Planejamento" at bounding box center [590, 21] width 83 height 22
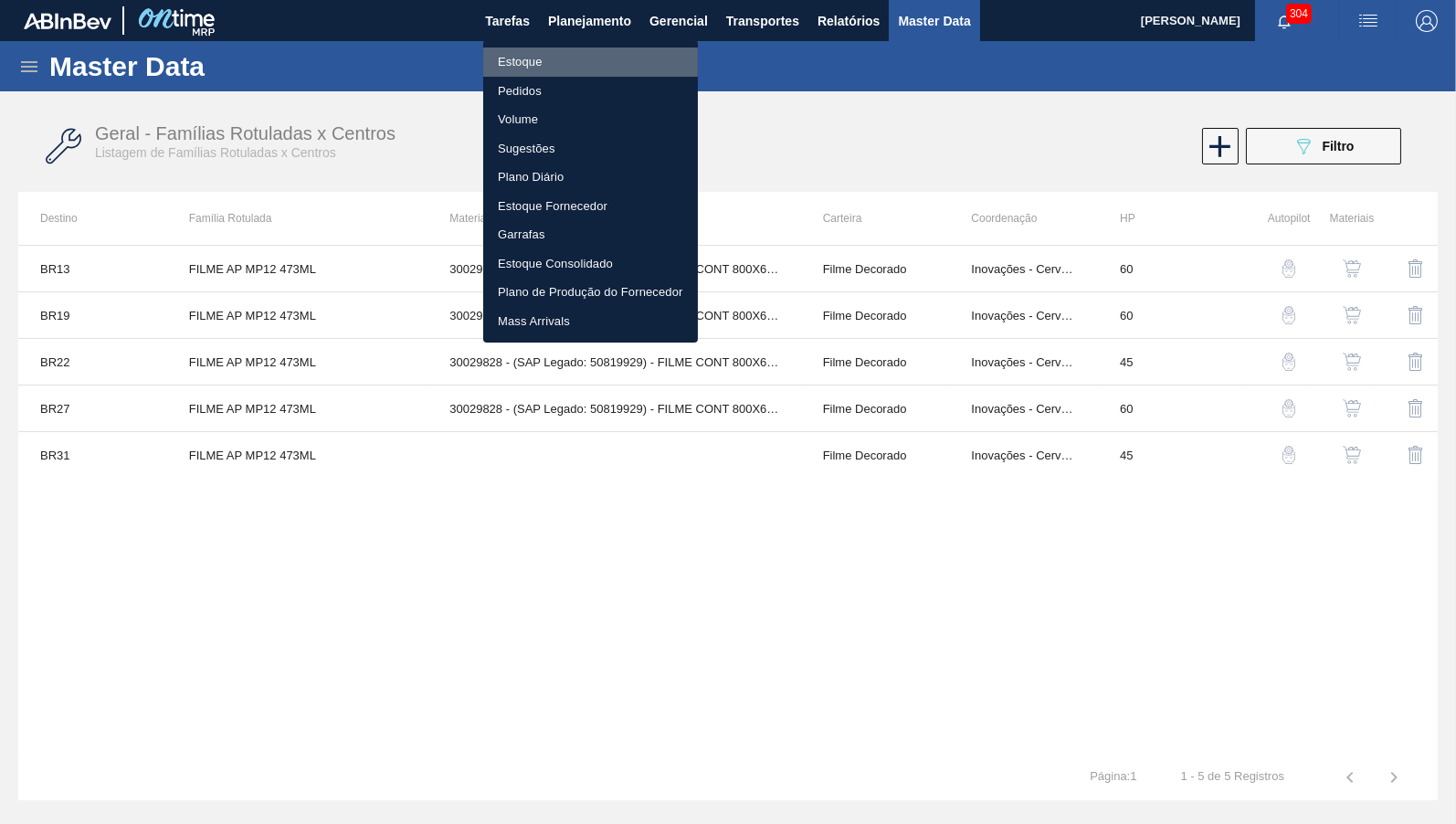
click at [543, 60] on li "Estoque" at bounding box center [591, 62] width 215 height 30
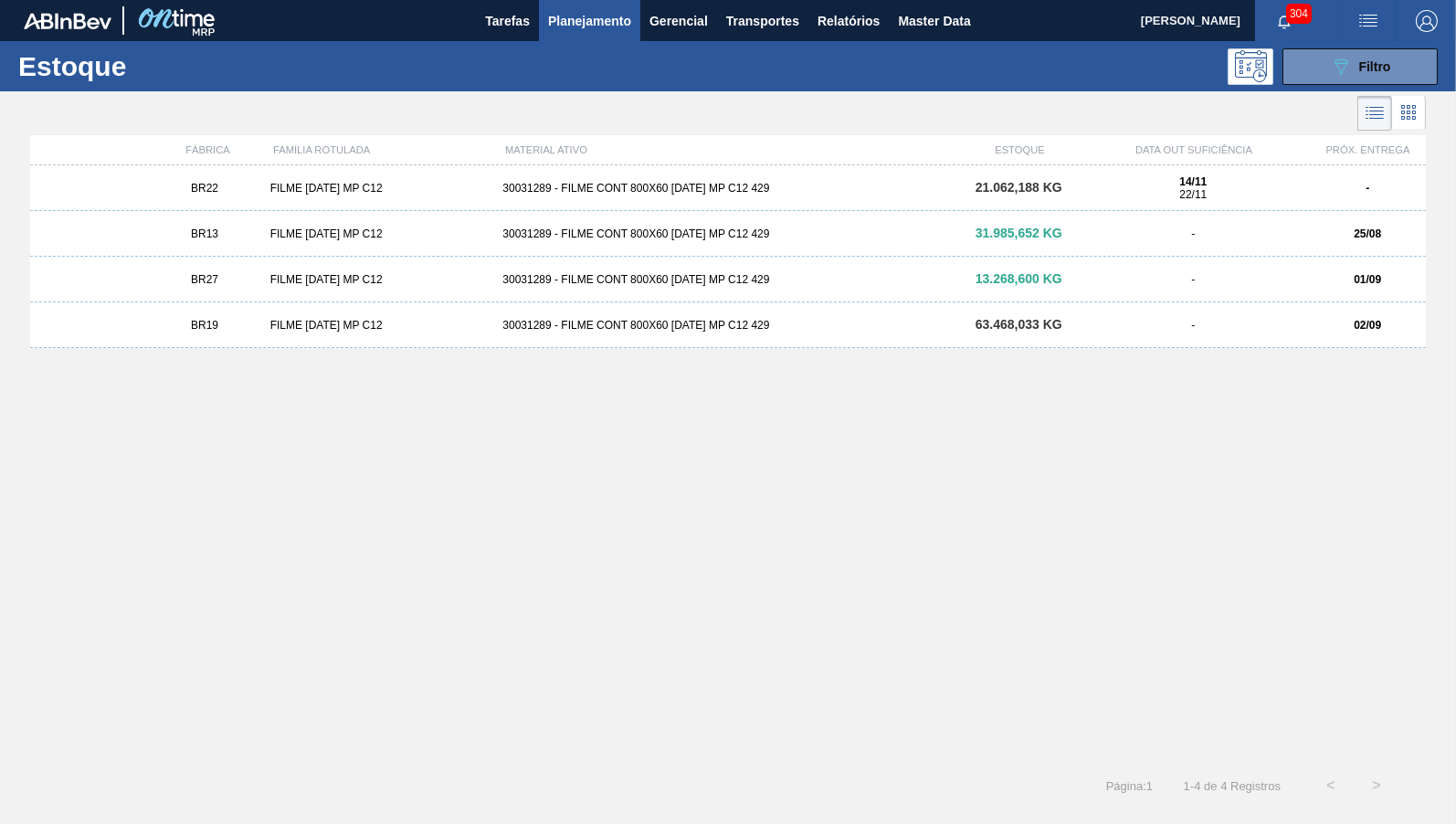
click at [592, 448] on div "BR22 FILME [DATE] MP C12 30031289 - FILME CONT 800X60 [DATE] MP C12 429 21.062,…" at bounding box center [728, 459] width 1396 height 586
click at [587, 633] on div "BR22 FILME [DATE] MP C12 30031289 - FILME CONT 800X60 [DATE] MP C12 429 21.062,…" at bounding box center [728, 459] width 1396 height 586
click at [610, 21] on span "Planejamento" at bounding box center [590, 21] width 83 height 22
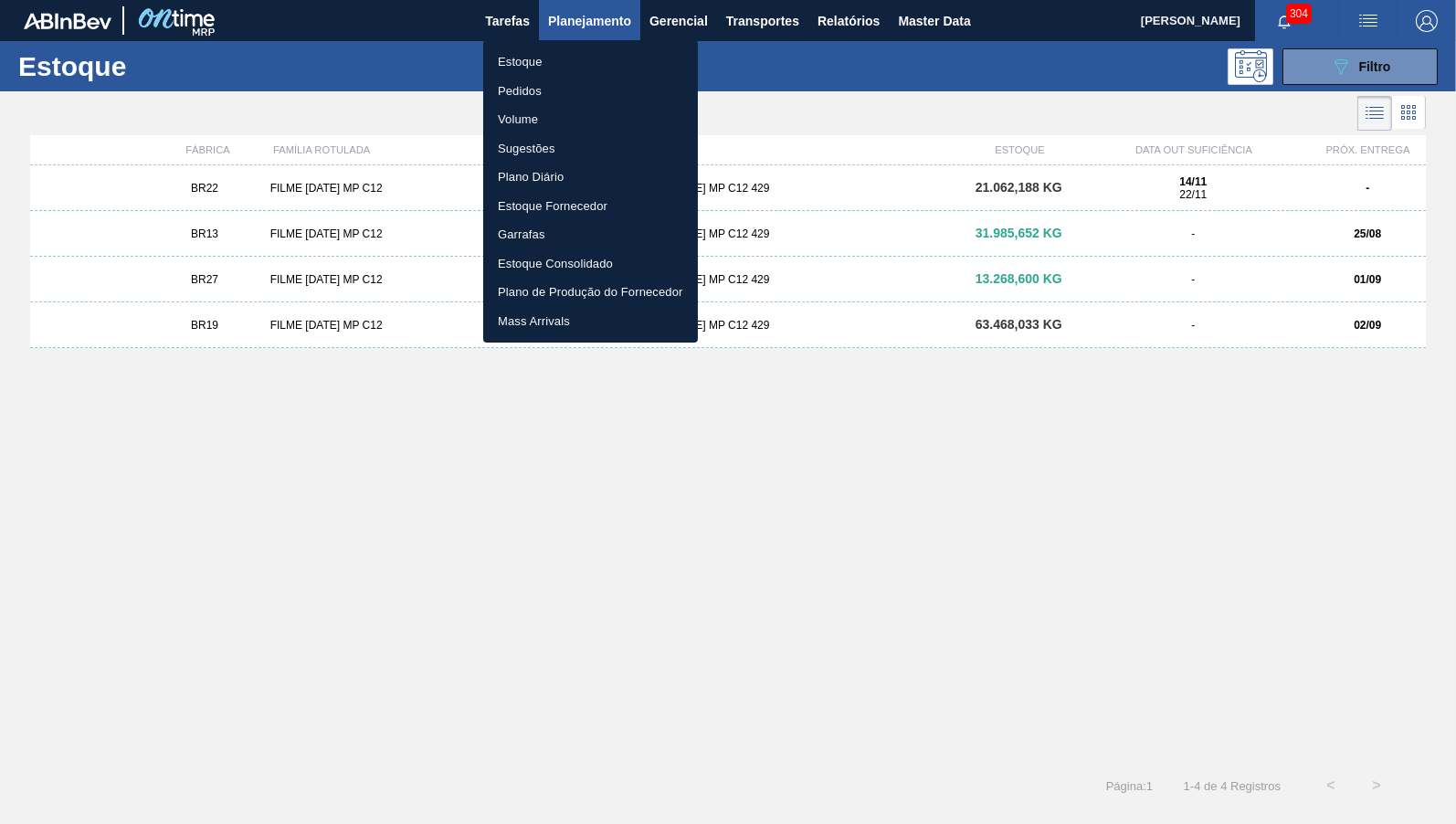
click at [581, 45] on ul "Estoque Pedidos Volume Sugestões Plano Diário Estoque Fornecedor Garrafas Estoq…" at bounding box center [591, 191] width 215 height 302
click at [579, 49] on li "Estoque" at bounding box center [591, 62] width 215 height 30
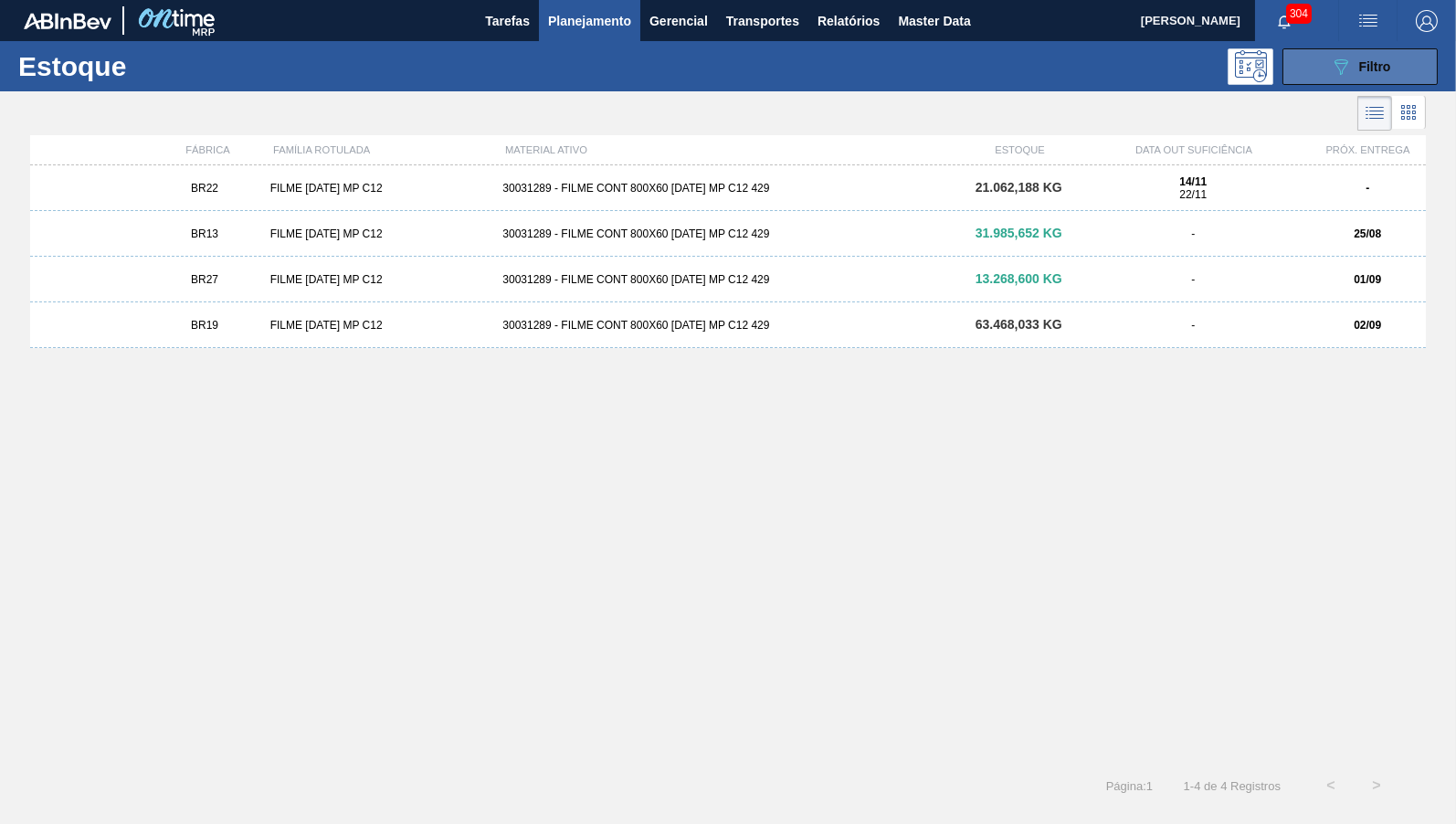
click at [1376, 59] on span "Filtro" at bounding box center [1375, 66] width 32 height 15
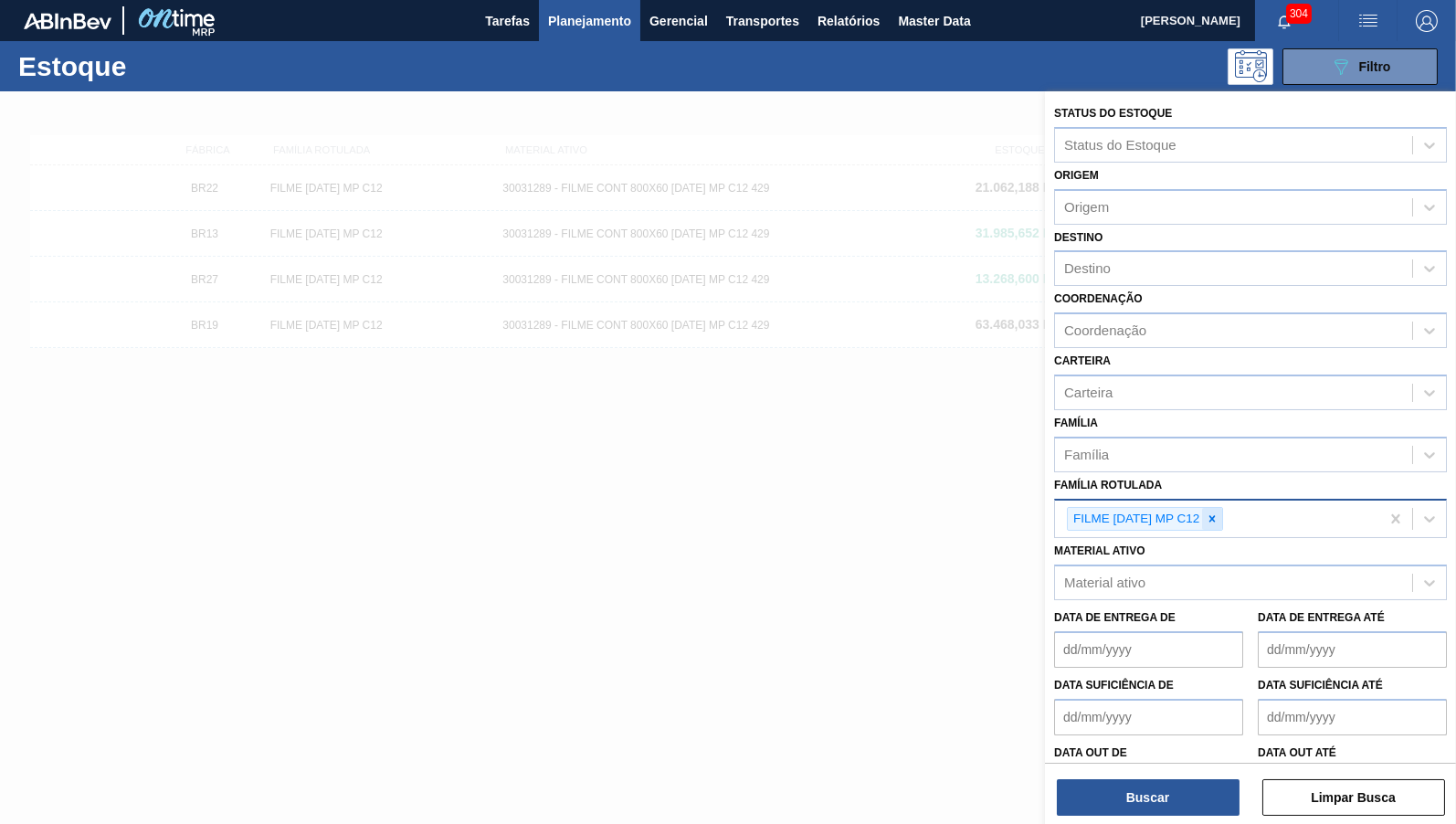
click at [1213, 512] on icon at bounding box center [1211, 518] width 13 height 13
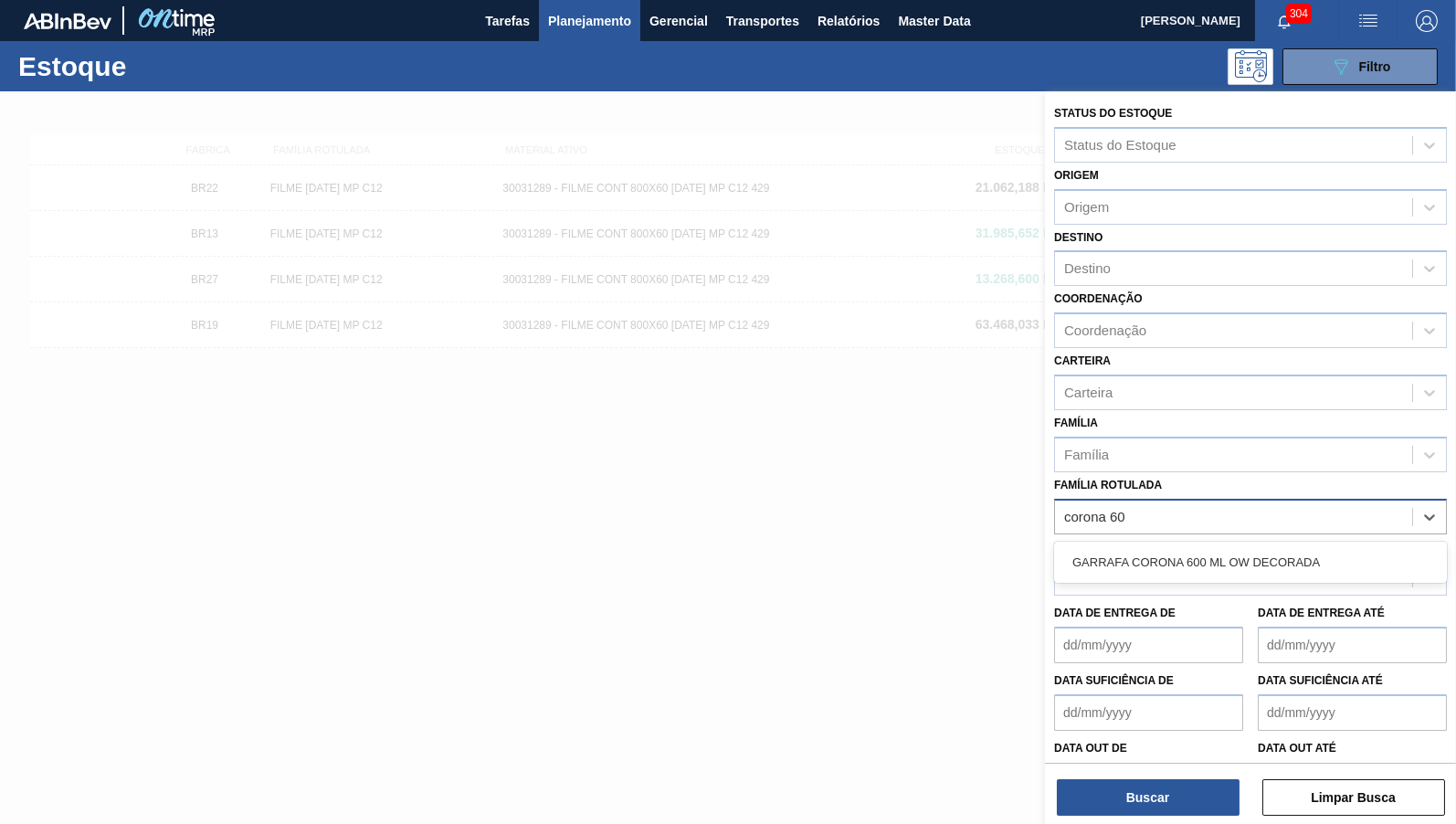
type Rotulada "corona 600"
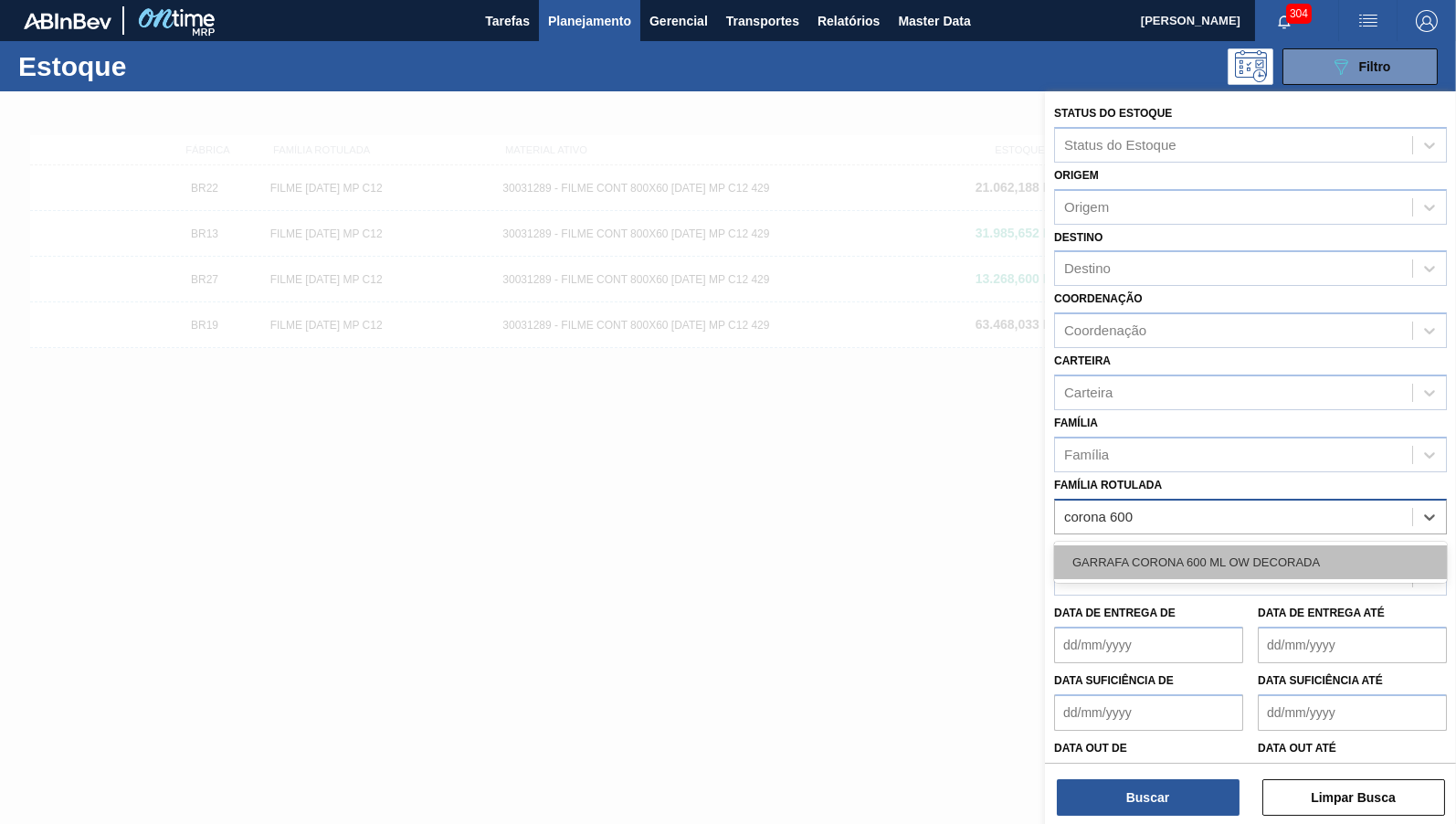
click at [1251, 546] on div "GARRAFA CORONA 600 ML OW DECORADA" at bounding box center [1250, 562] width 393 height 34
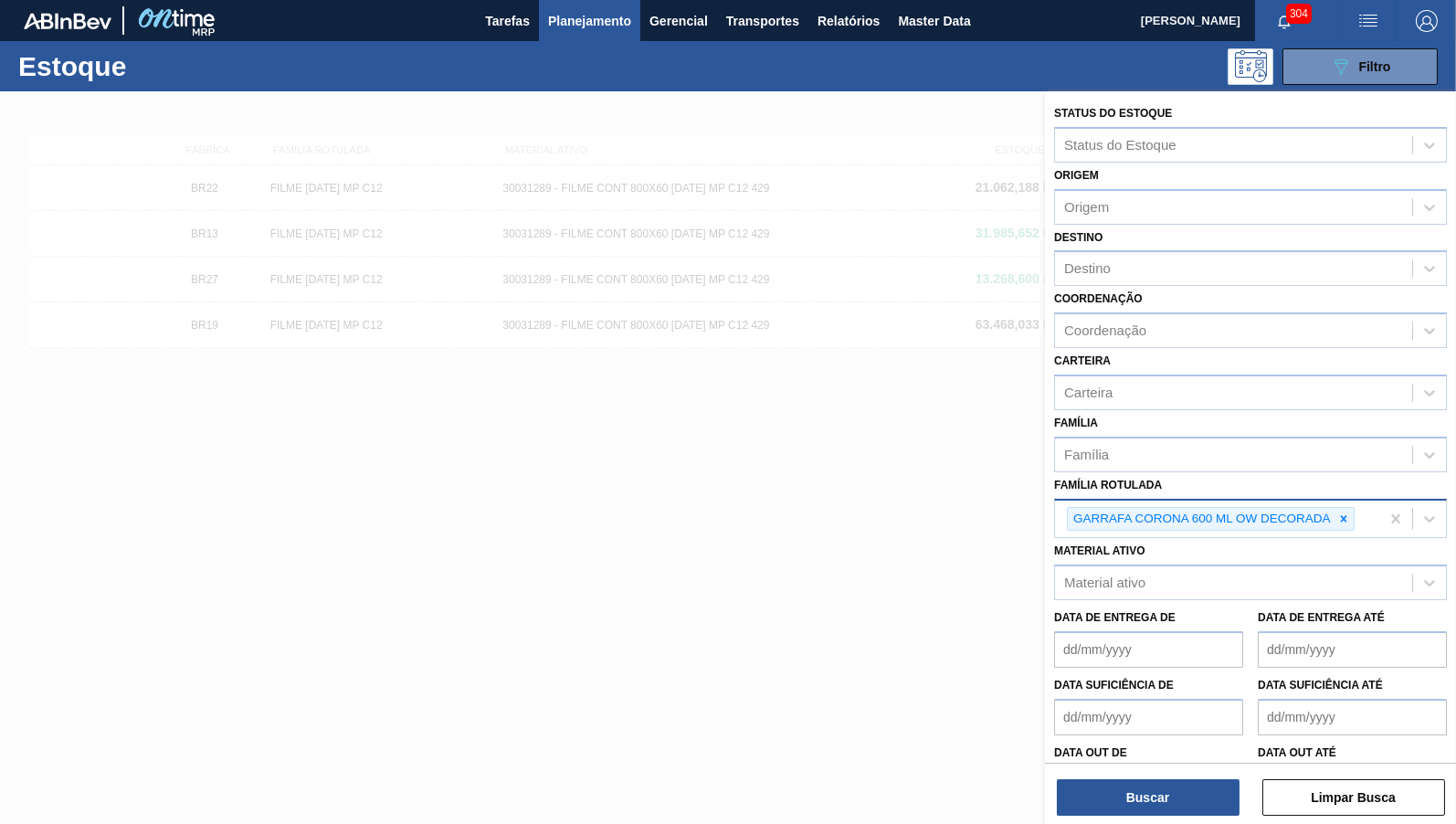
click at [1106, 823] on div "Status do Estoque Status do Estoque Origem Origem Destino Destino Coordenação C…" at bounding box center [1250, 460] width 411 height 736
click at [1110, 795] on button "Buscar" at bounding box center [1147, 797] width 182 height 37
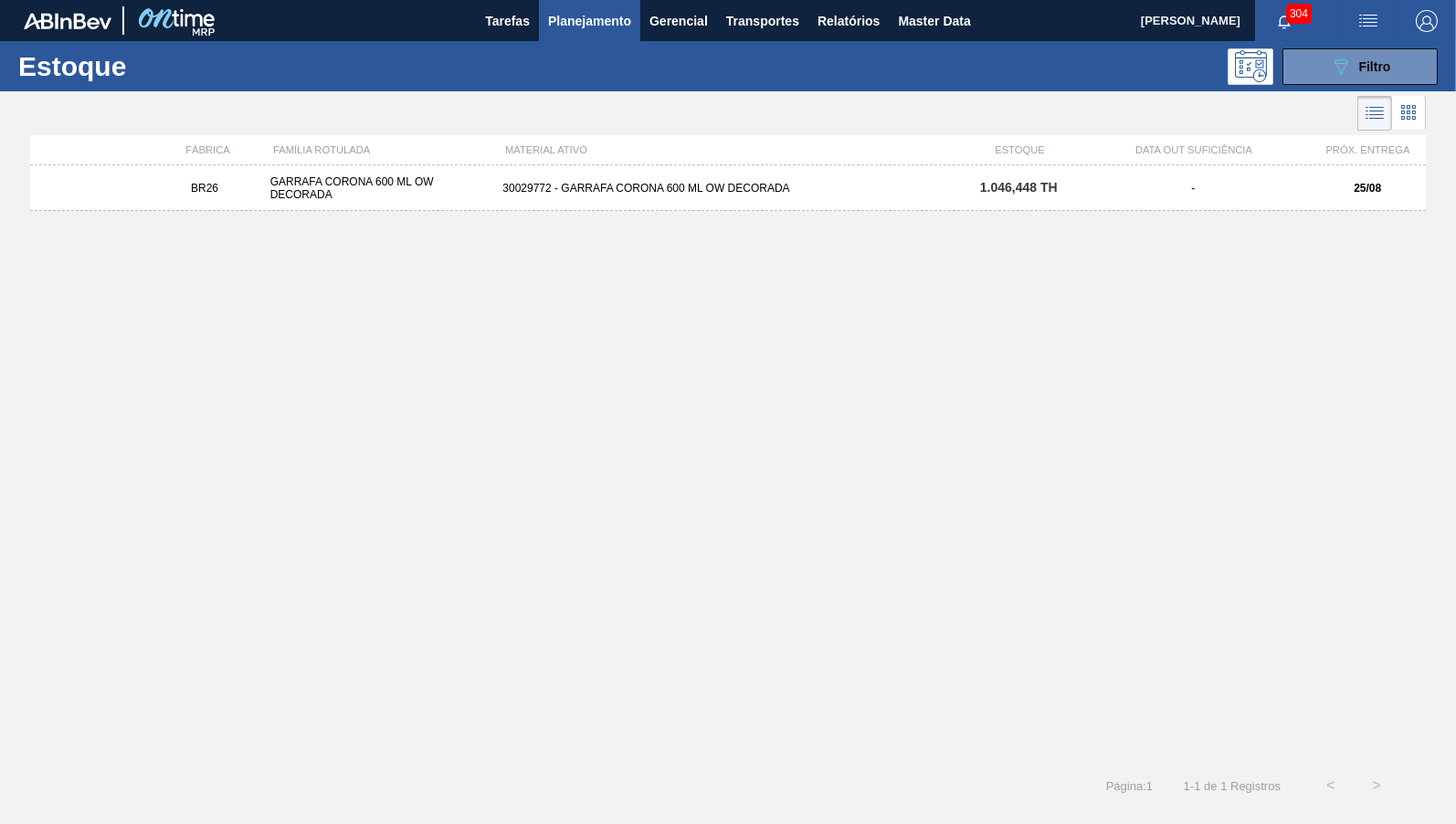
click at [730, 188] on div "30029772 - GARRAFA CORONA 600 ML OW DECORADA" at bounding box center [727, 187] width 465 height 13
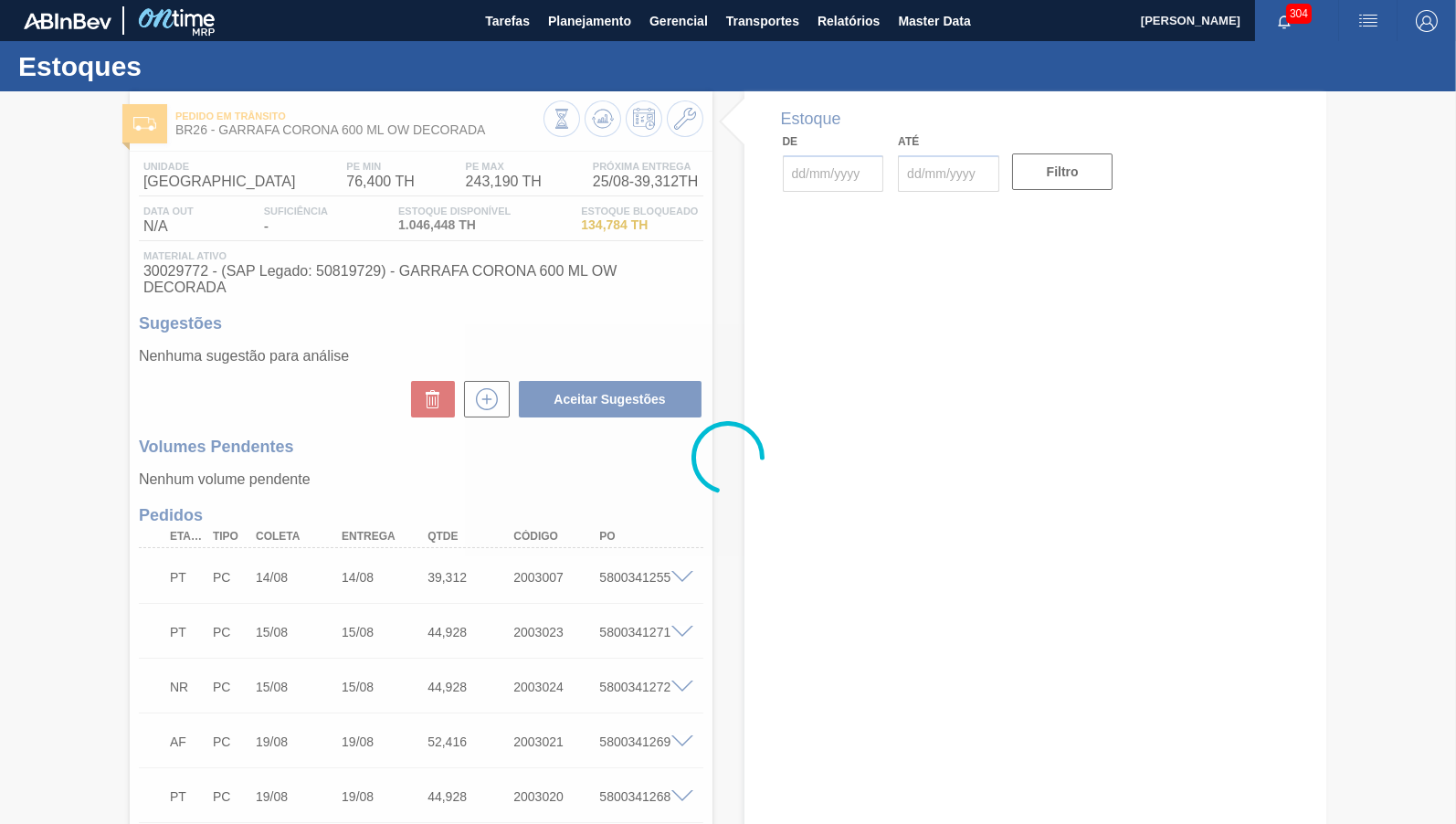
type input "[DATE]"
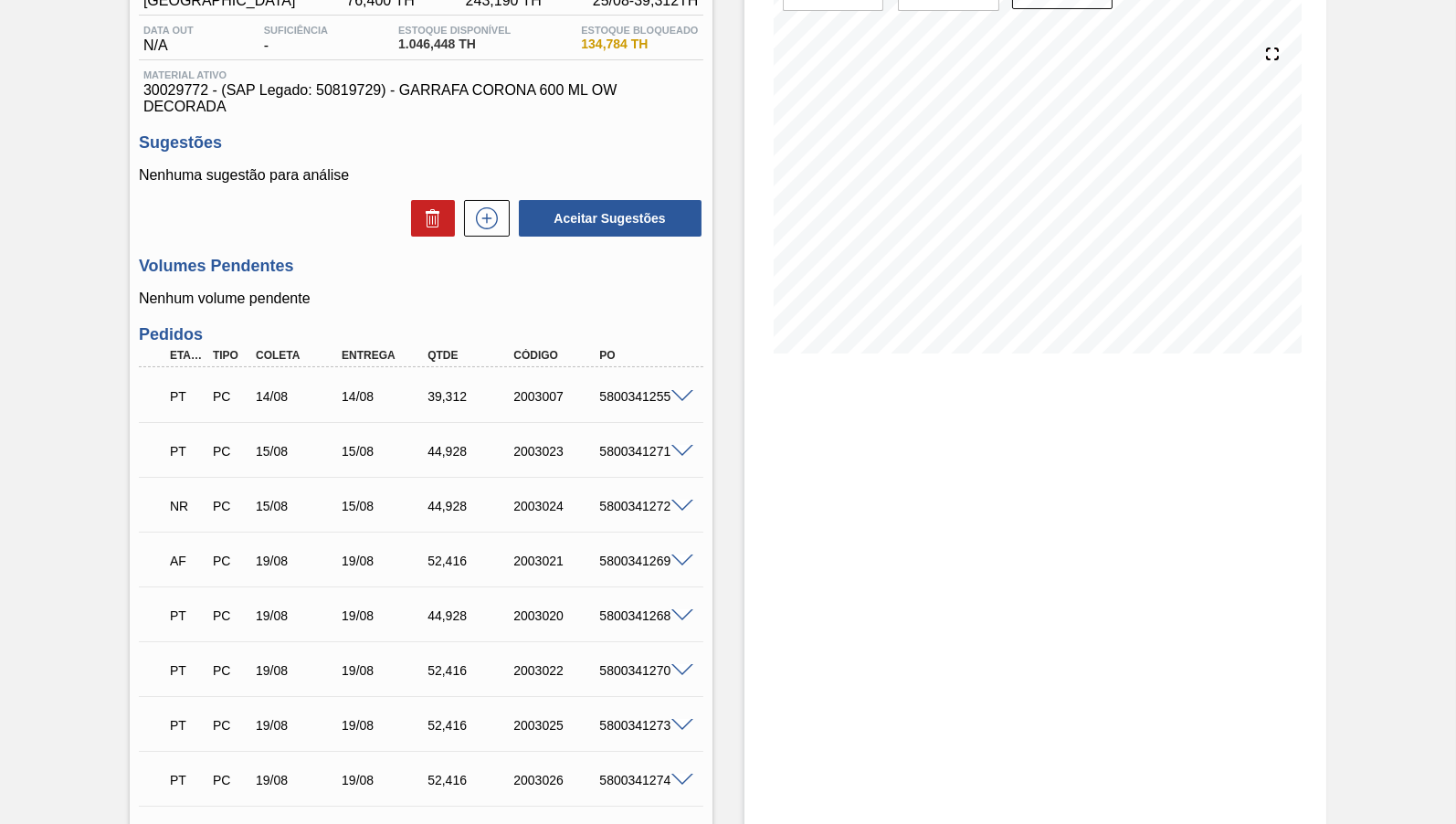
scroll to position [514, 0]
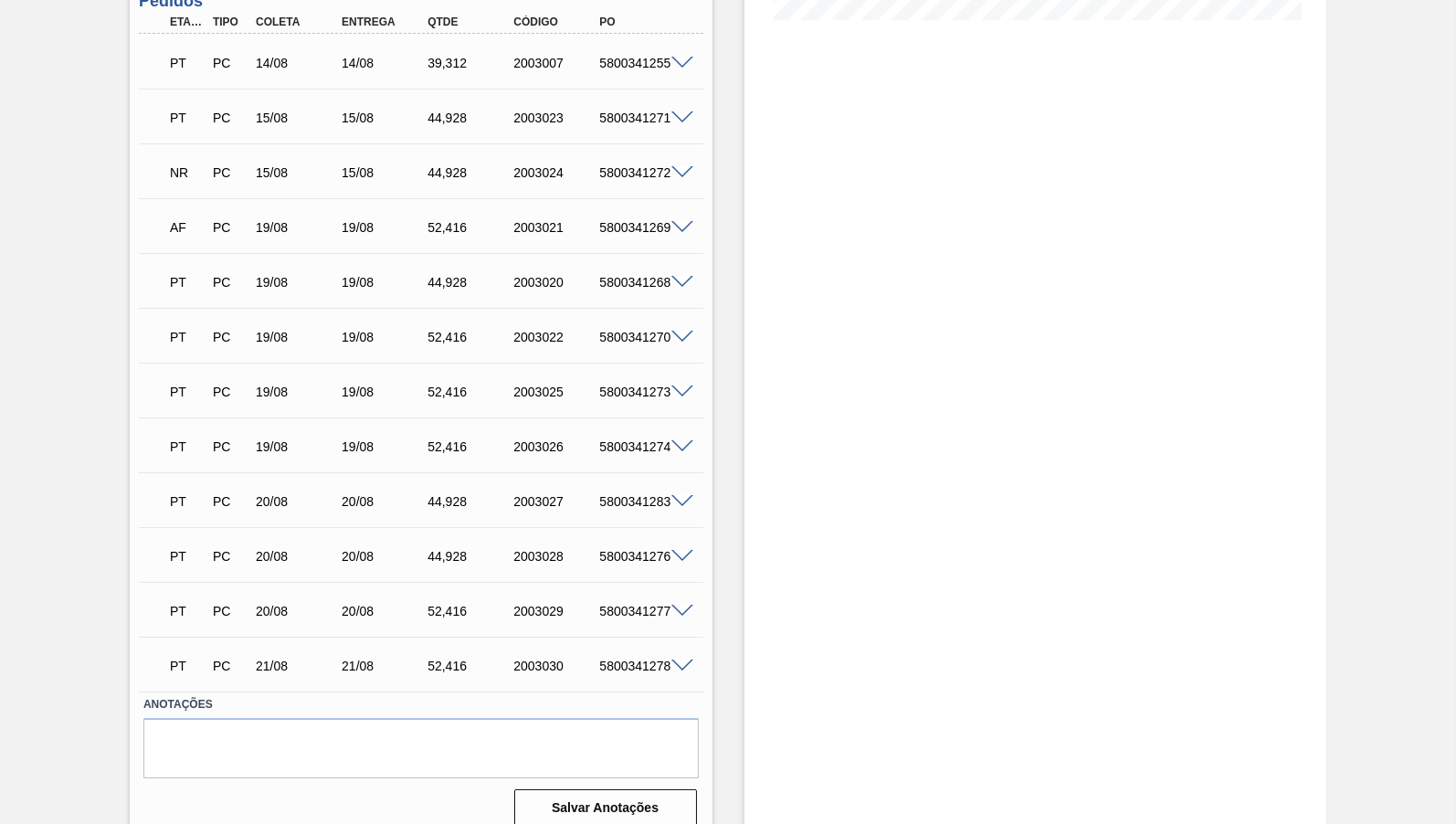
click at [441, 220] on div "52,416" at bounding box center [471, 227] width 95 height 15
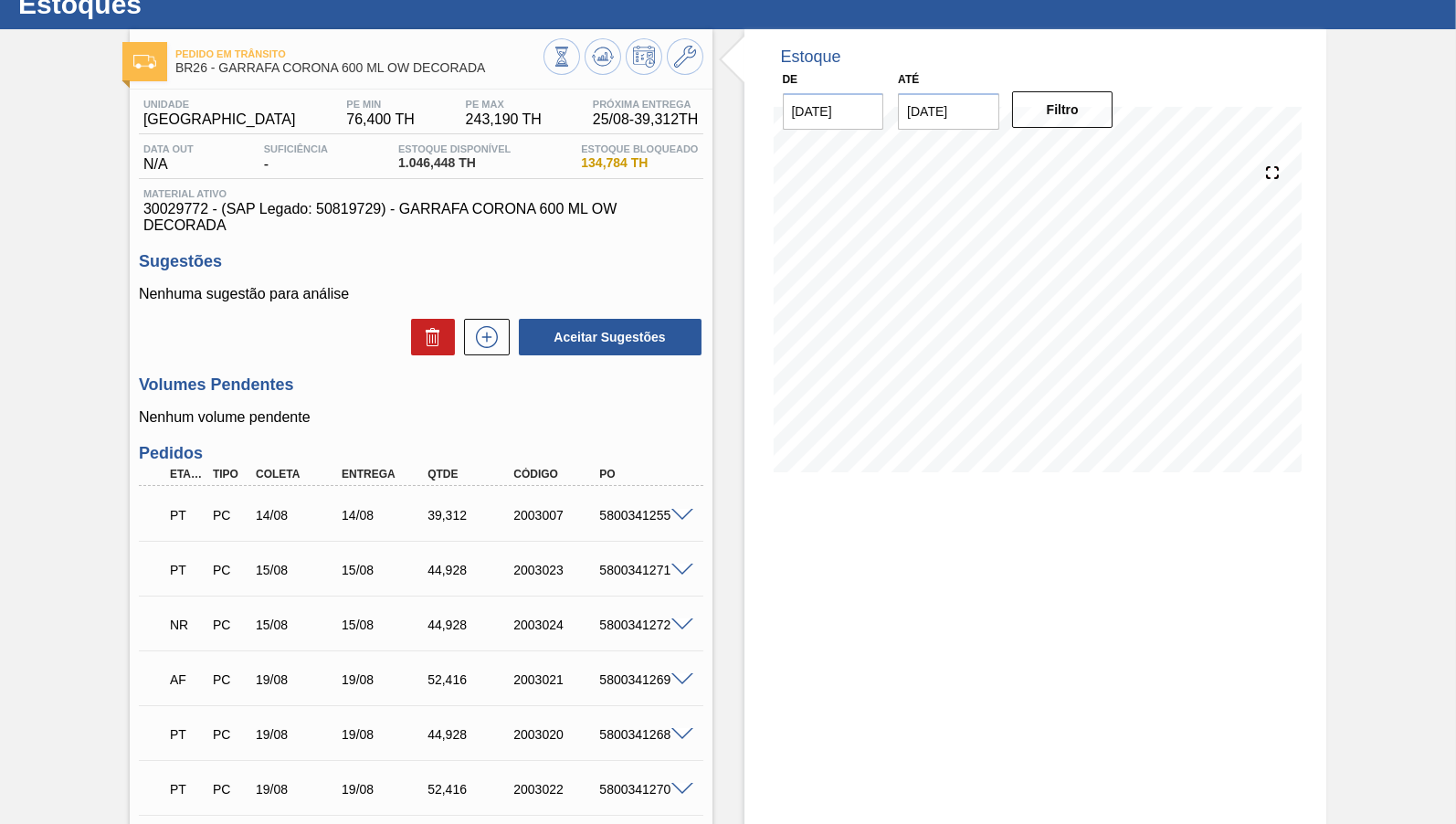
scroll to position [0, 0]
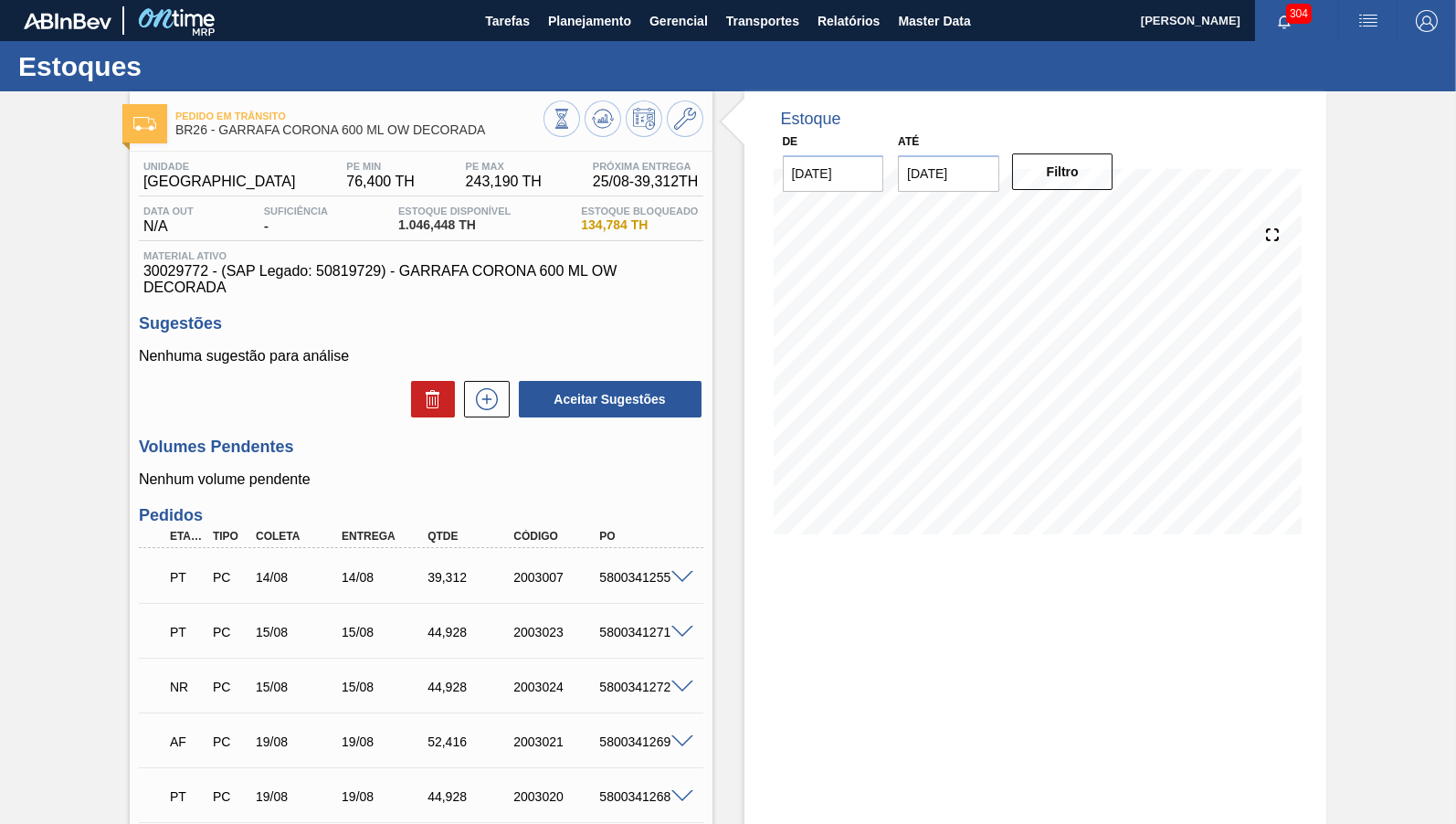
click at [460, 269] on span "30029772 - (SAP Legado: 50819729) - GARRAFA CORONA 600 ML OW DECORADA" at bounding box center [420, 279] width 555 height 33
drag, startPoint x: 455, startPoint y: 229, endPoint x: 388, endPoint y: 227, distance: 67.0
click at [399, 227] on span "1.046,448 TH" at bounding box center [455, 225] width 112 height 14
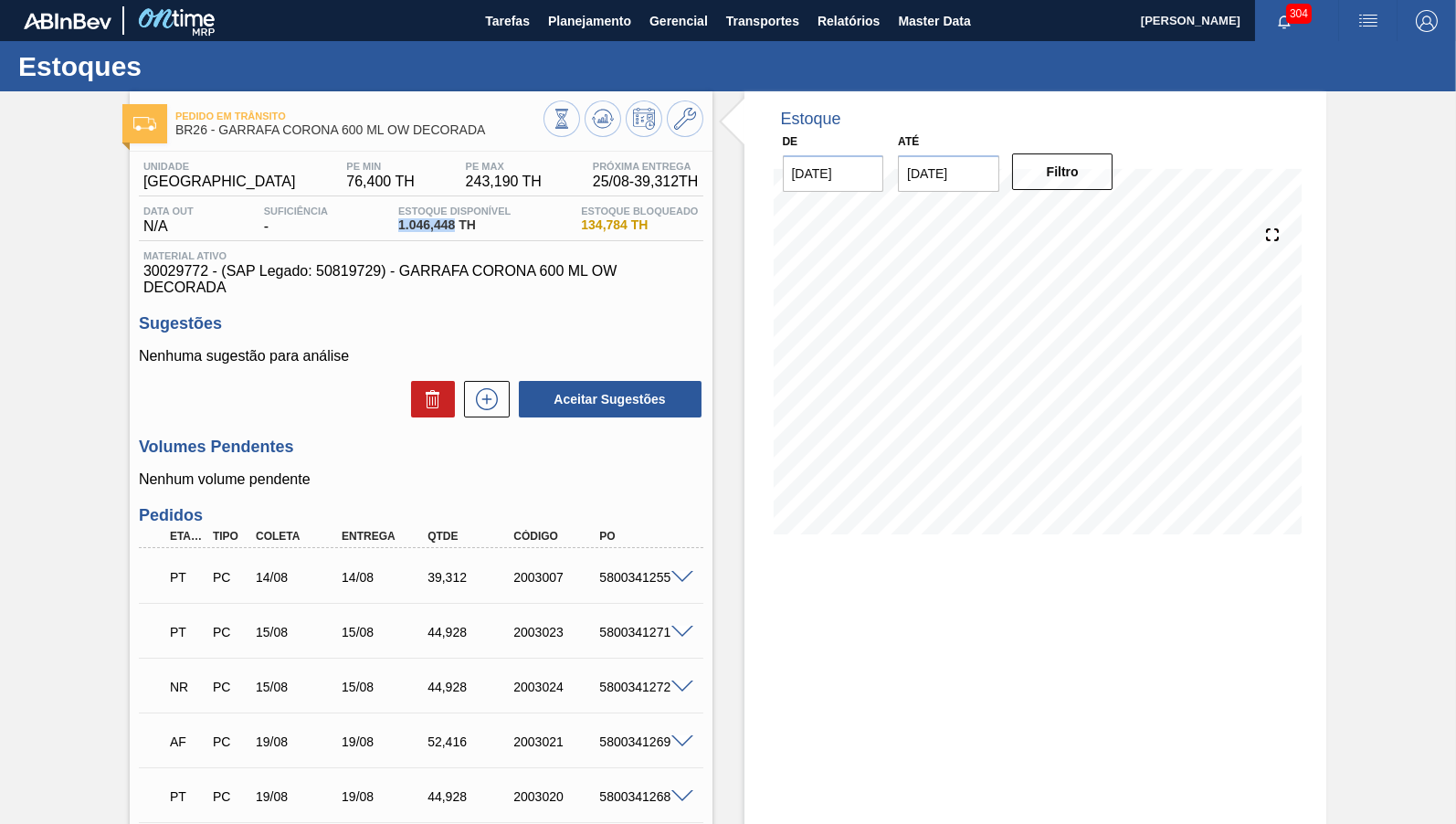
copy span "1.046,448"
click at [108, 460] on div "Pedido em Trânsito BR26 - GARRAFA CORONA 600 ML OW DECORADA Unidade Uberlândia …" at bounding box center [728, 723] width 1456 height 1264
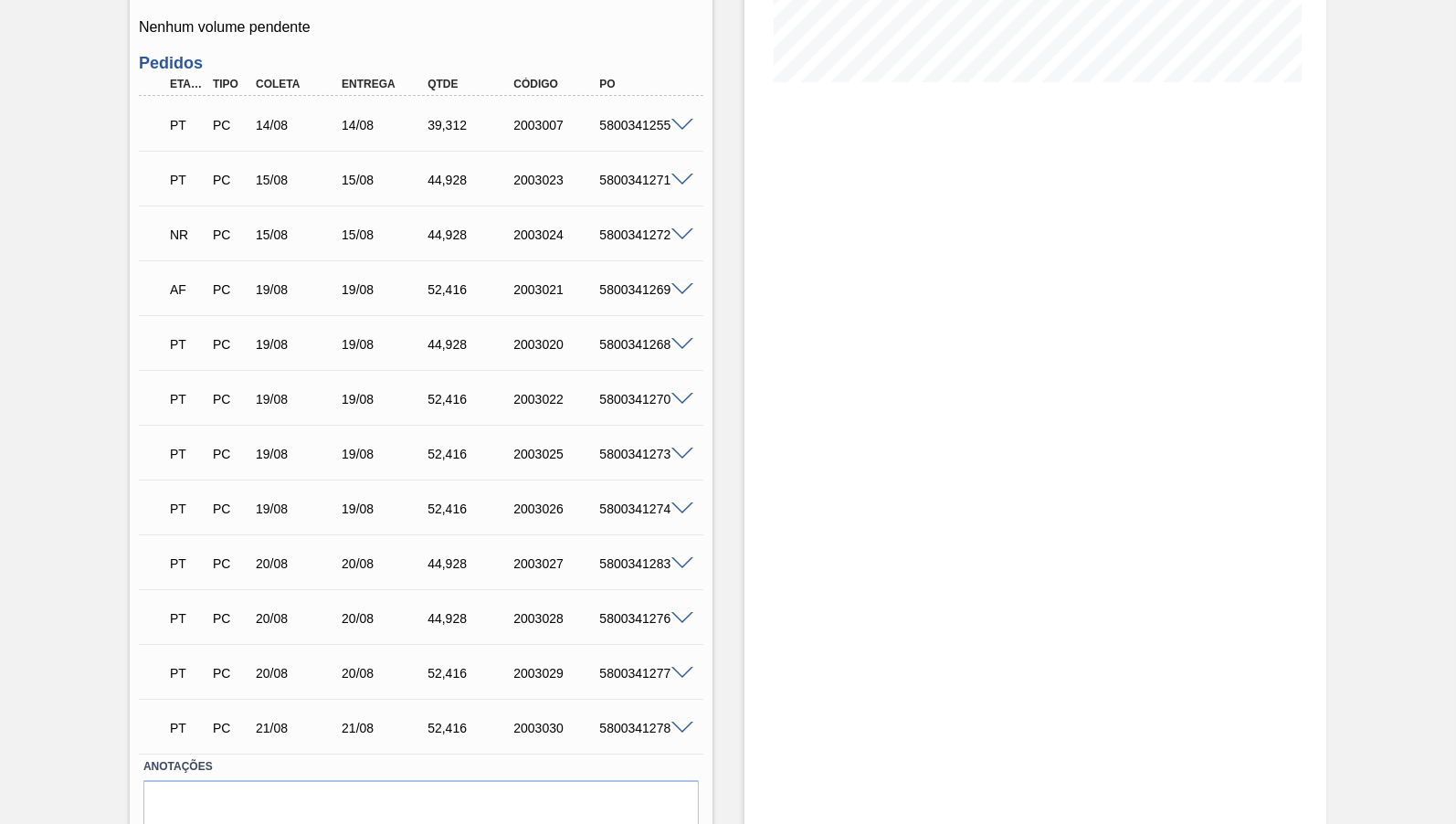
click at [435, 447] on div "52,416" at bounding box center [471, 454] width 95 height 15
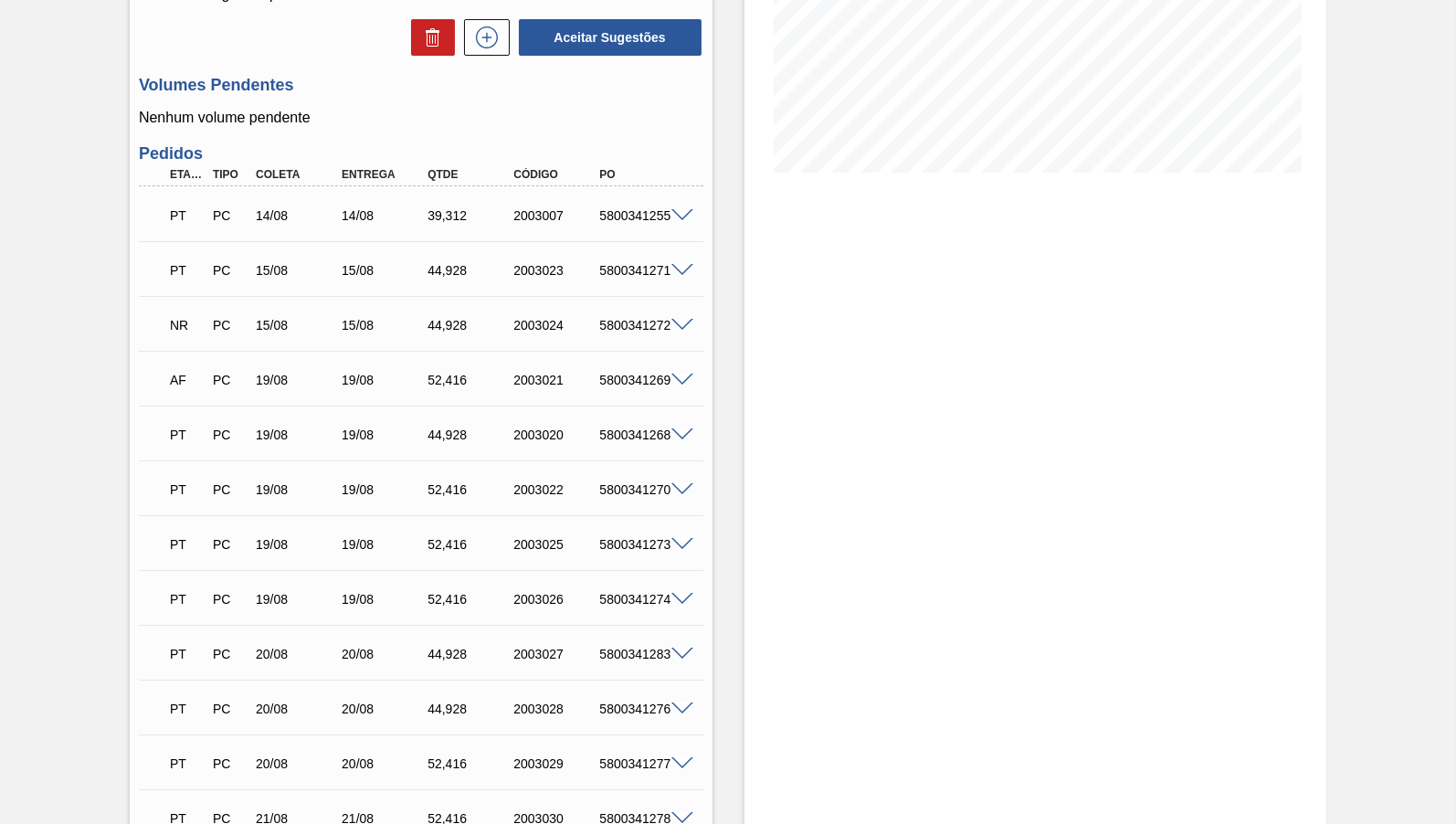
scroll to position [514, 0]
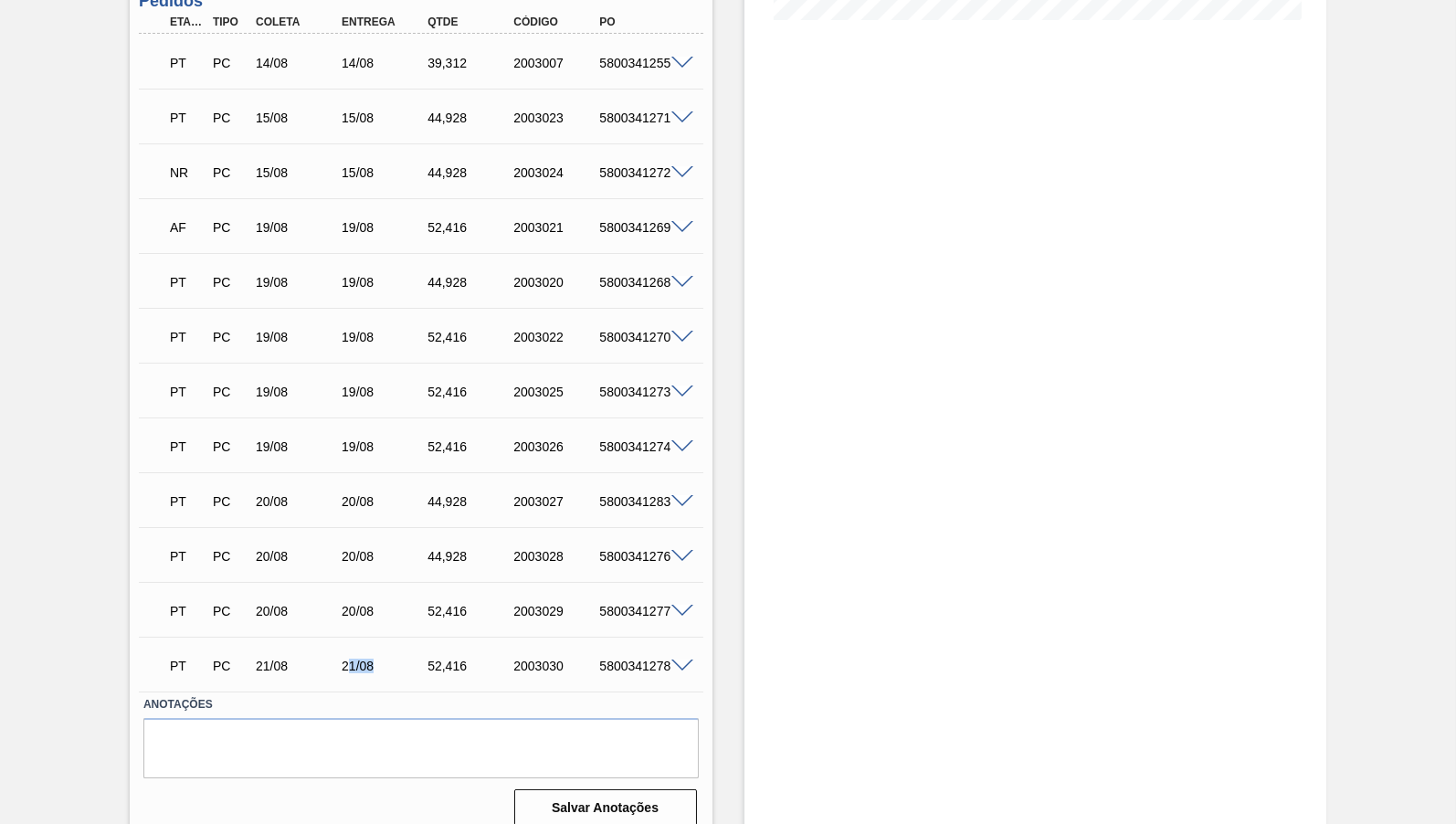
drag, startPoint x: 347, startPoint y: 647, endPoint x: 384, endPoint y: 658, distance: 38.6
click at [384, 659] on div "21/08" at bounding box center [385, 666] width 95 height 15
click at [50, 148] on div "Pedido em Trânsito BR26 - GARRAFA CORONA 600 ML OW DECORADA Unidade Uberlândia …" at bounding box center [728, 208] width 1456 height 1264
